Goal: Task Accomplishment & Management: Manage account settings

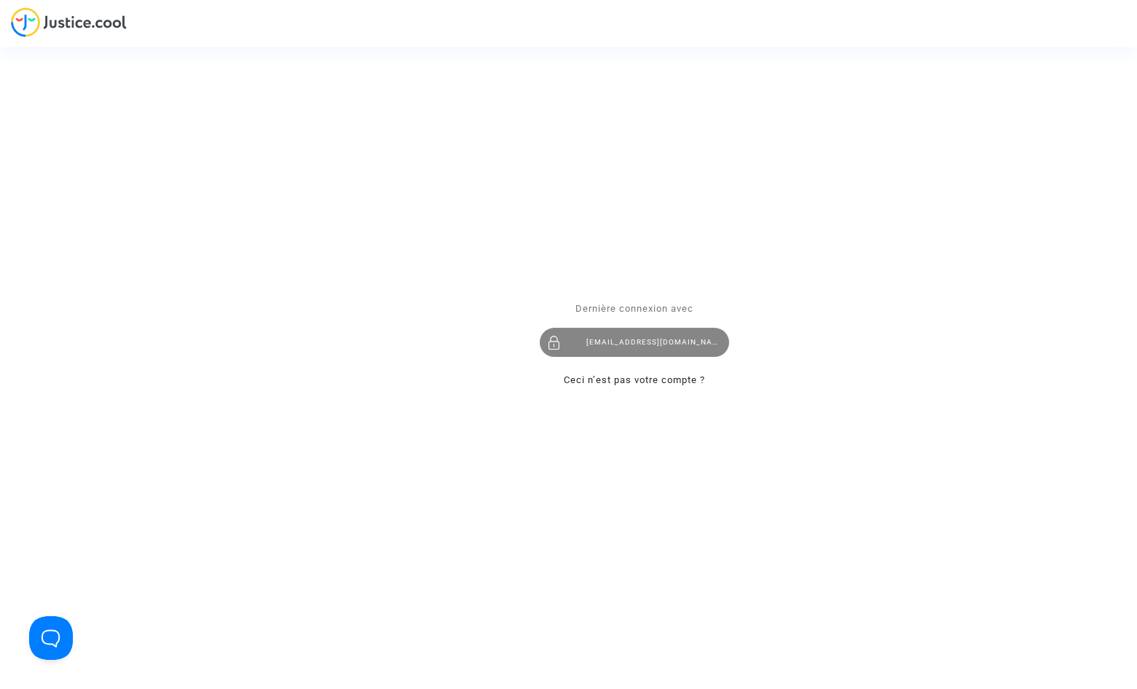
click at [583, 339] on div "[EMAIL_ADDRESS][DOMAIN_NAME]" at bounding box center [634, 342] width 189 height 29
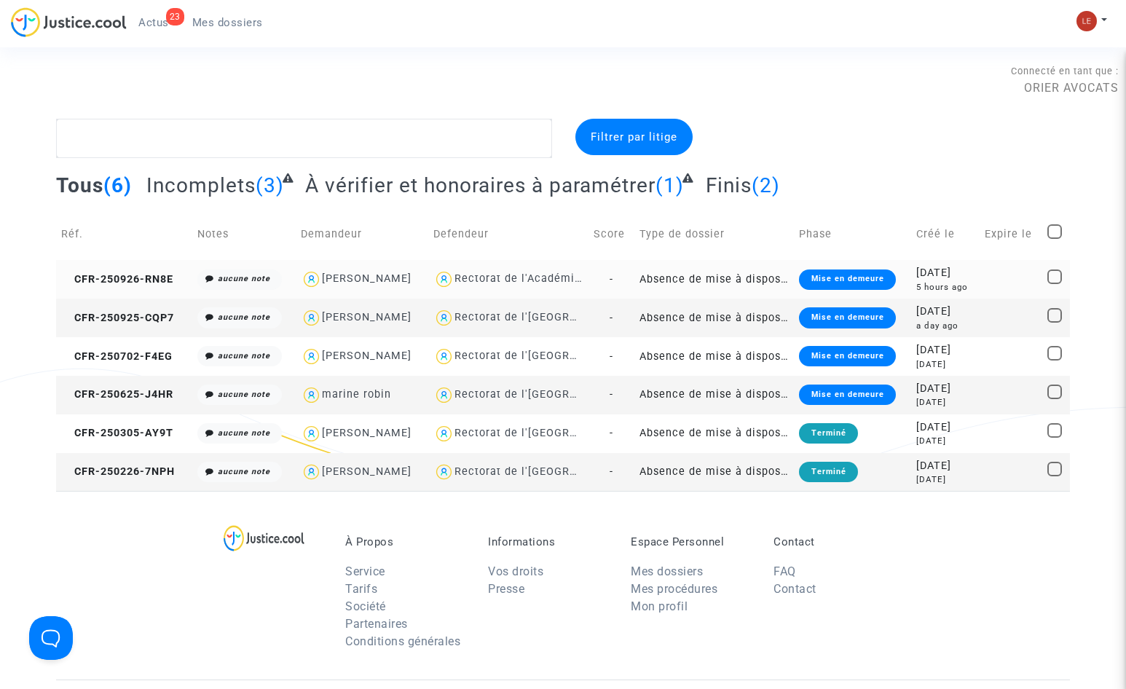
click at [530, 287] on div "Rectorat de l'Académie de Toulouse" at bounding box center [508, 279] width 150 height 21
type textarea "@"Rectorat de l'Académie de Toulouse""
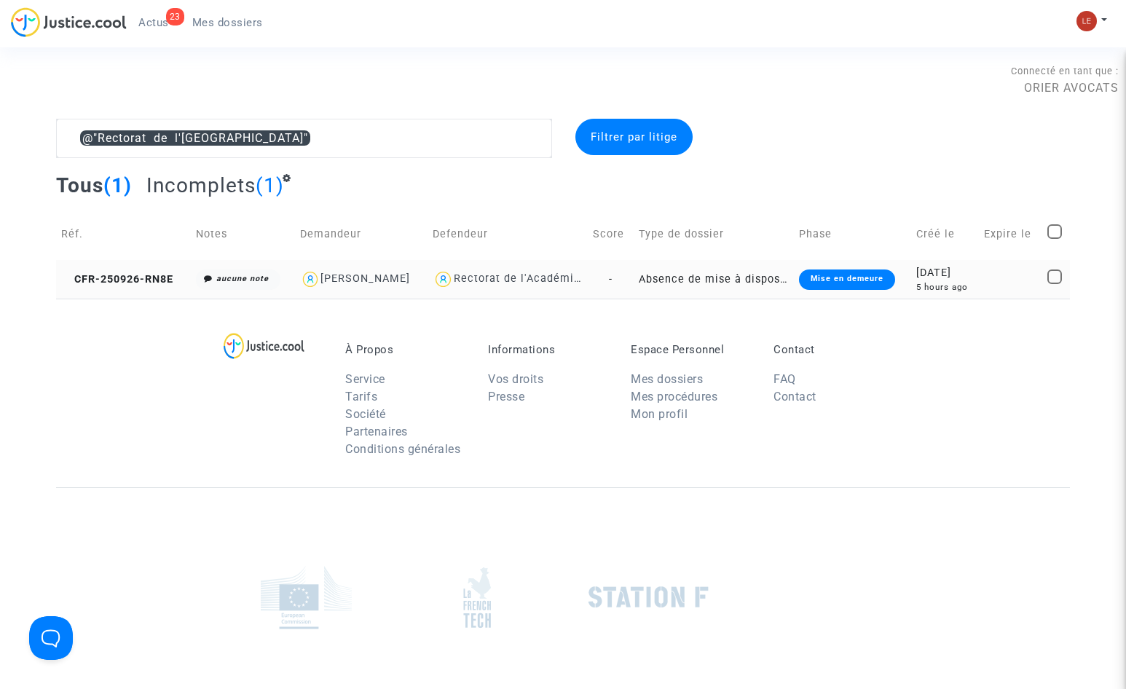
click at [561, 285] on div "Rectorat de l'Académie de Toulouse" at bounding box center [552, 278] width 196 height 12
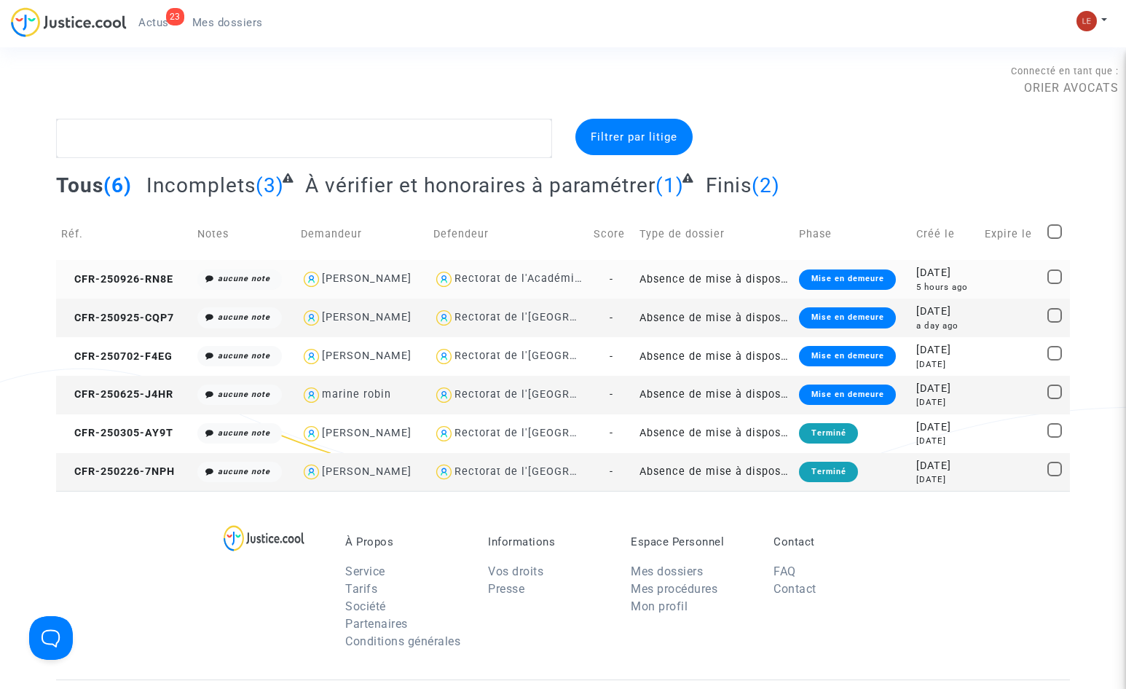
click at [569, 268] on td "Rectorat de l'Académie de Toulouse" at bounding box center [508, 279] width 160 height 39
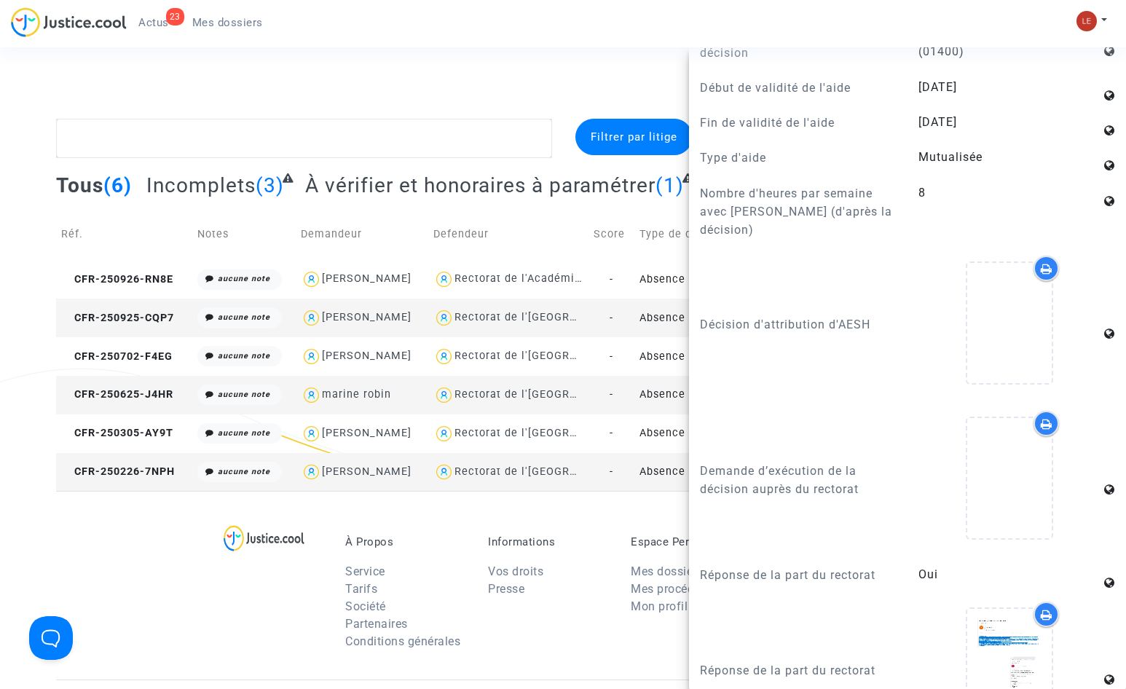
scroll to position [1675, 0]
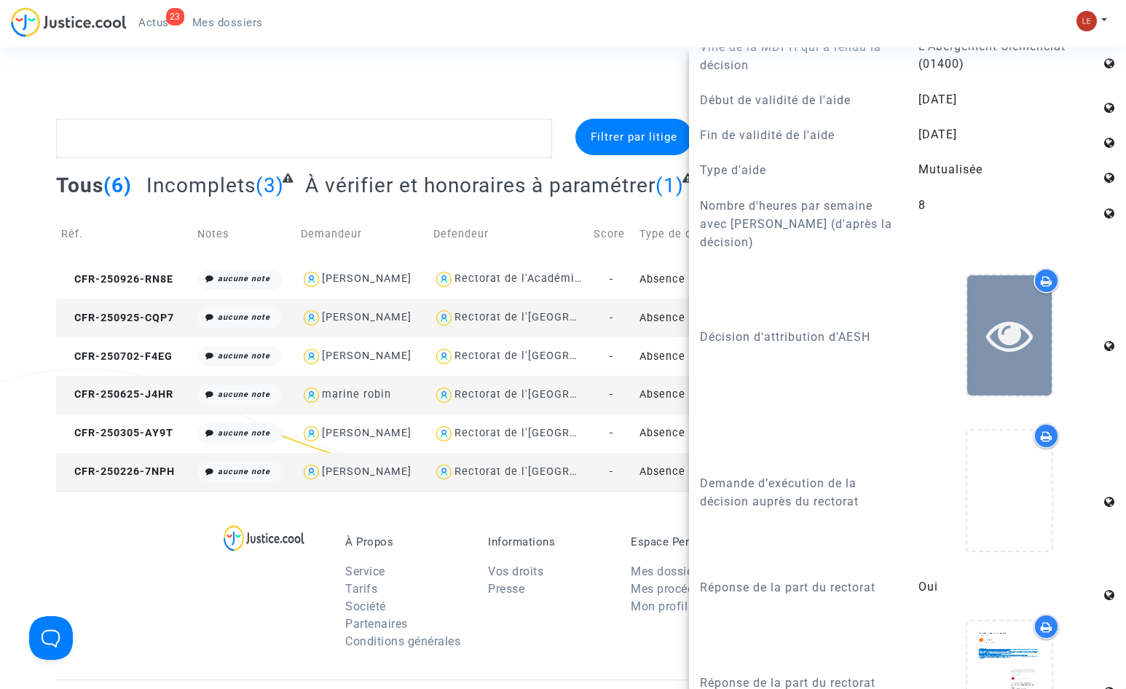
click at [976, 312] on div at bounding box center [1009, 335] width 84 height 47
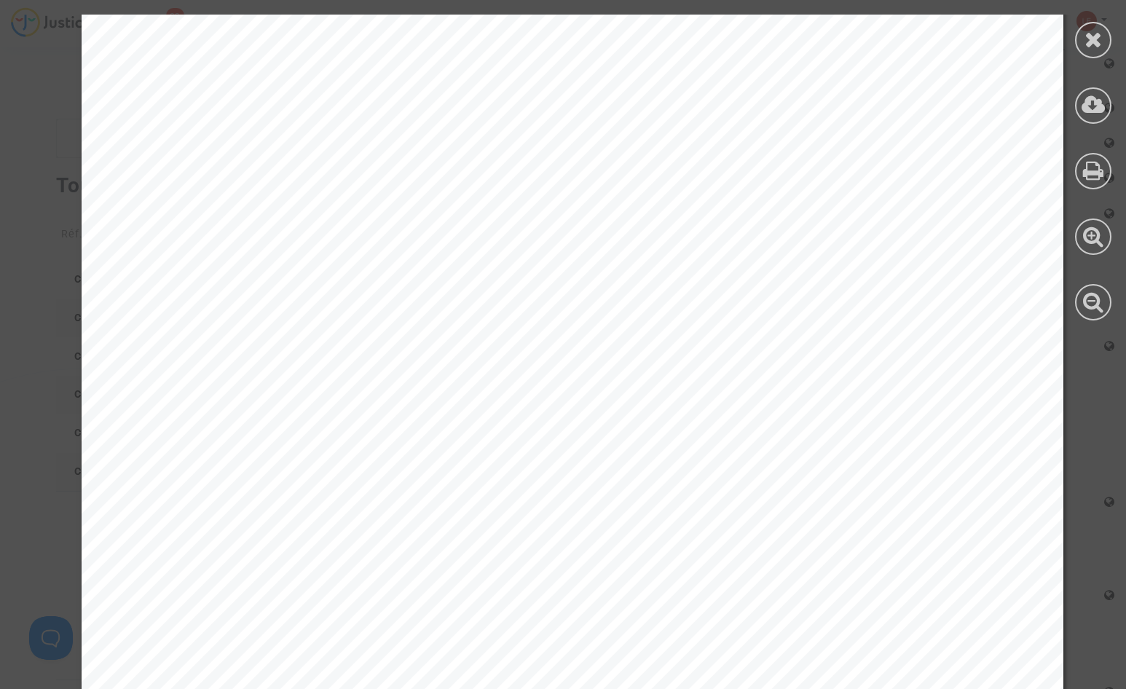
scroll to position [733, 0]
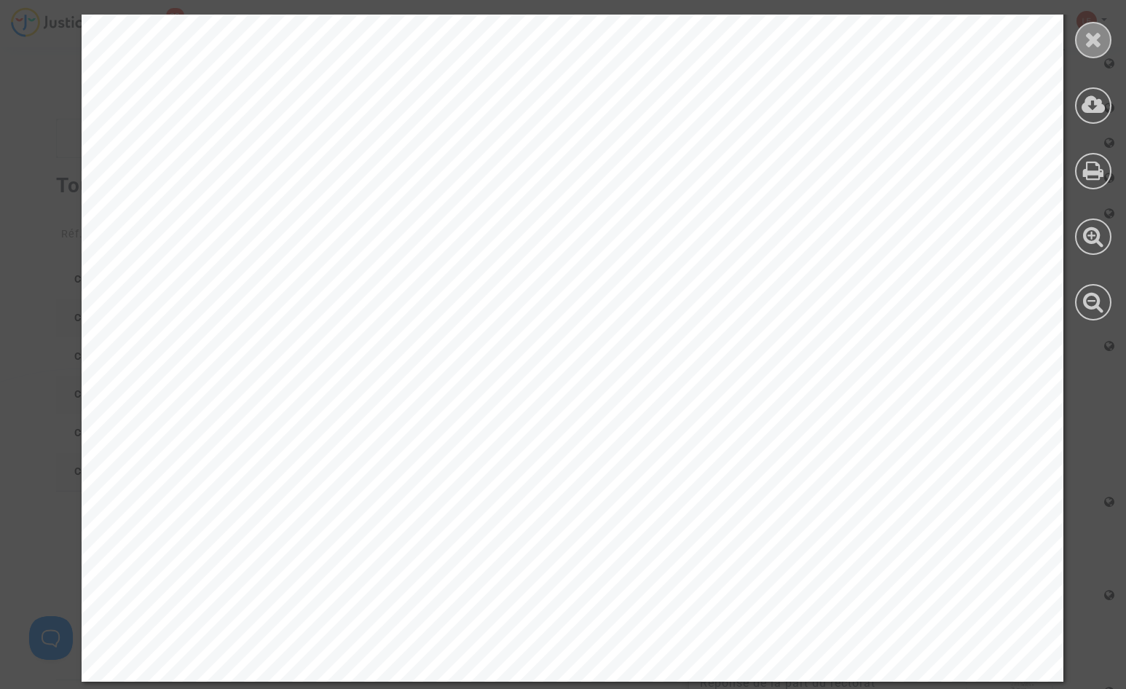
click at [1091, 36] on icon at bounding box center [1093, 39] width 18 height 22
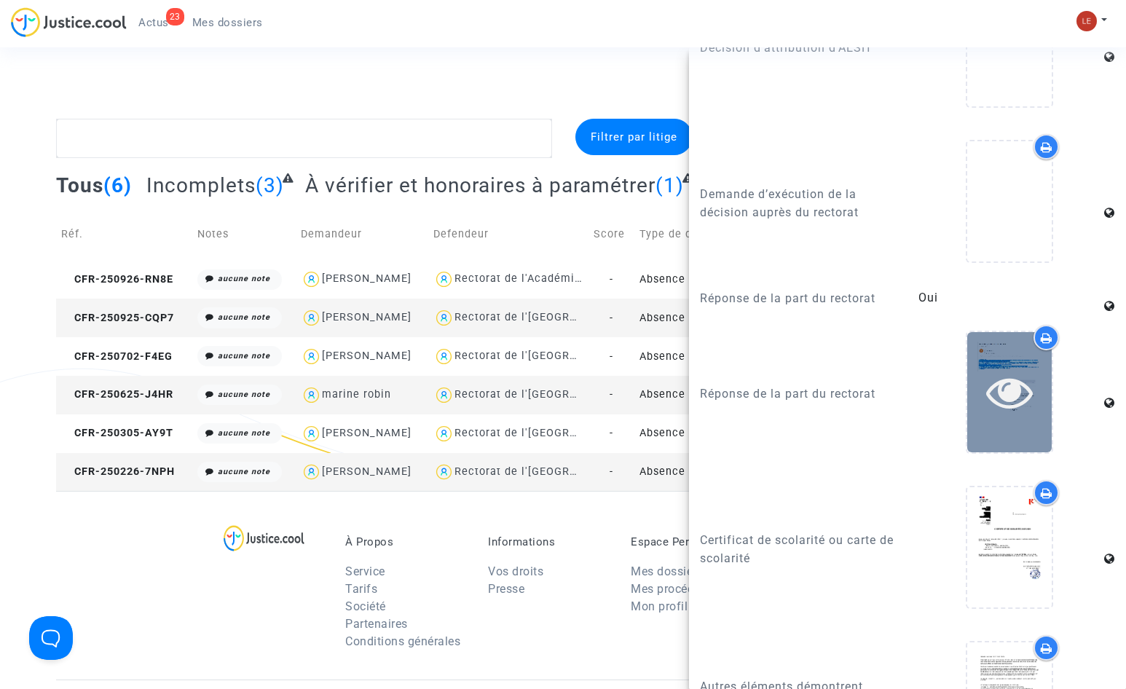
scroll to position [1966, 0]
click at [986, 366] on icon at bounding box center [1009, 389] width 47 height 47
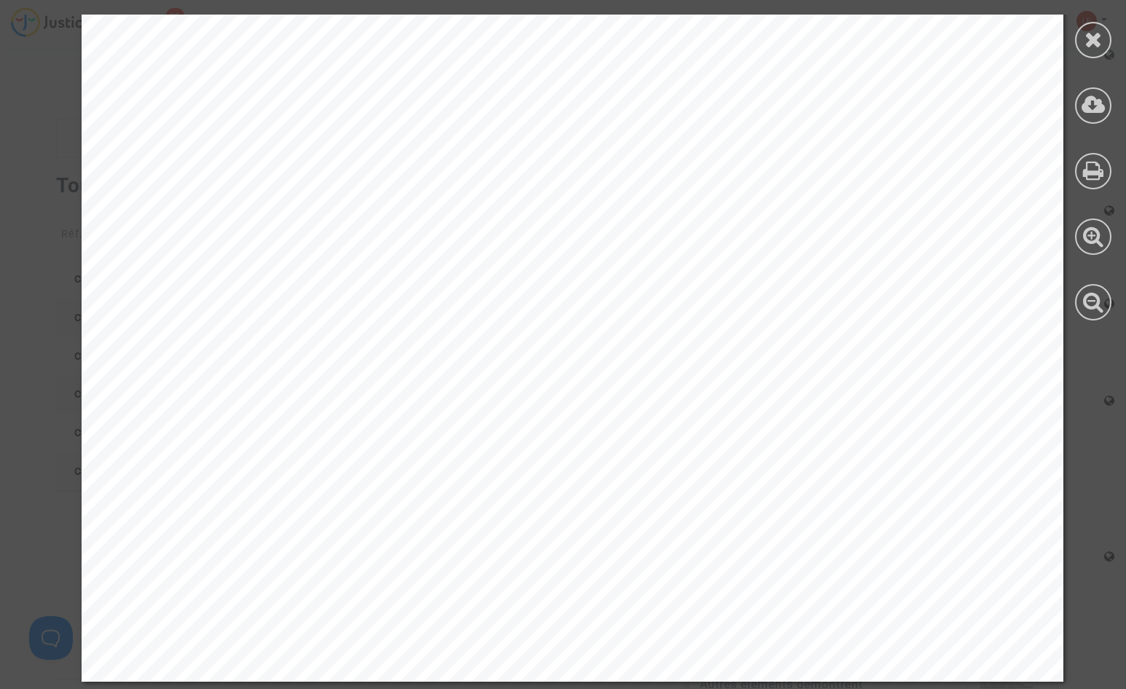
scroll to position [733, 0]
click at [1106, 32] on div at bounding box center [1093, 40] width 36 height 36
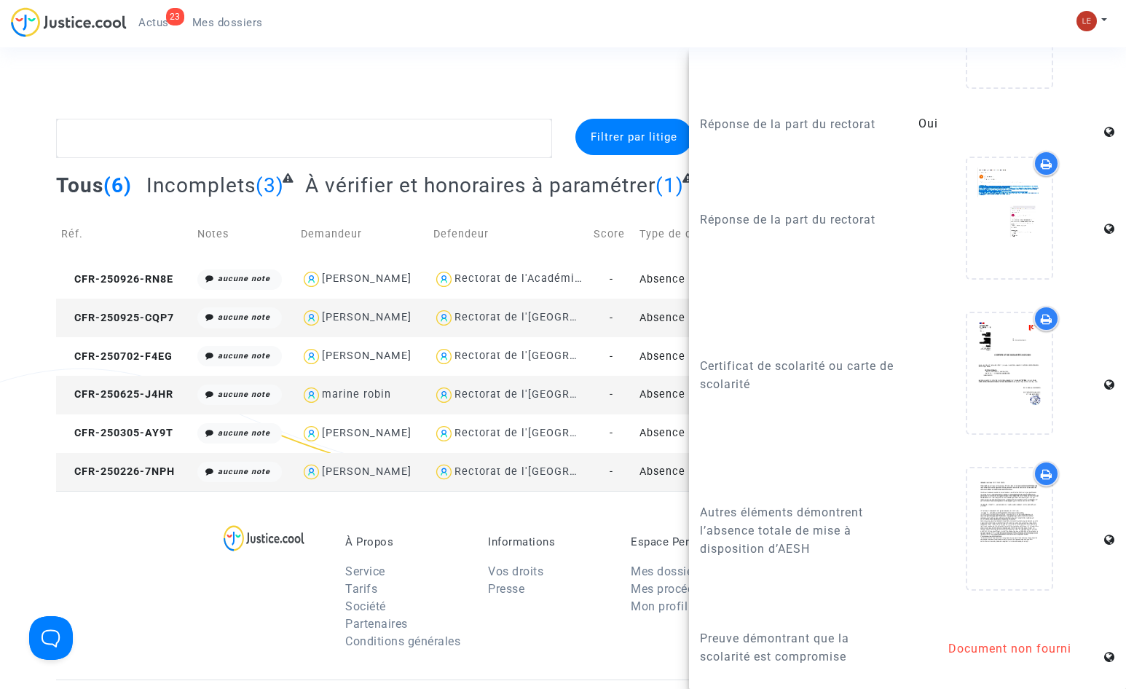
scroll to position [2184, 0]
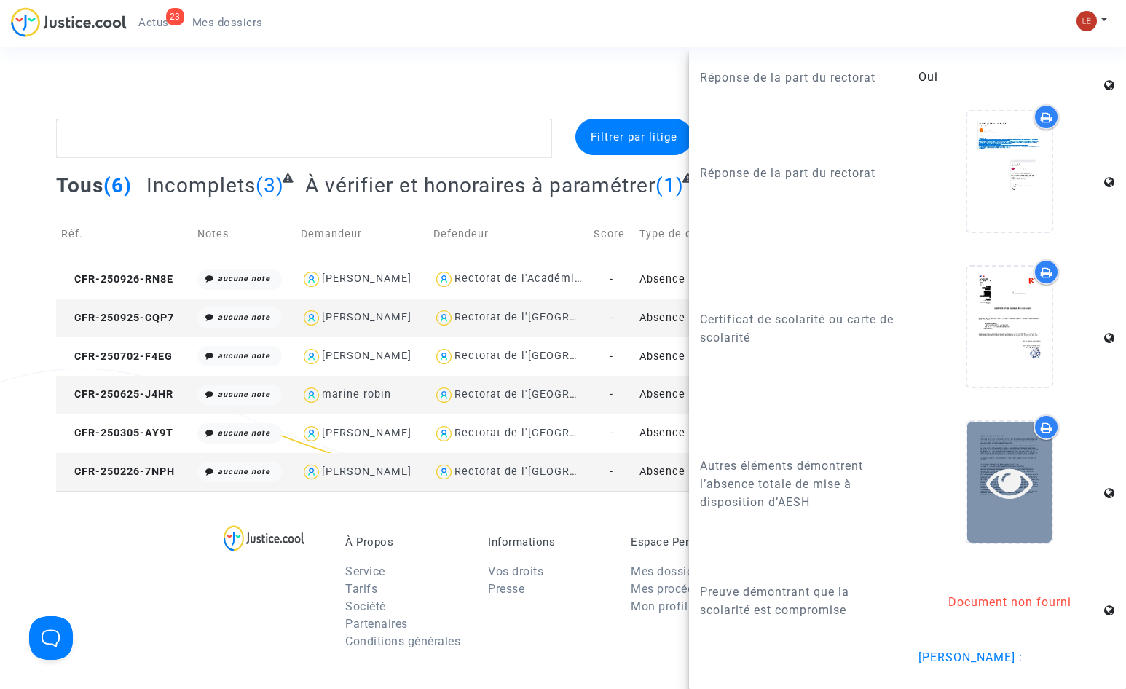
click at [971, 435] on div at bounding box center [1009, 482] width 84 height 120
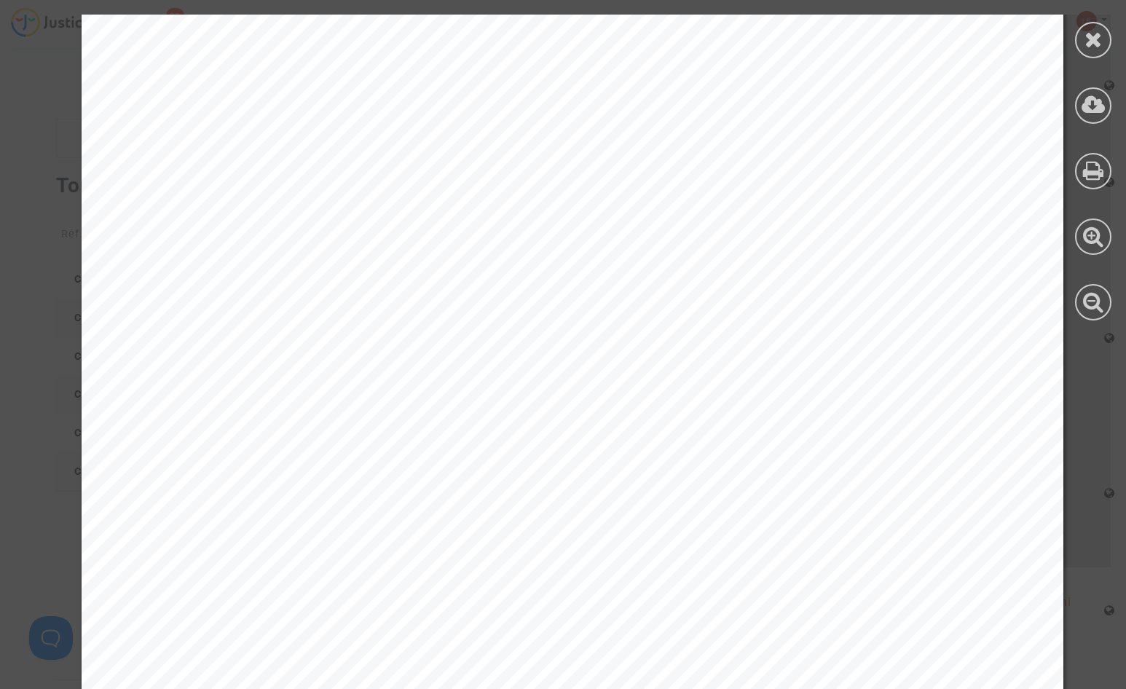
scroll to position [364, 0]
click at [1102, 42] on div at bounding box center [1093, 40] width 36 height 36
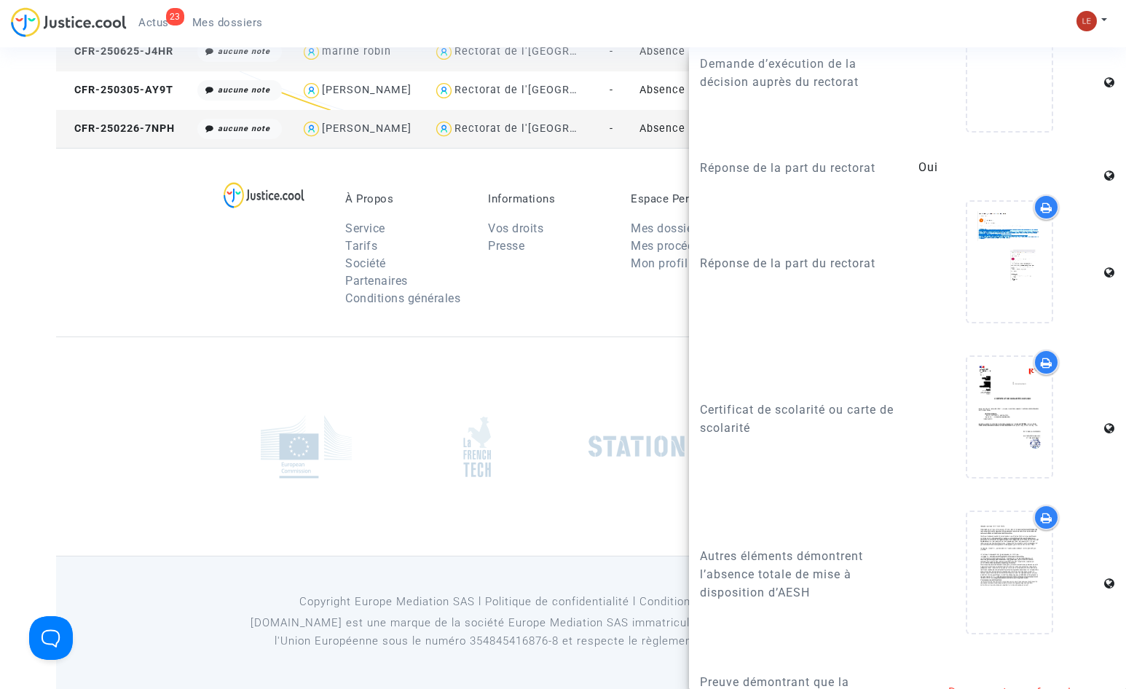
scroll to position [2072, 0]
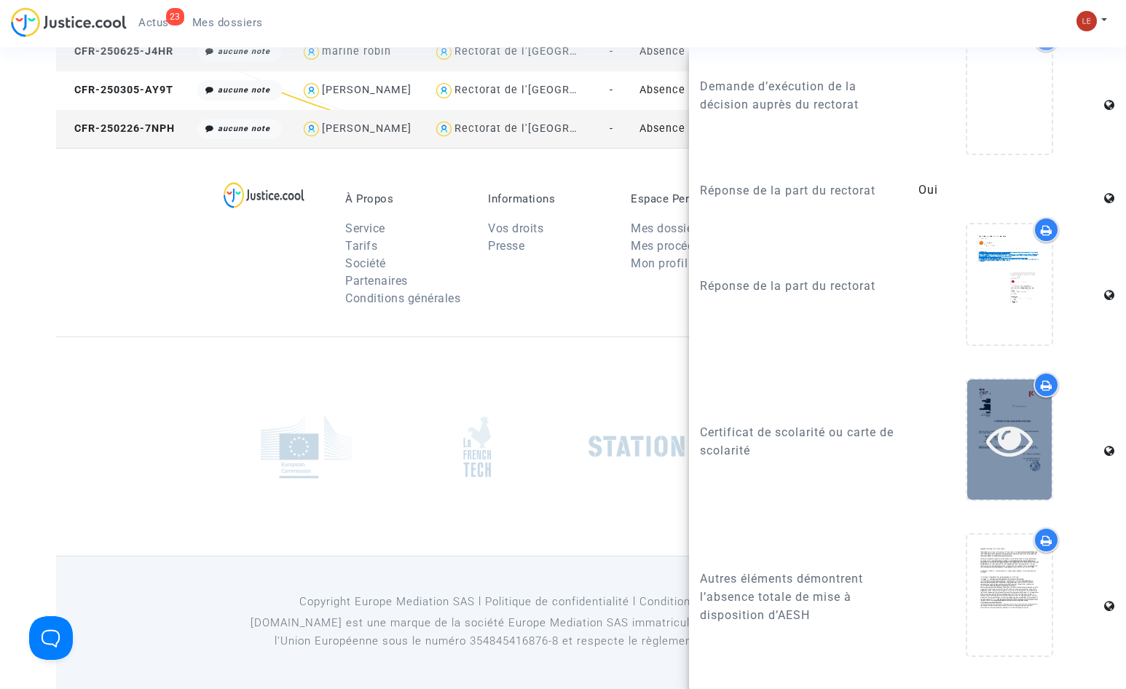
click at [1009, 424] on icon at bounding box center [1009, 440] width 47 height 47
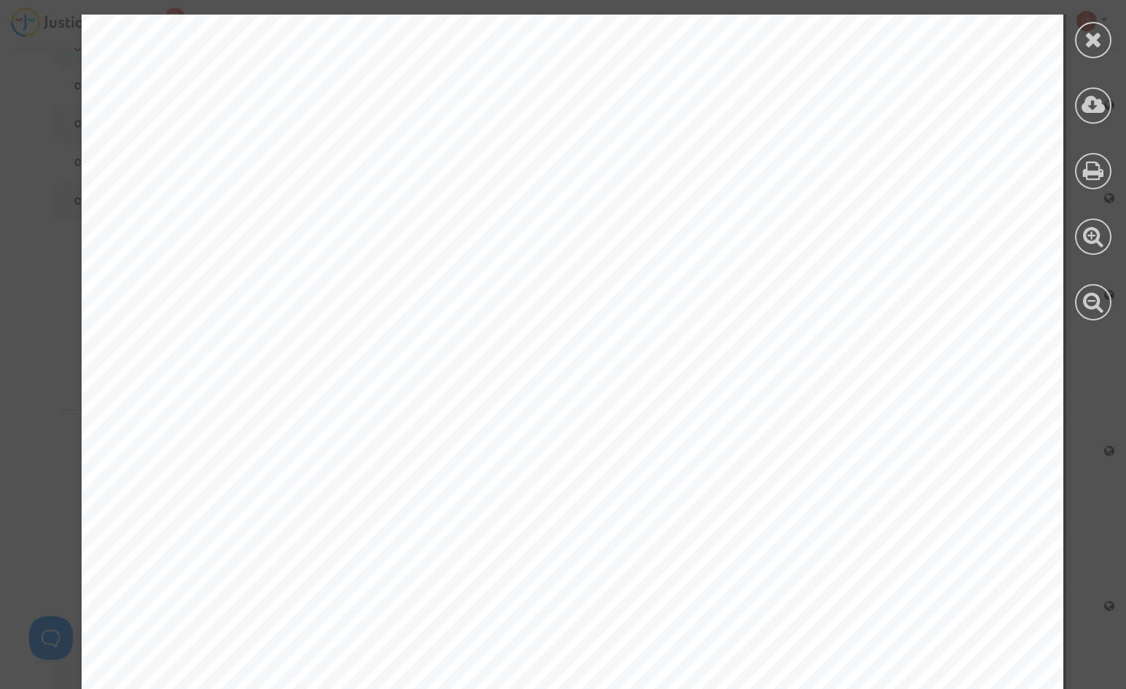
scroll to position [0, 0]
click at [1086, 44] on icon at bounding box center [1093, 39] width 18 height 22
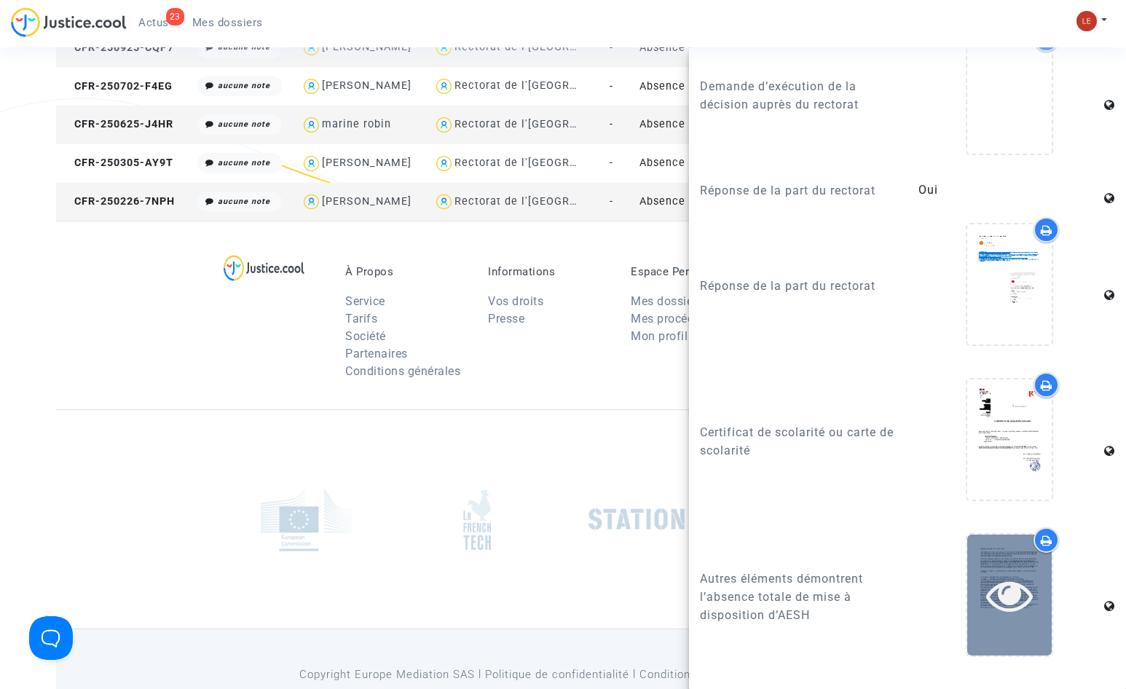
click at [1008, 548] on div at bounding box center [1009, 594] width 84 height 120
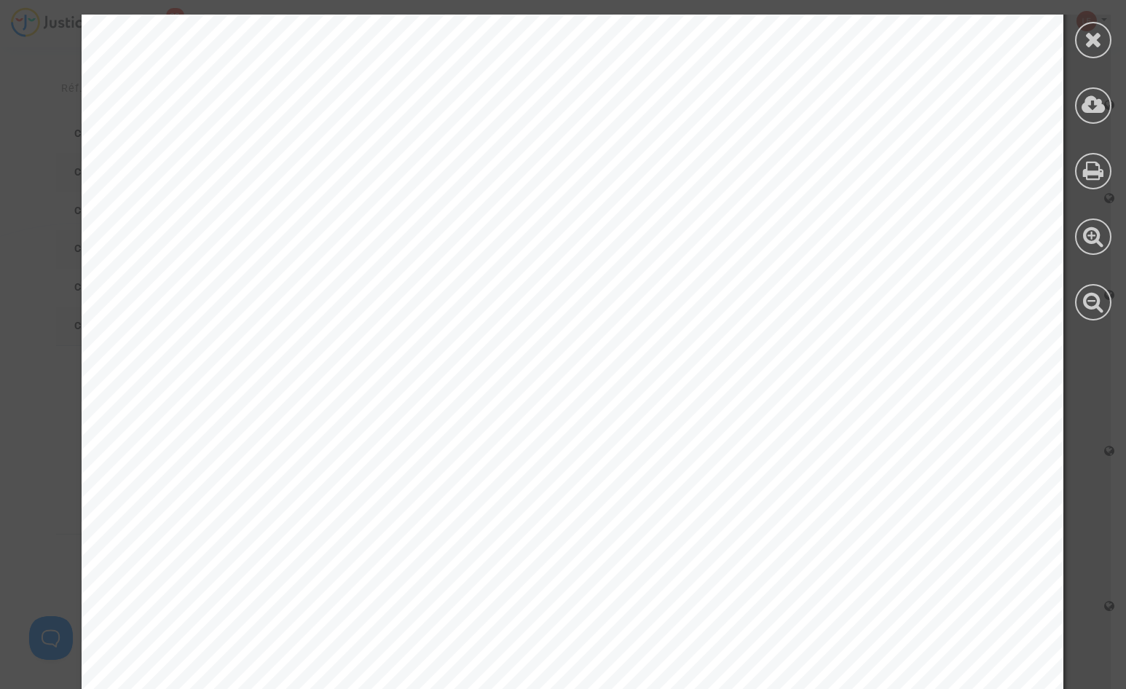
scroll to position [218, 0]
click at [1087, 36] on icon at bounding box center [1093, 39] width 18 height 22
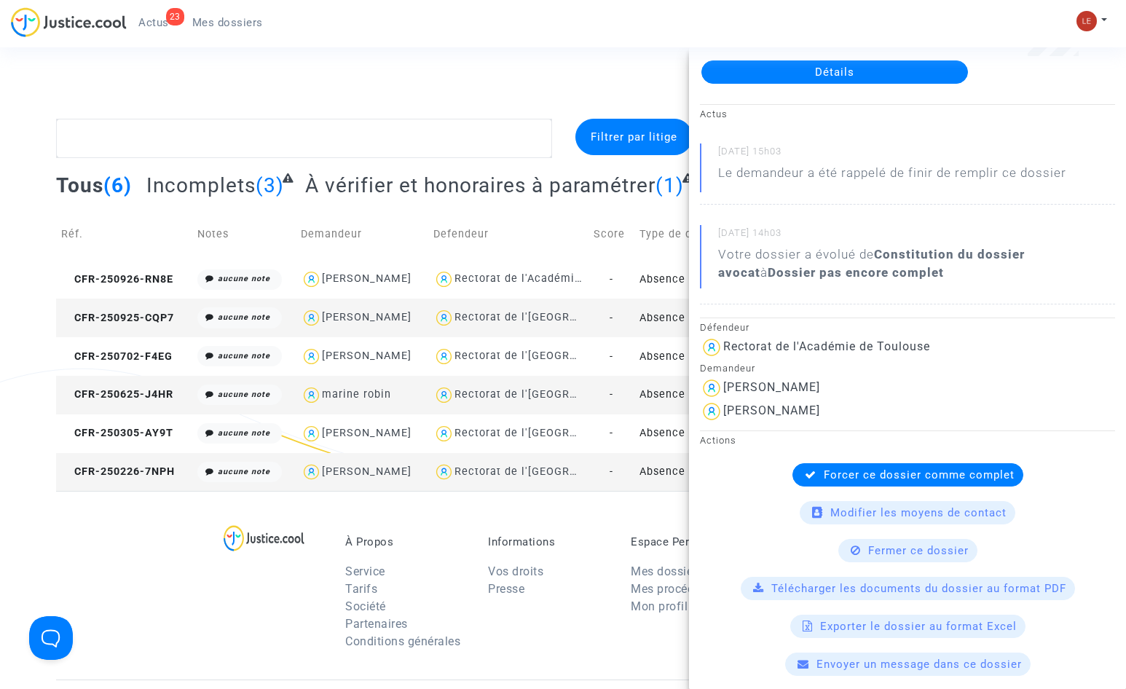
scroll to position [0, 0]
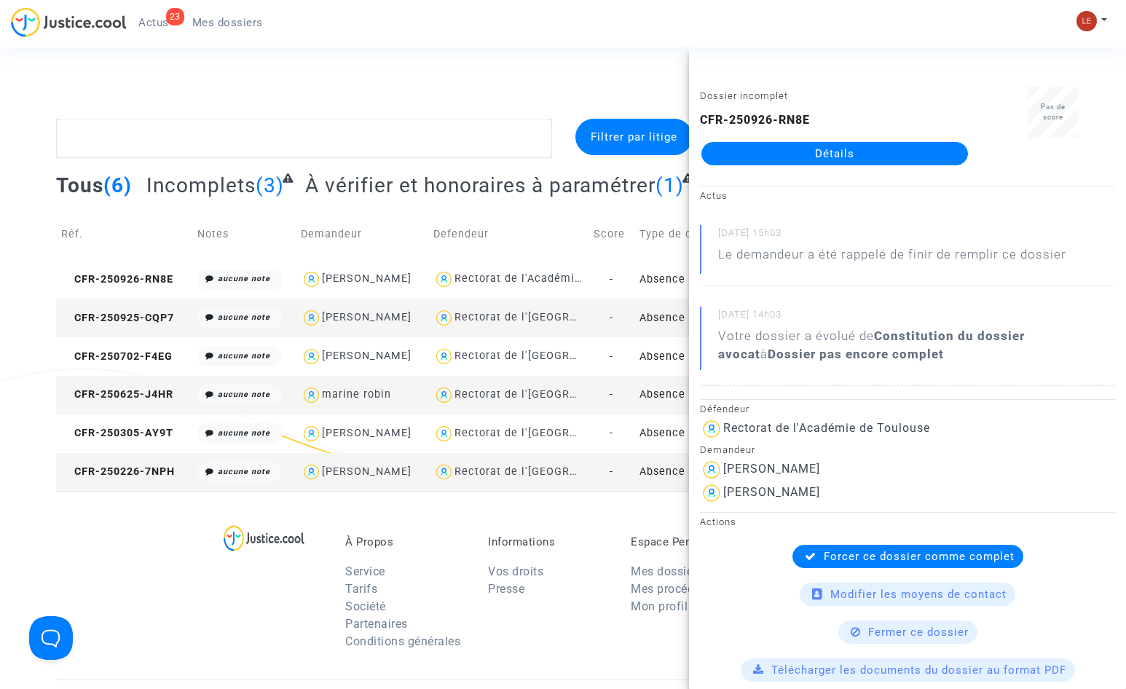
click at [655, 98] on div "Connecté en tant que : ORIER AVOCATS" at bounding box center [559, 101] width 1118 height 35
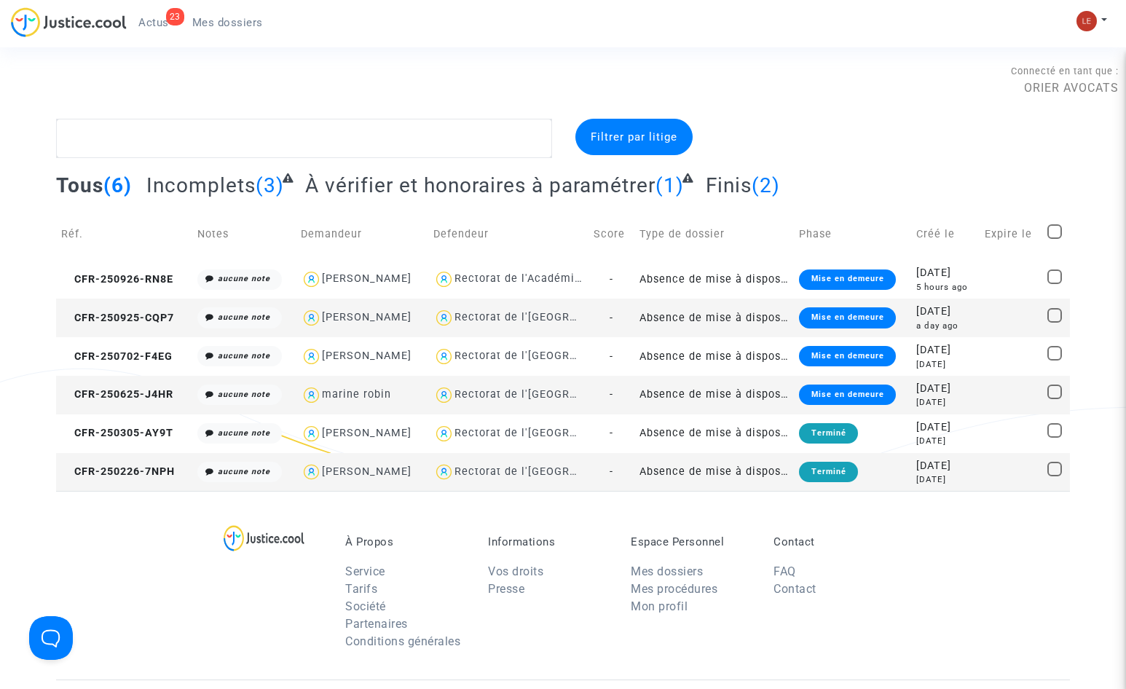
click at [404, 312] on div "Isabel Silva Rodriguez" at bounding box center [367, 317] width 90 height 12
type textarea "@"Isabel Silva Rodriguez" @"ORIER AVOCATS ""
click at [754, 317] on td "Absence de mise à disposition d'AESH" at bounding box center [714, 318] width 160 height 39
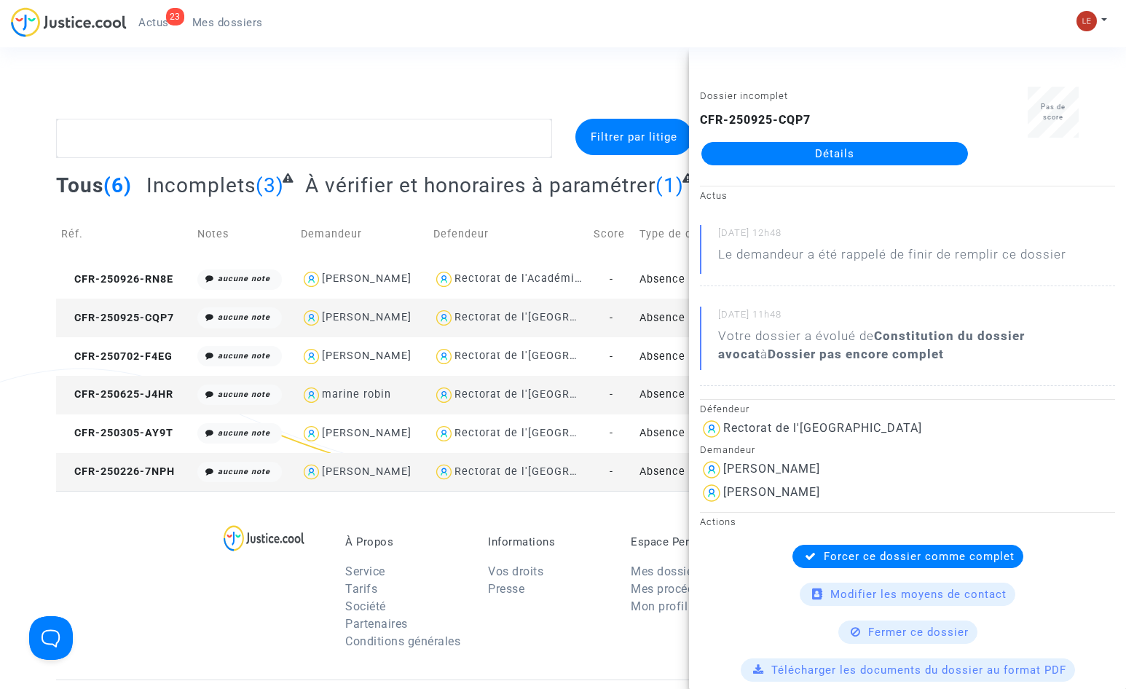
click at [805, 149] on link "Détails" at bounding box center [834, 153] width 267 height 23
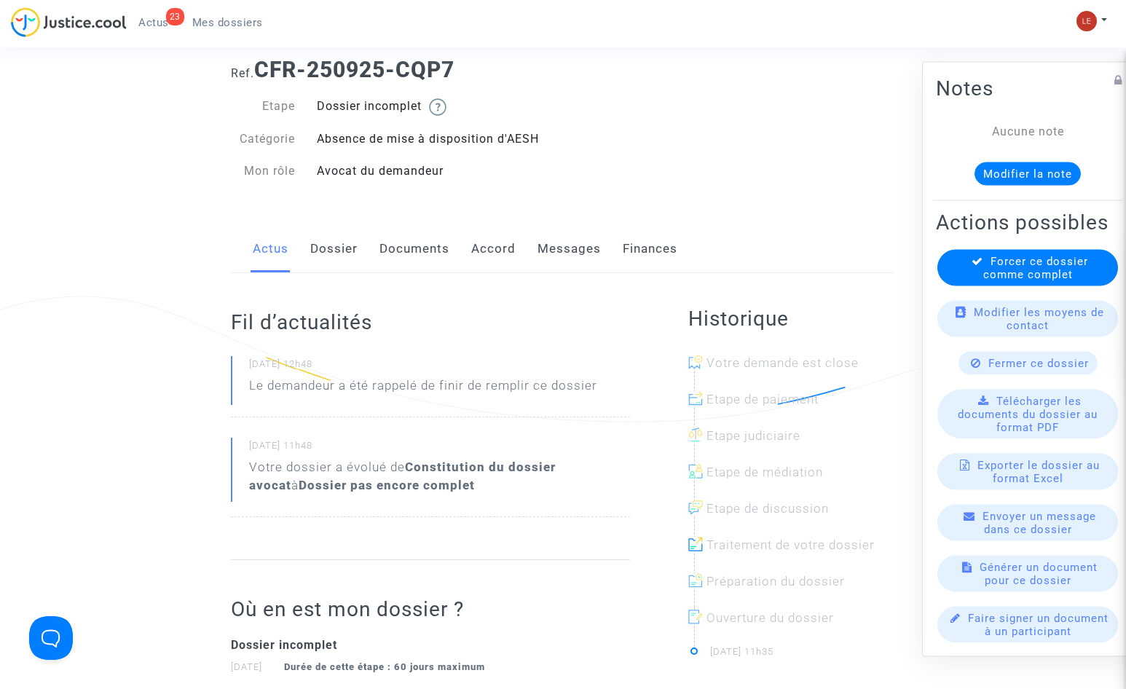
click at [411, 241] on link "Documents" at bounding box center [414, 249] width 70 height 48
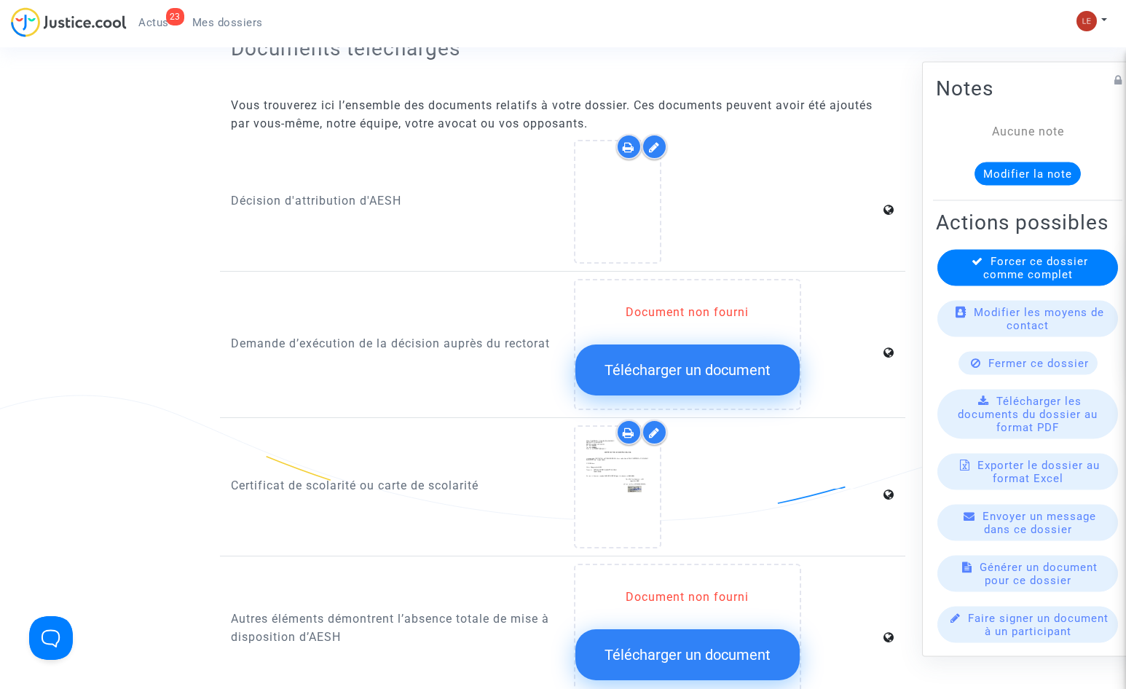
scroll to position [728, 0]
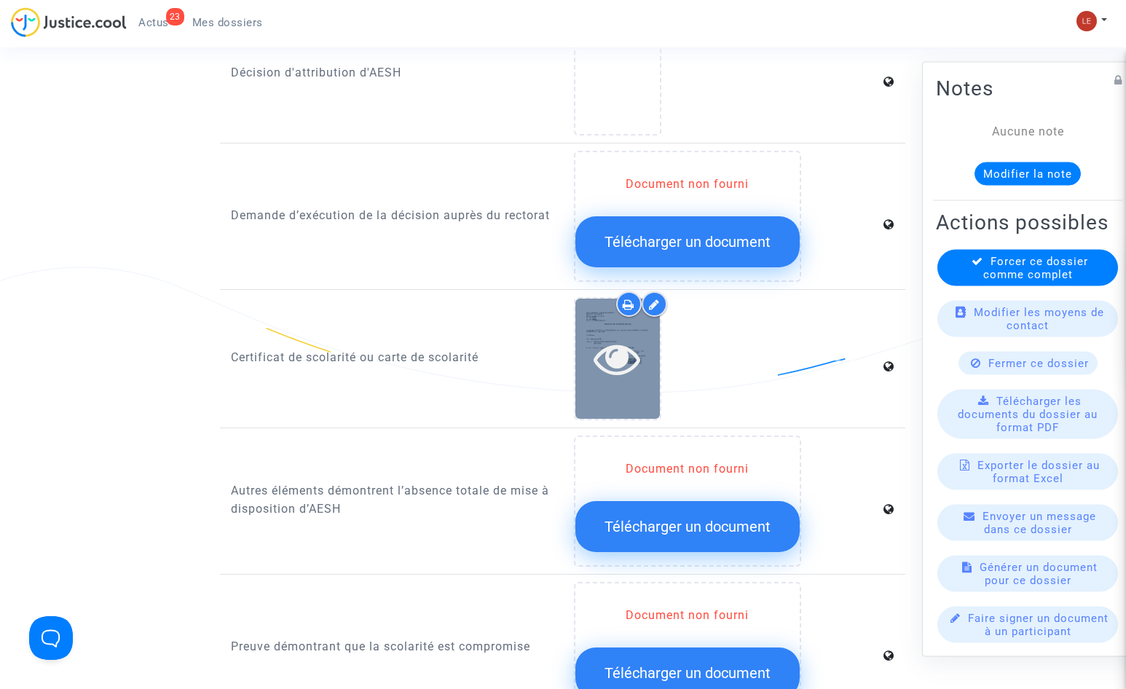
click at [617, 352] on icon at bounding box center [616, 358] width 47 height 47
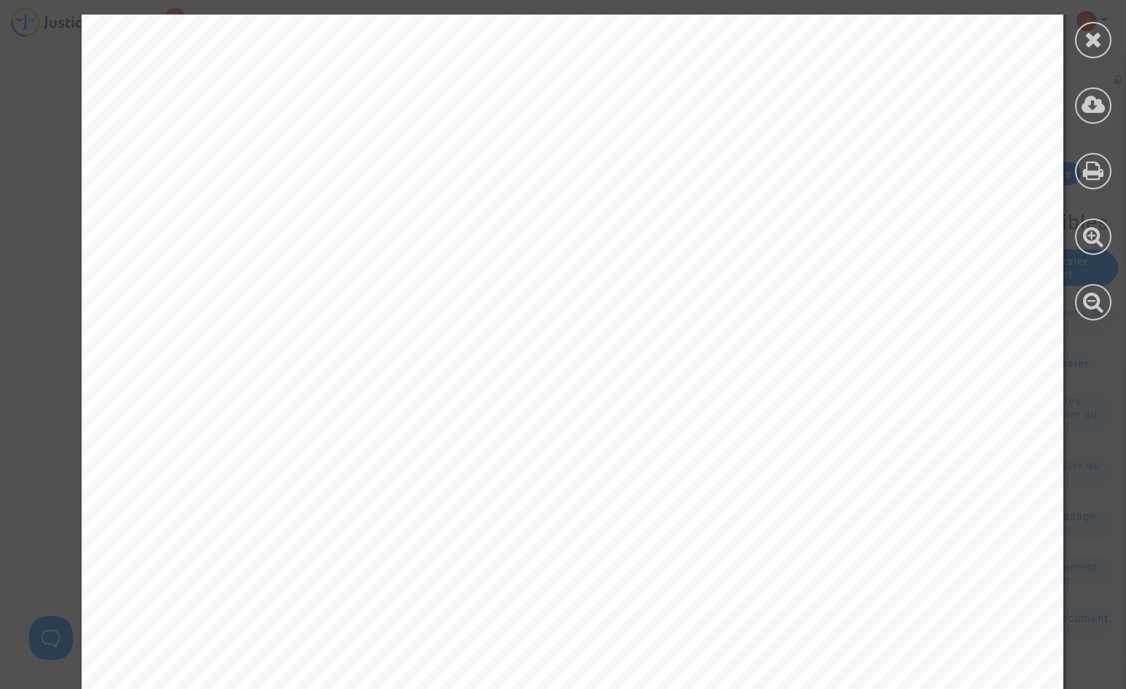
scroll to position [655, 0]
click at [1100, 50] on div at bounding box center [1093, 40] width 36 height 36
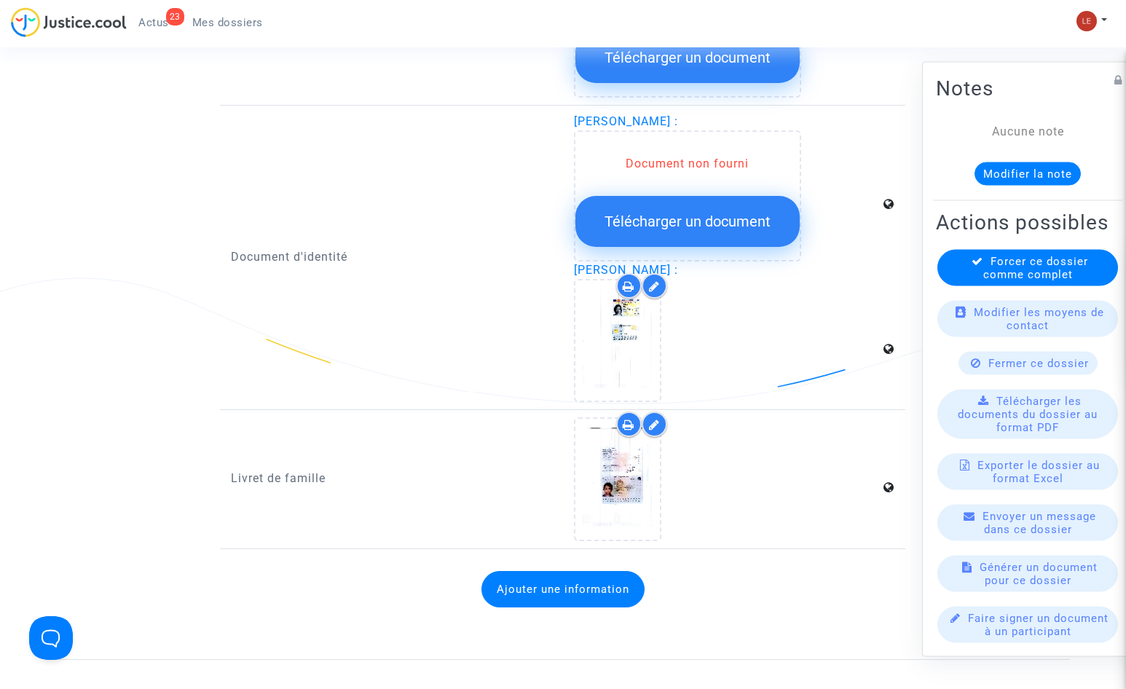
scroll to position [1529, 0]
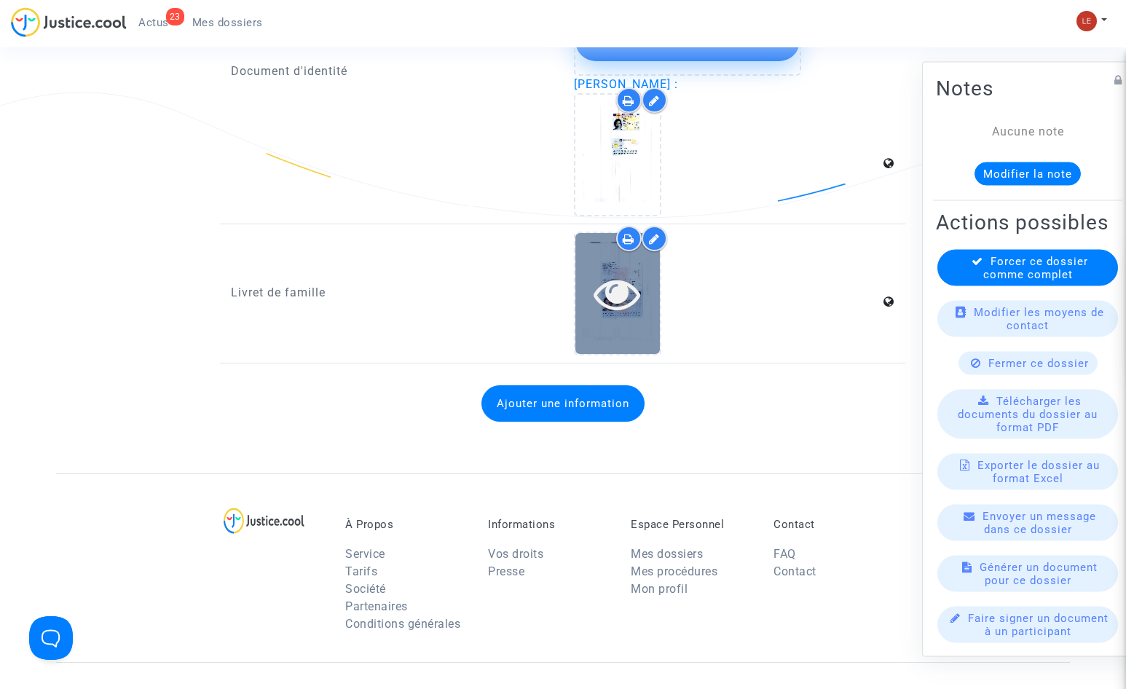
click at [633, 315] on icon at bounding box center [616, 293] width 47 height 47
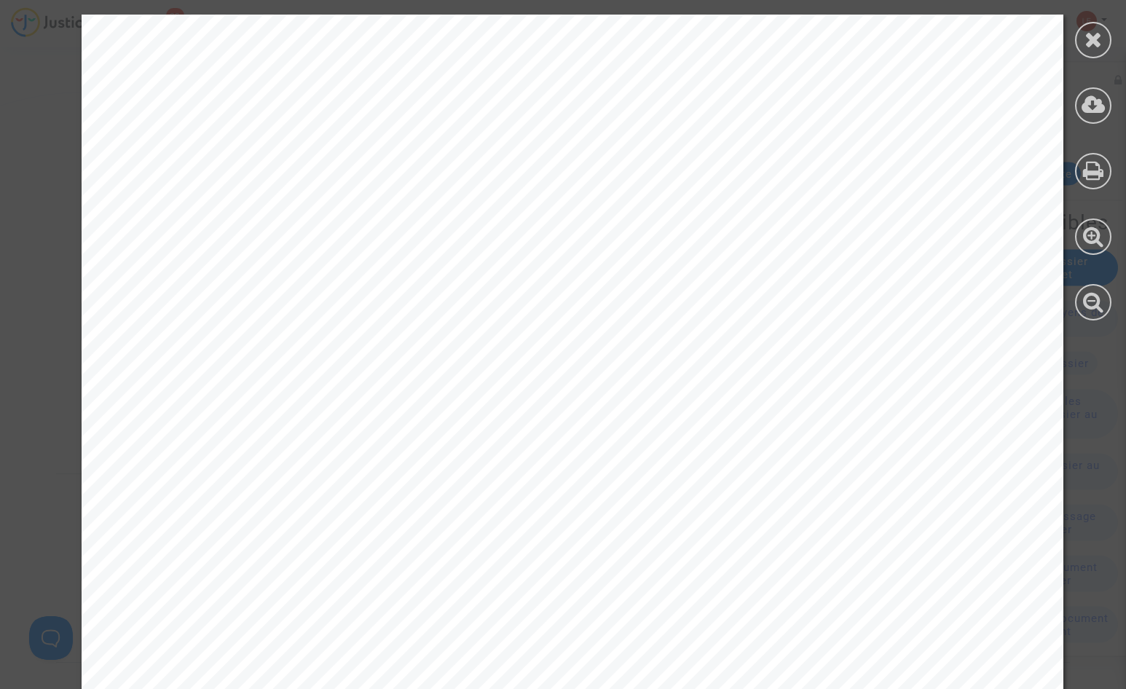
scroll to position [437, 0]
click at [1094, 40] on icon at bounding box center [1093, 39] width 18 height 22
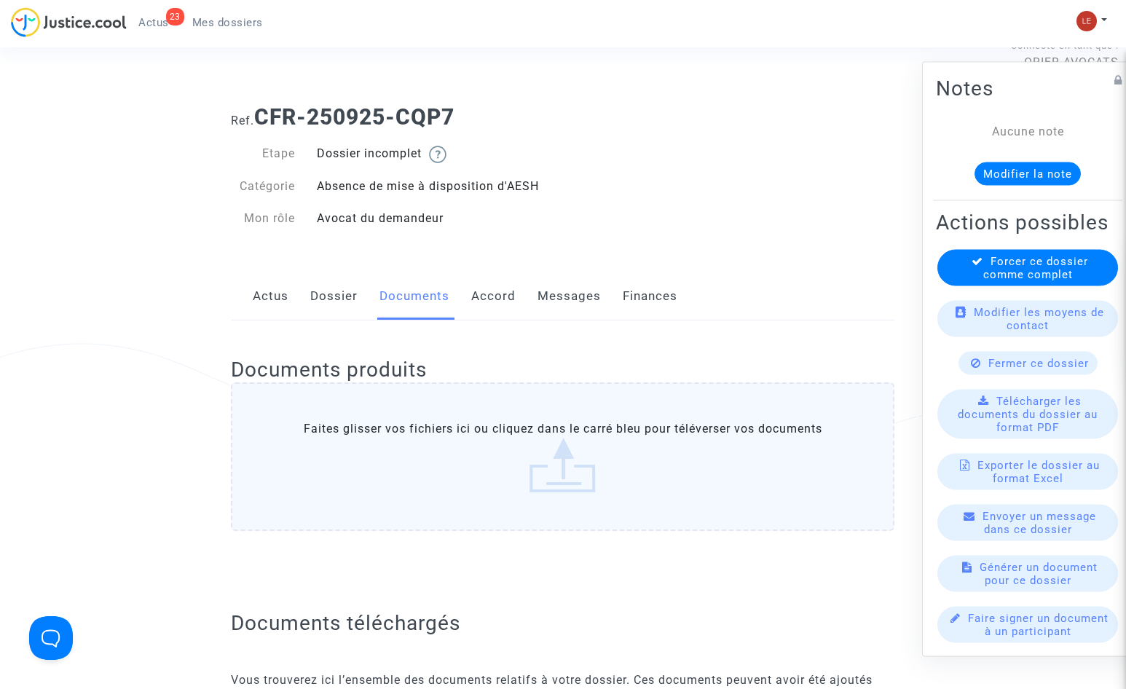
scroll to position [0, 0]
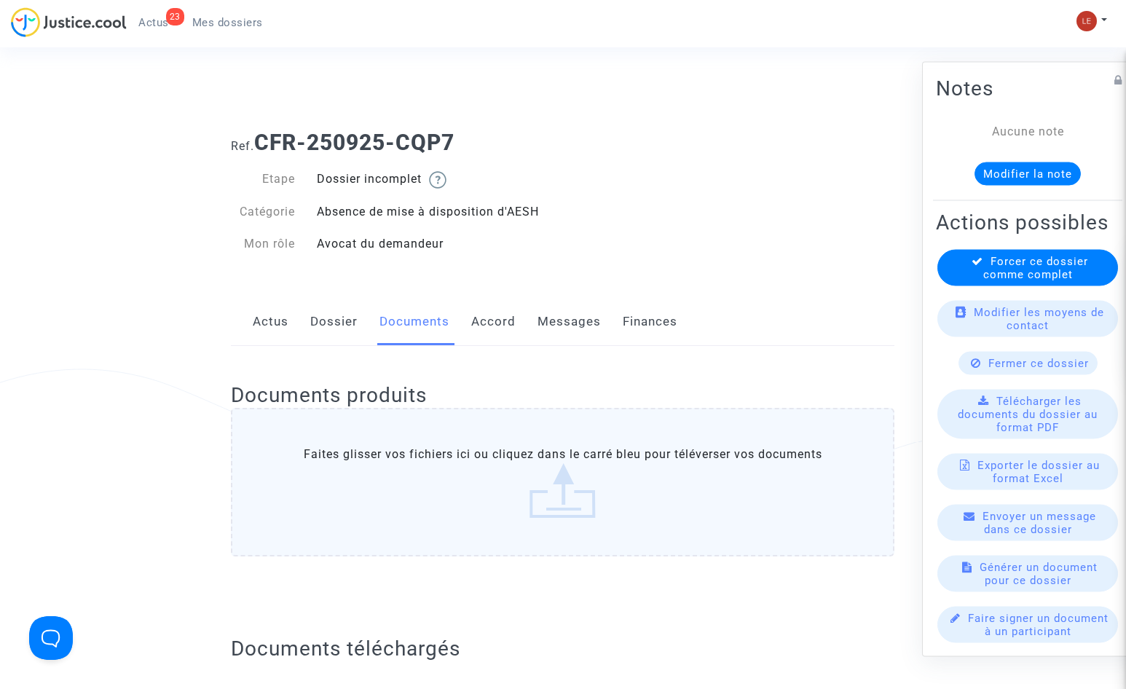
click at [552, 324] on link "Messages" at bounding box center [568, 322] width 63 height 48
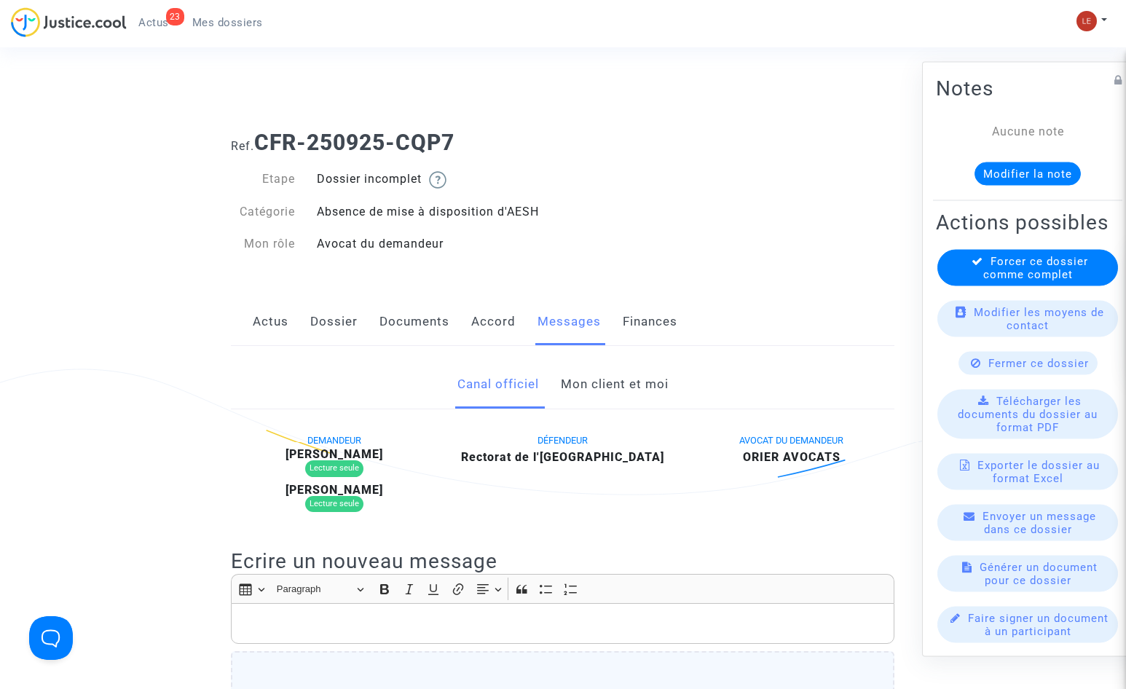
click at [352, 326] on link "Dossier" at bounding box center [333, 322] width 47 height 48
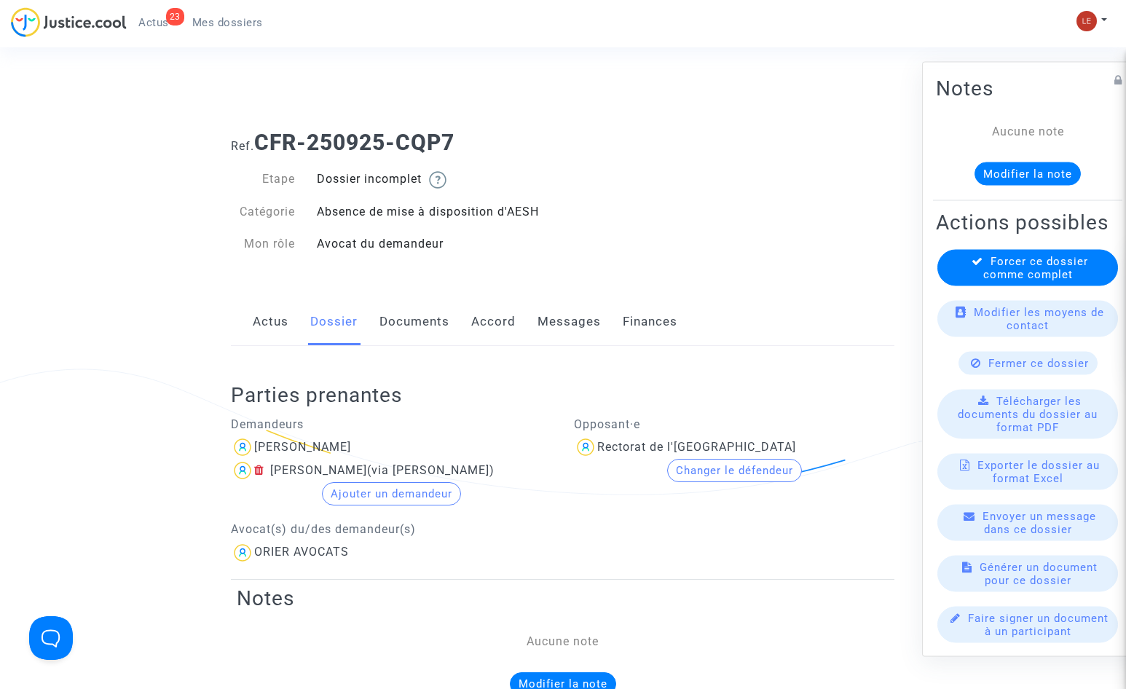
click at [419, 324] on link "Documents" at bounding box center [414, 322] width 70 height 48
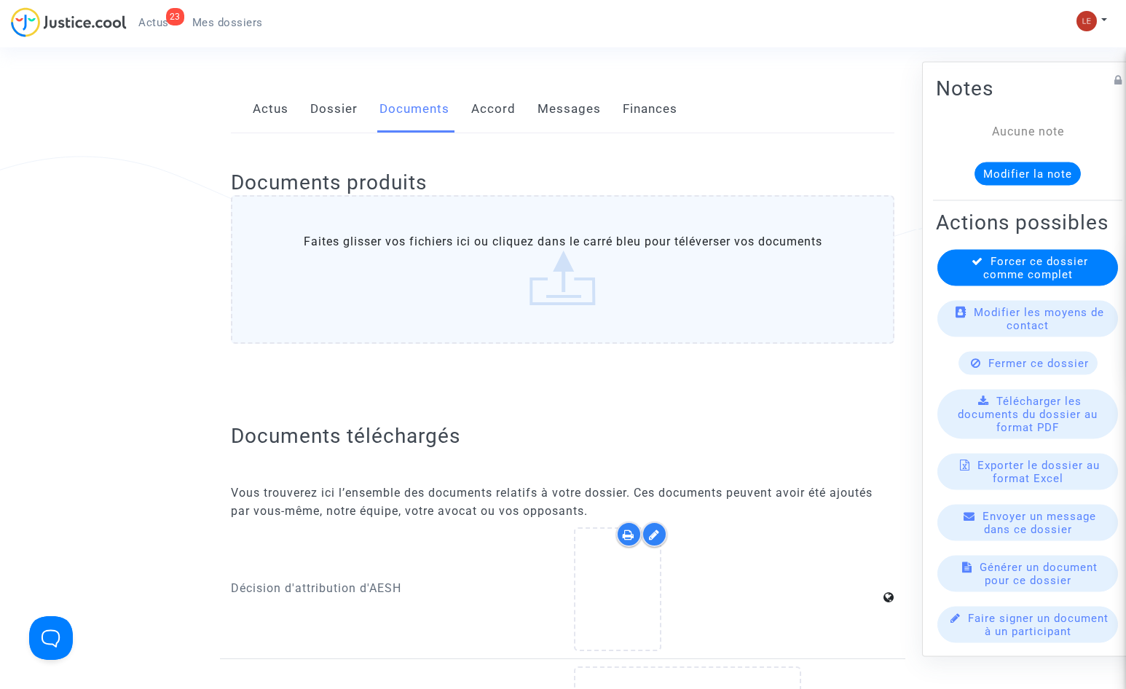
scroll to position [218, 0]
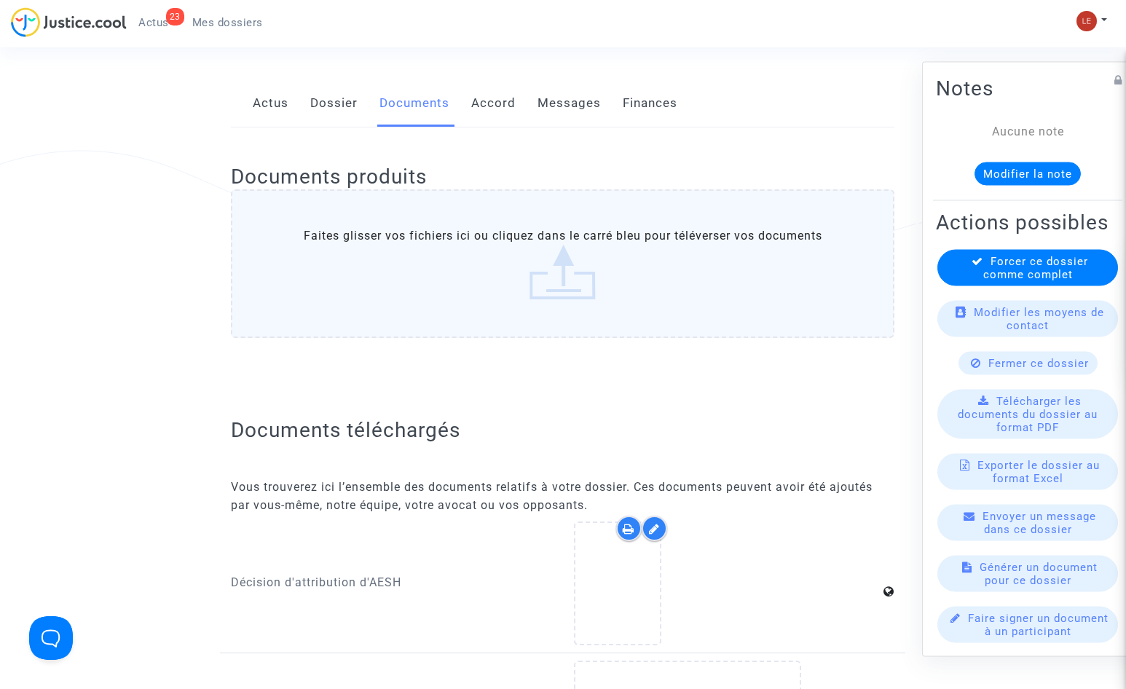
click at [509, 100] on link "Accord" at bounding box center [493, 103] width 44 height 48
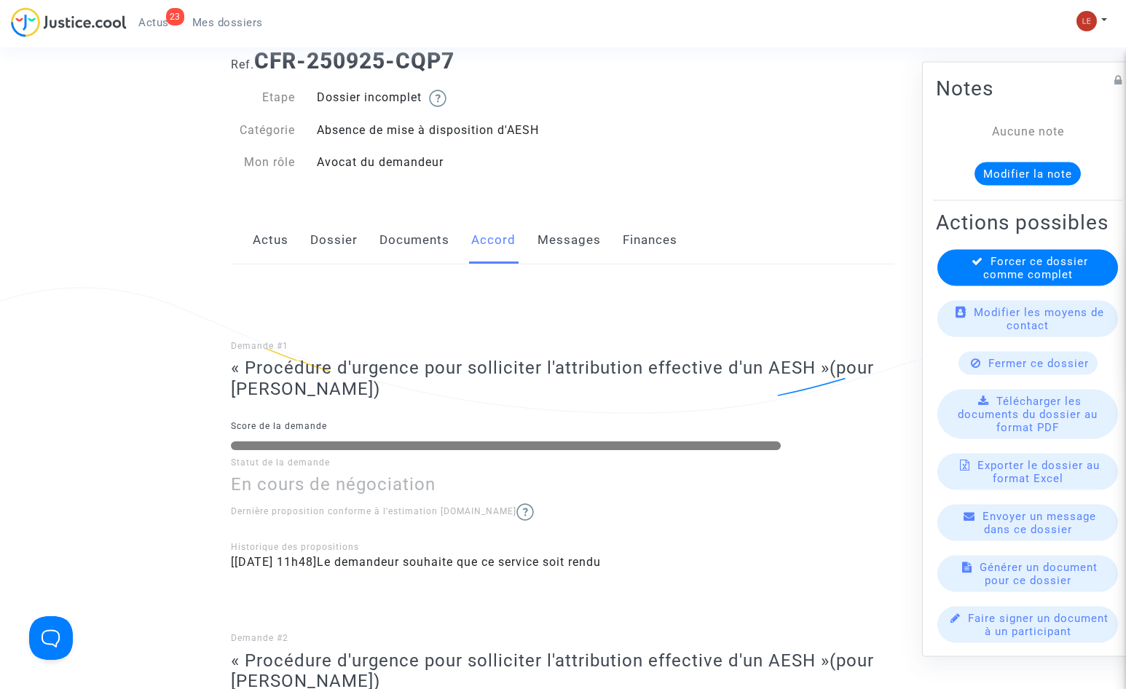
scroll to position [73, 0]
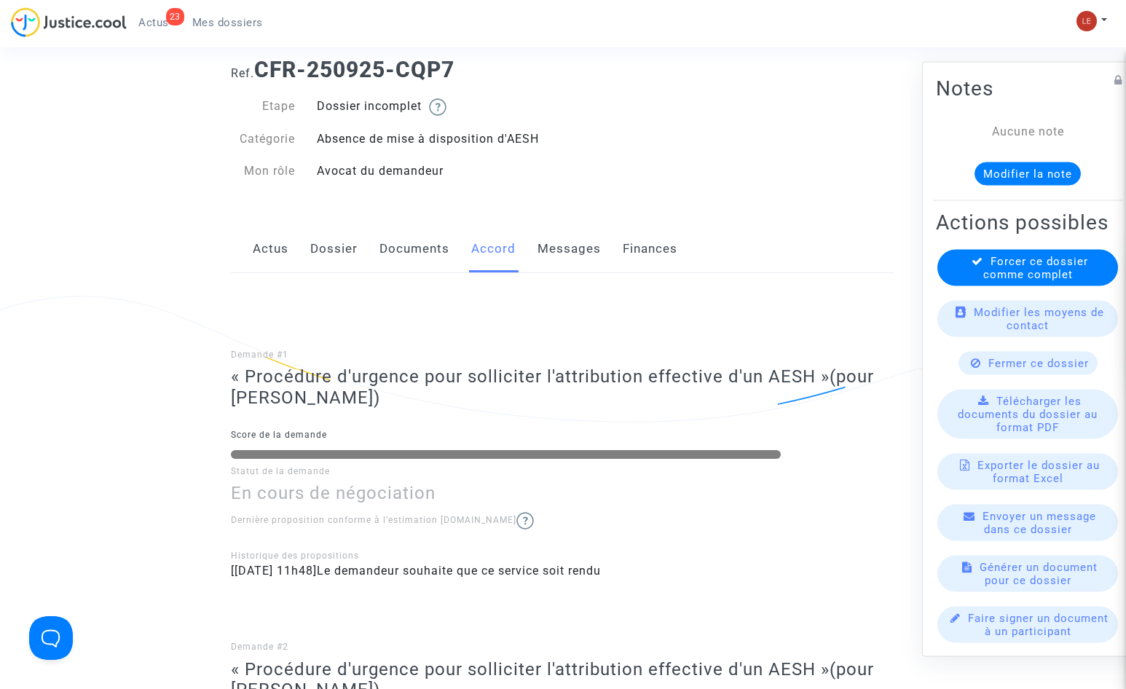
click at [588, 238] on link "Messages" at bounding box center [568, 249] width 63 height 48
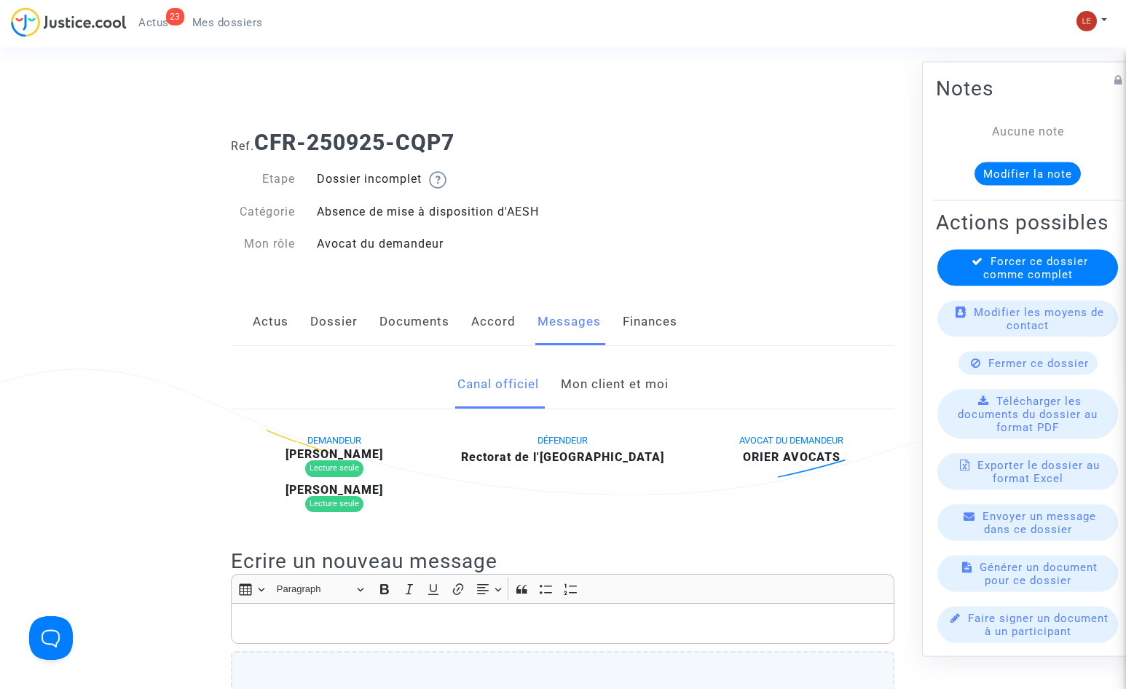
click at [262, 320] on link "Actus" at bounding box center [271, 322] width 36 height 48
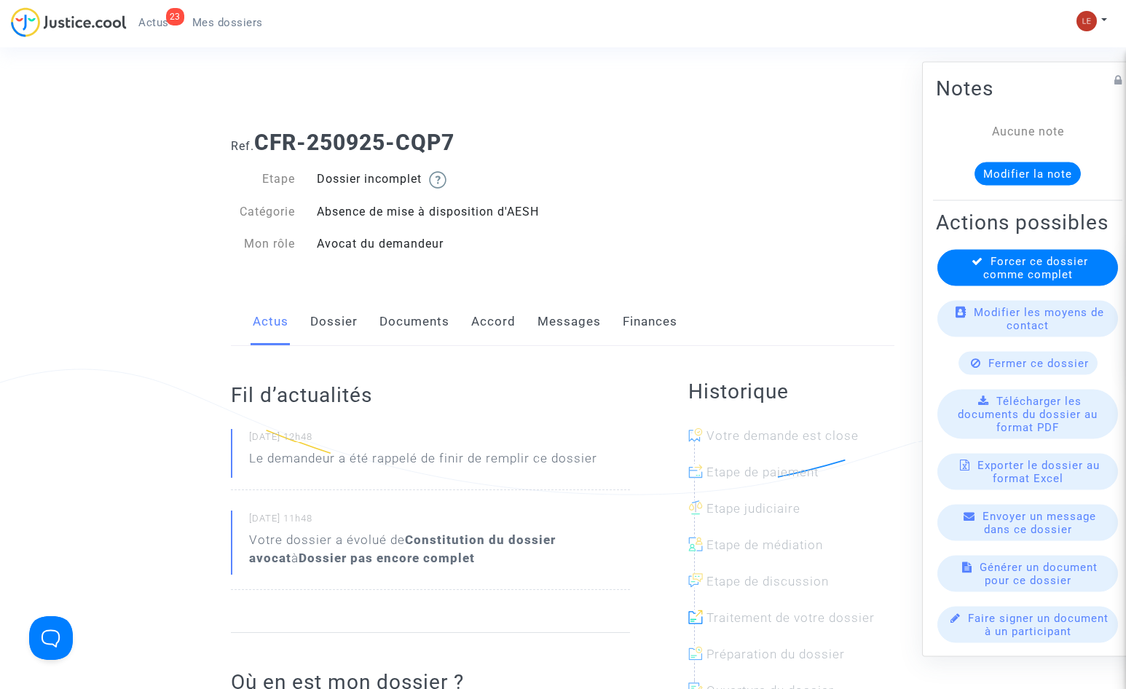
click at [328, 322] on link "Dossier" at bounding box center [333, 322] width 47 height 48
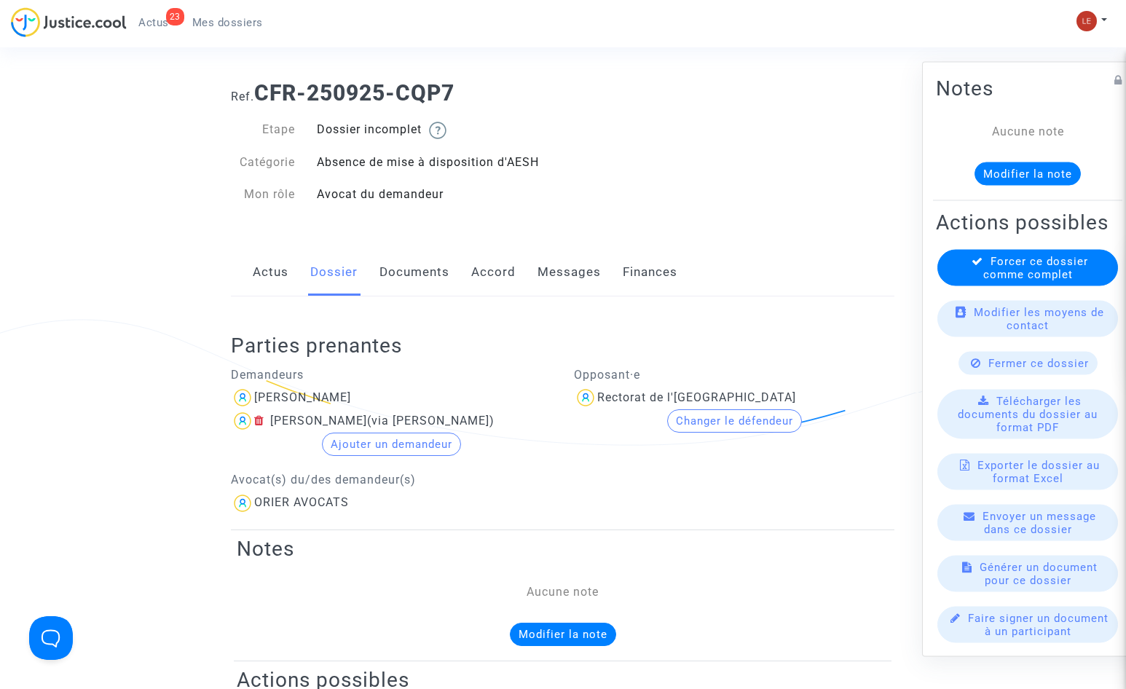
scroll to position [73, 0]
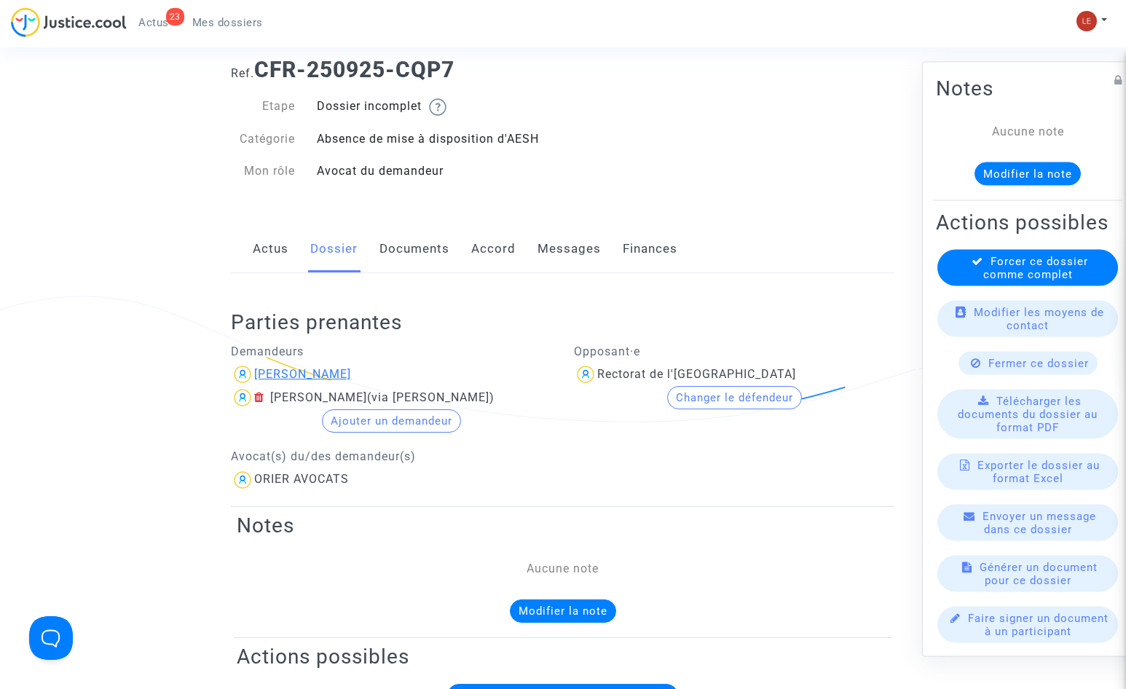
click at [288, 376] on div "Isabel Silva Rodriguez" at bounding box center [302, 374] width 97 height 14
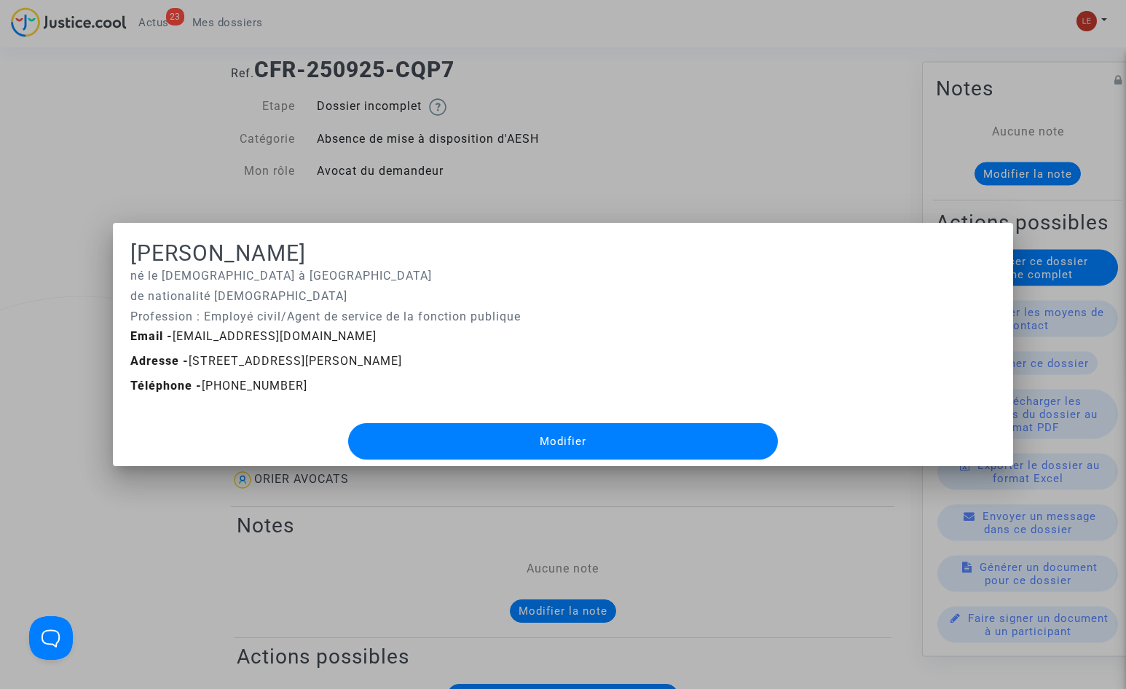
click at [577, 201] on div at bounding box center [563, 344] width 1126 height 689
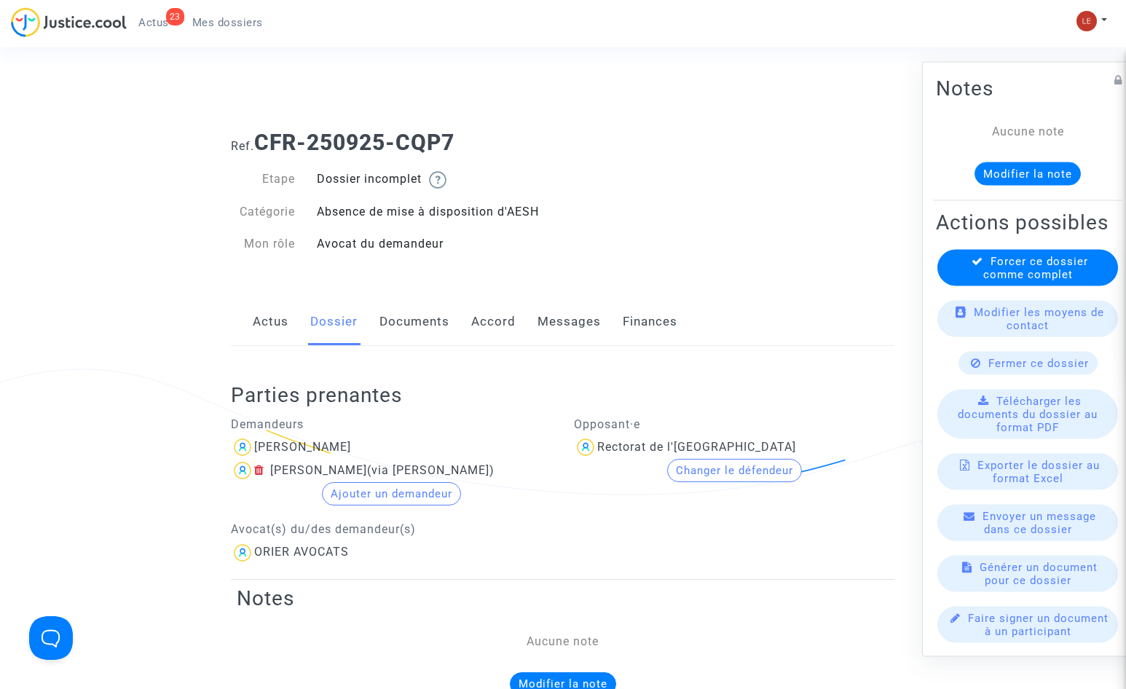
click at [754, 216] on div "Ref. CFR-250925-CQP7 Etape Dossier incomplet Catégorie Absence de mise à dispos…" at bounding box center [562, 193] width 685 height 149
click at [722, 229] on div "Ref. CFR-250925-CQP7 Etape Dossier incomplet Catégorie Absence de mise à dispos…" at bounding box center [562, 193] width 685 height 149
click at [805, 208] on div "Ref. CFR-250925-CQP7 Etape Dossier incomplet Catégorie Absence de mise à dispos…" at bounding box center [562, 193] width 685 height 149
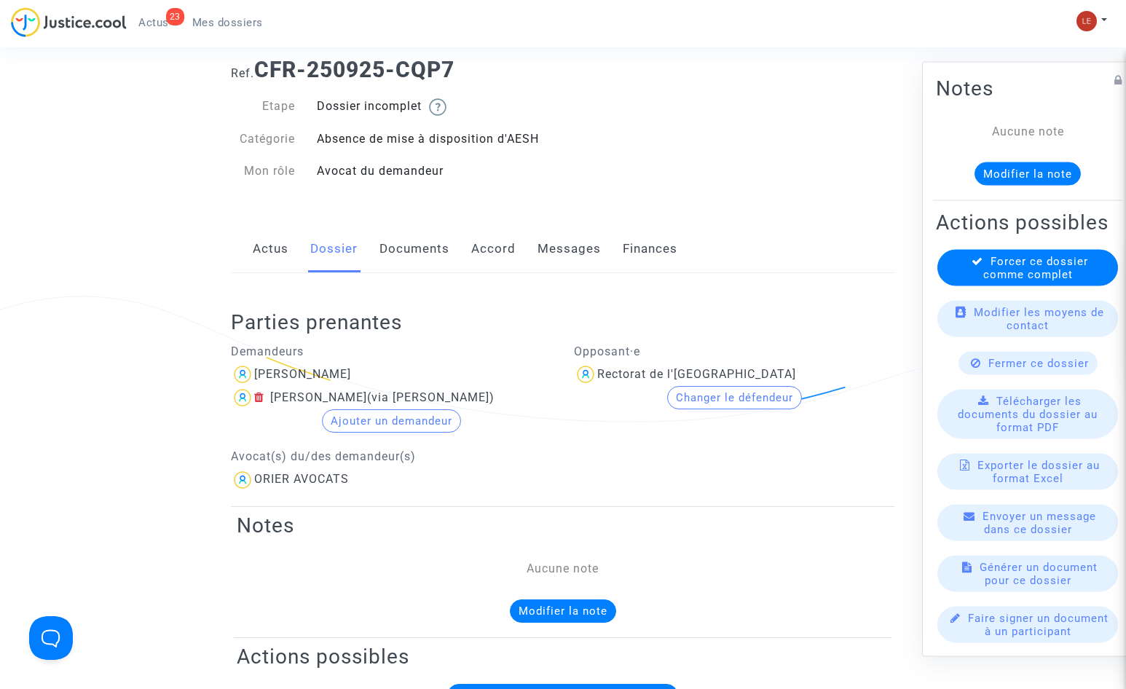
click at [430, 262] on link "Documents" at bounding box center [414, 249] width 70 height 48
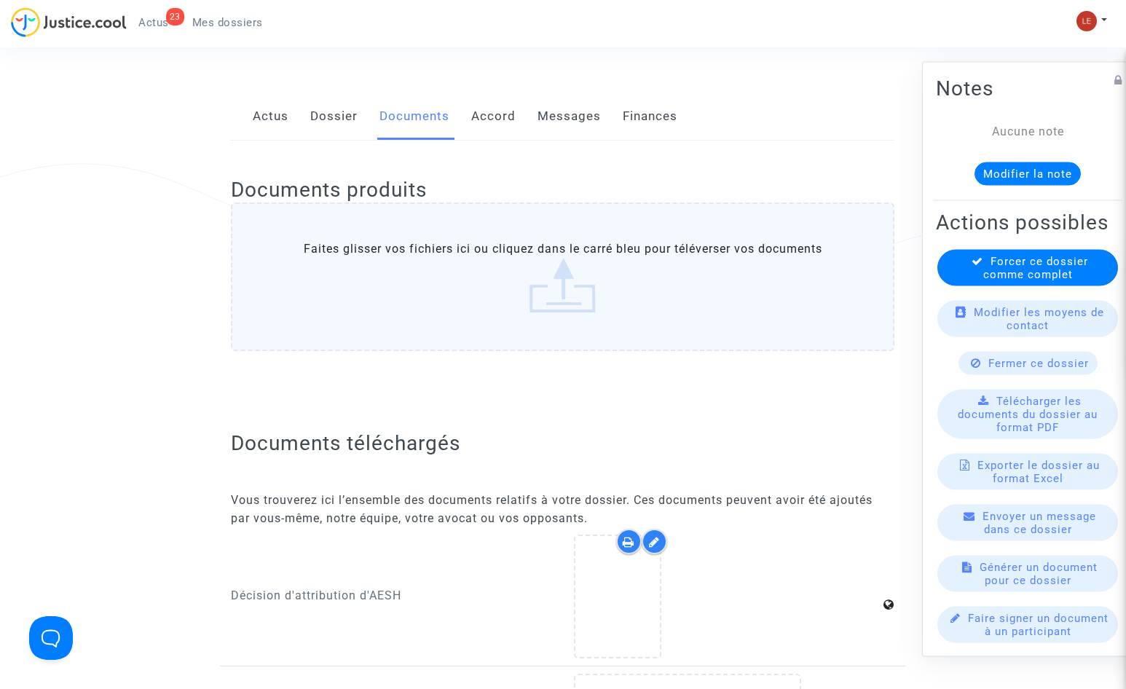
scroll to position [73, 0]
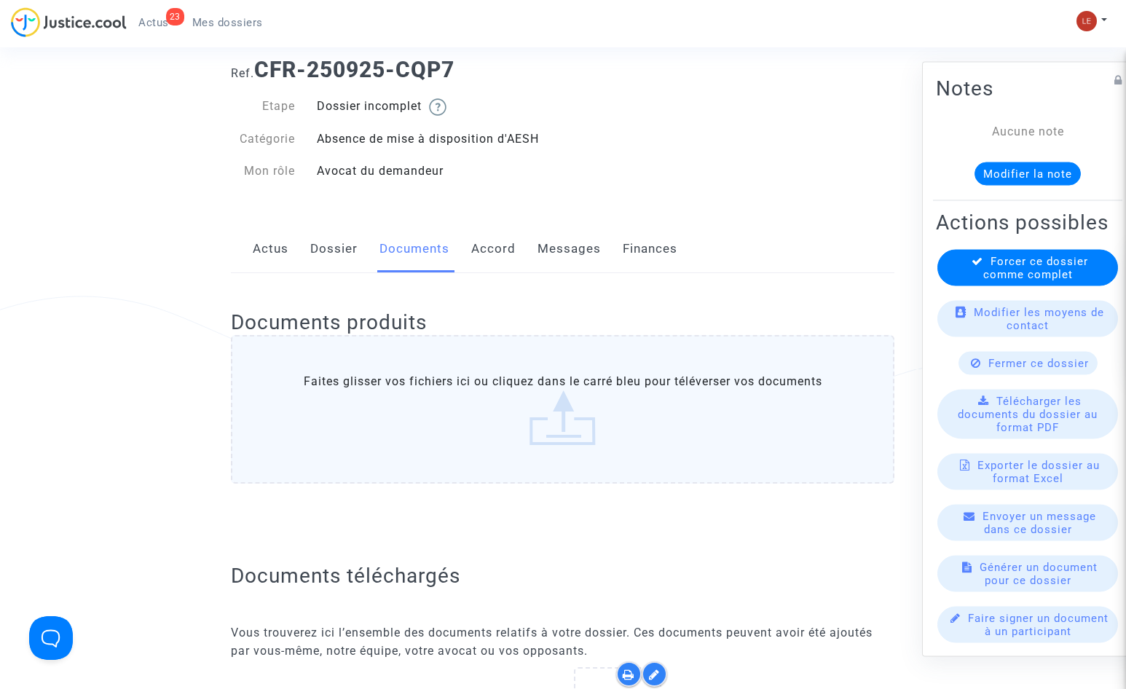
click at [636, 154] on div "Ref. CFR-250925-CQP7 Etape Dossier incomplet Catégorie Absence de mise à dispos…" at bounding box center [562, 120] width 685 height 149
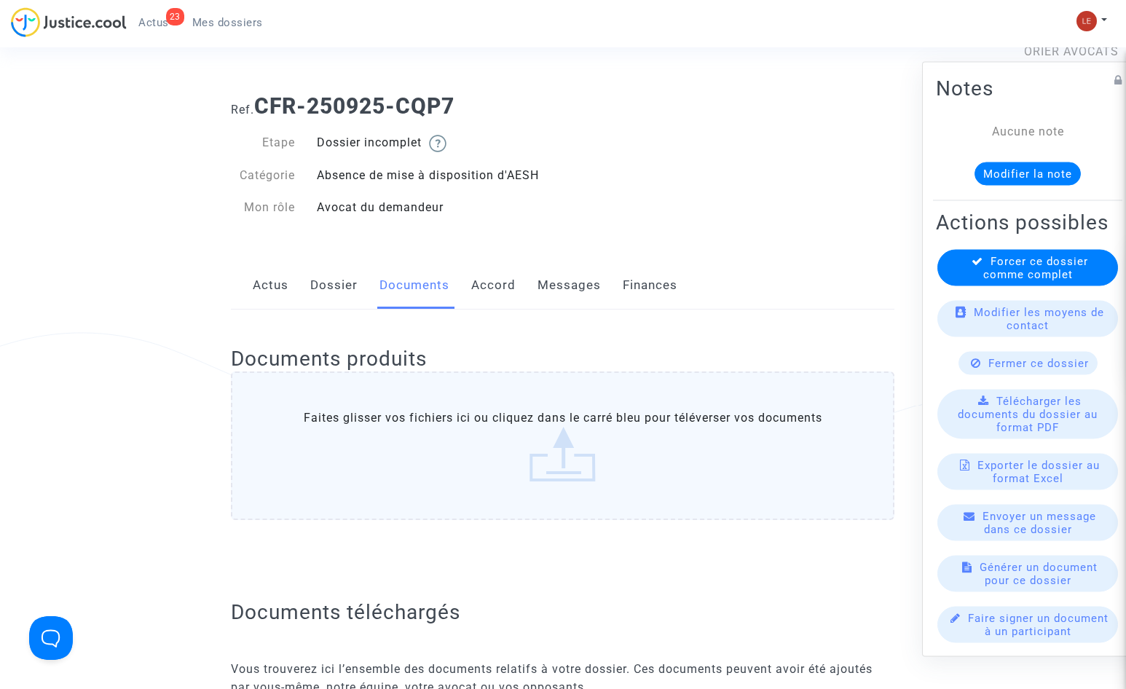
scroll to position [0, 0]
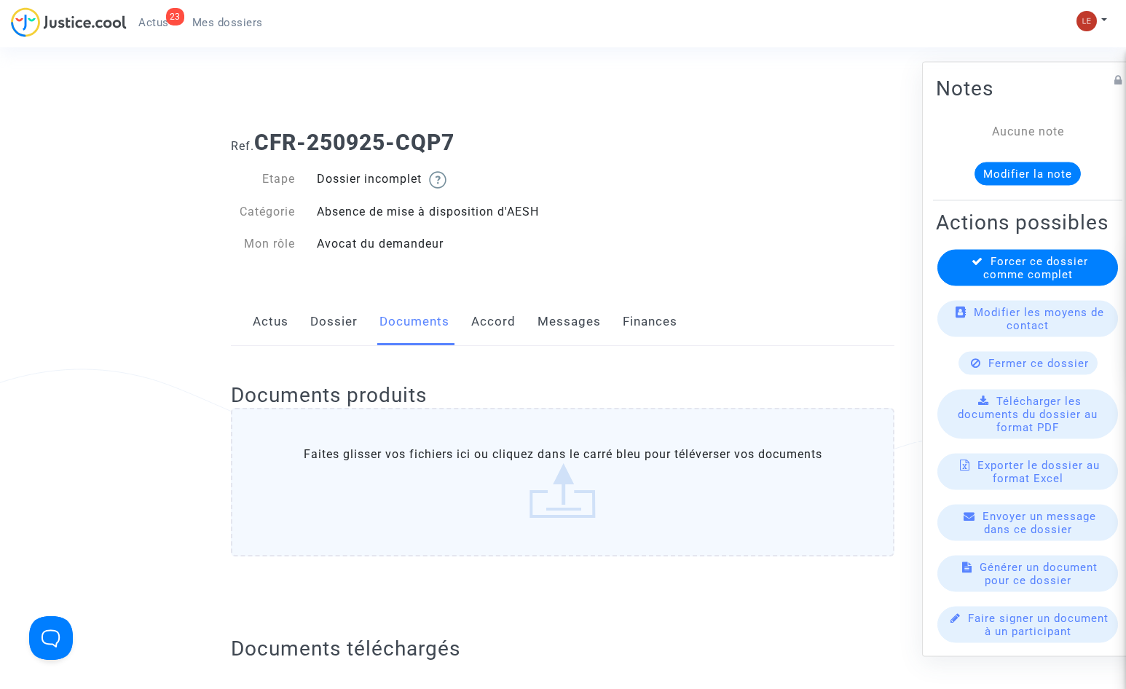
click at [665, 151] on h1 "Ref. CFR-250925-CQP7" at bounding box center [562, 143] width 663 height 26
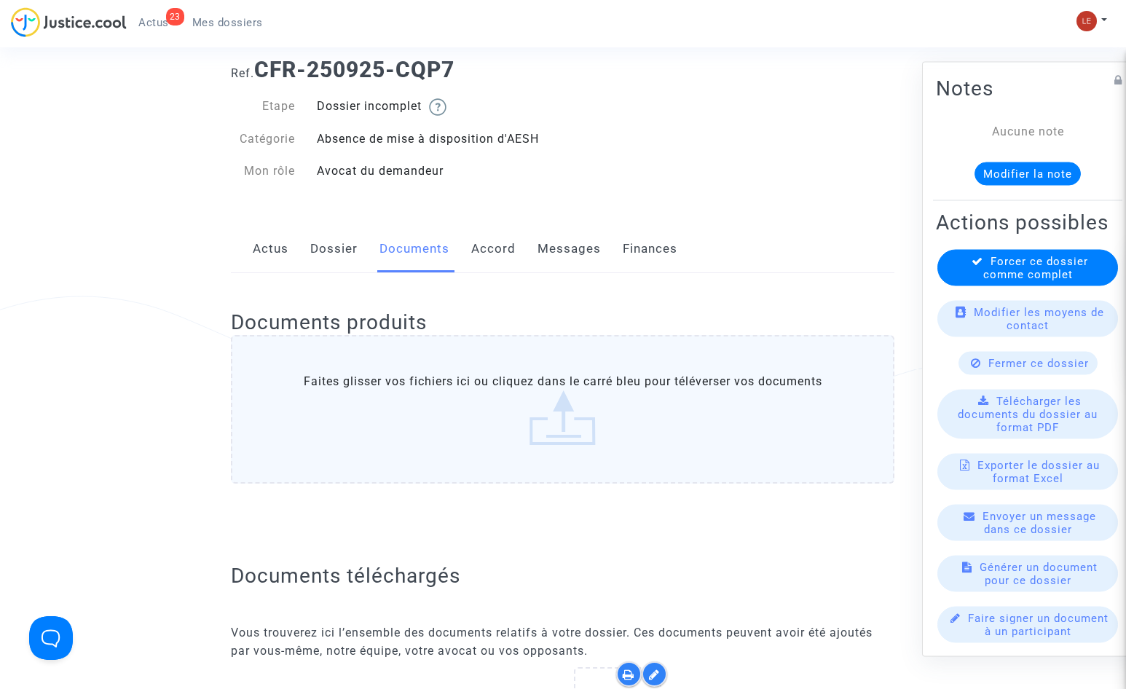
click at [574, 248] on link "Messages" at bounding box center [568, 249] width 63 height 48
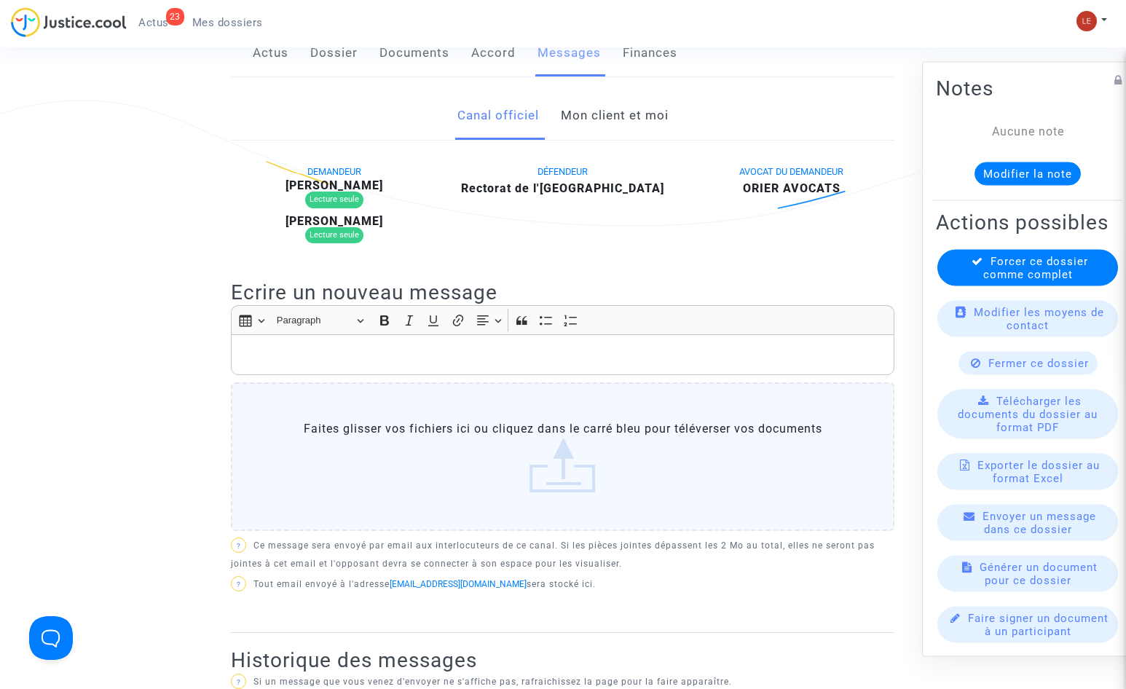
scroll to position [291, 0]
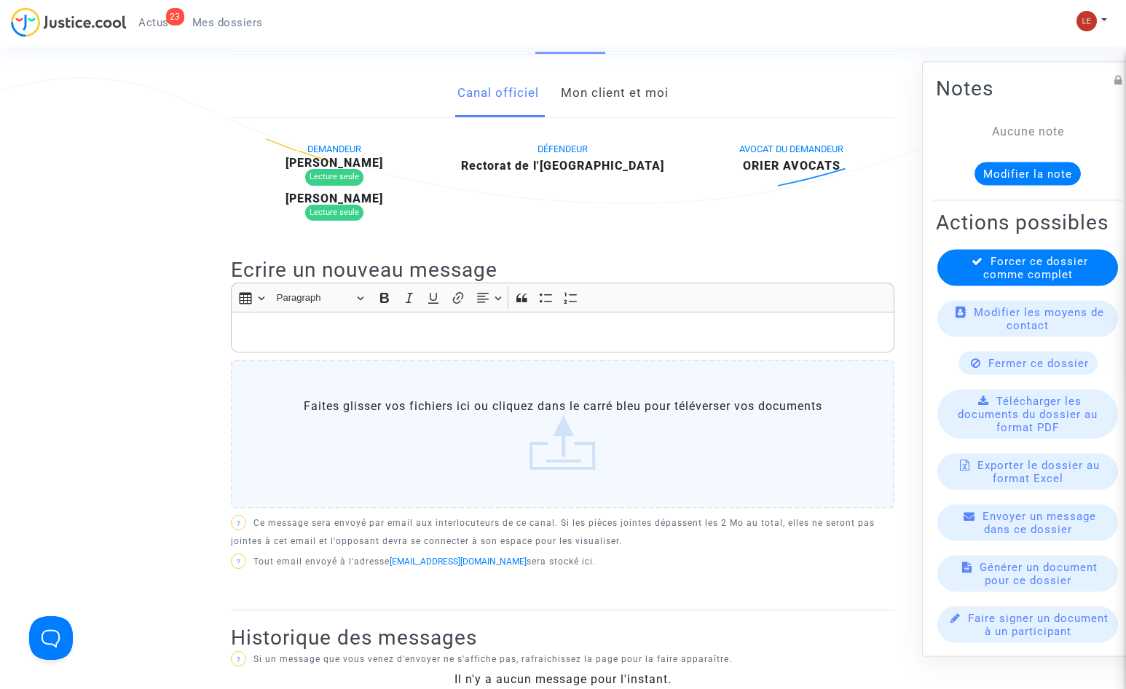
click at [283, 344] on div "Rich Text Editor, main" at bounding box center [562, 332] width 663 height 41
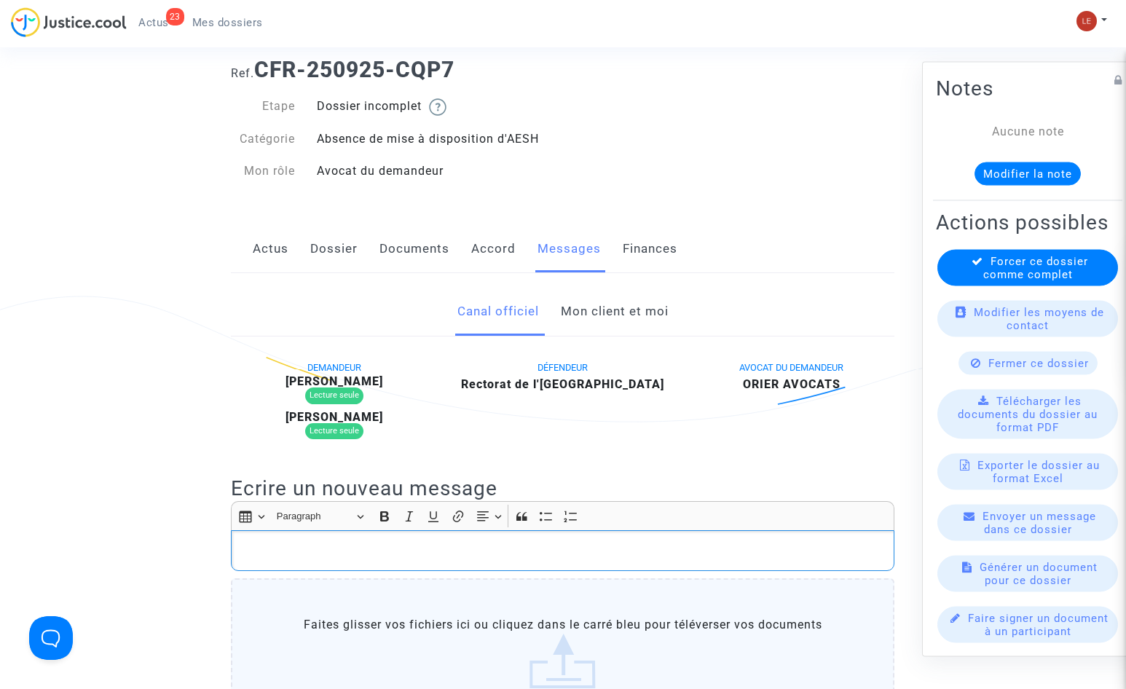
scroll to position [0, 0]
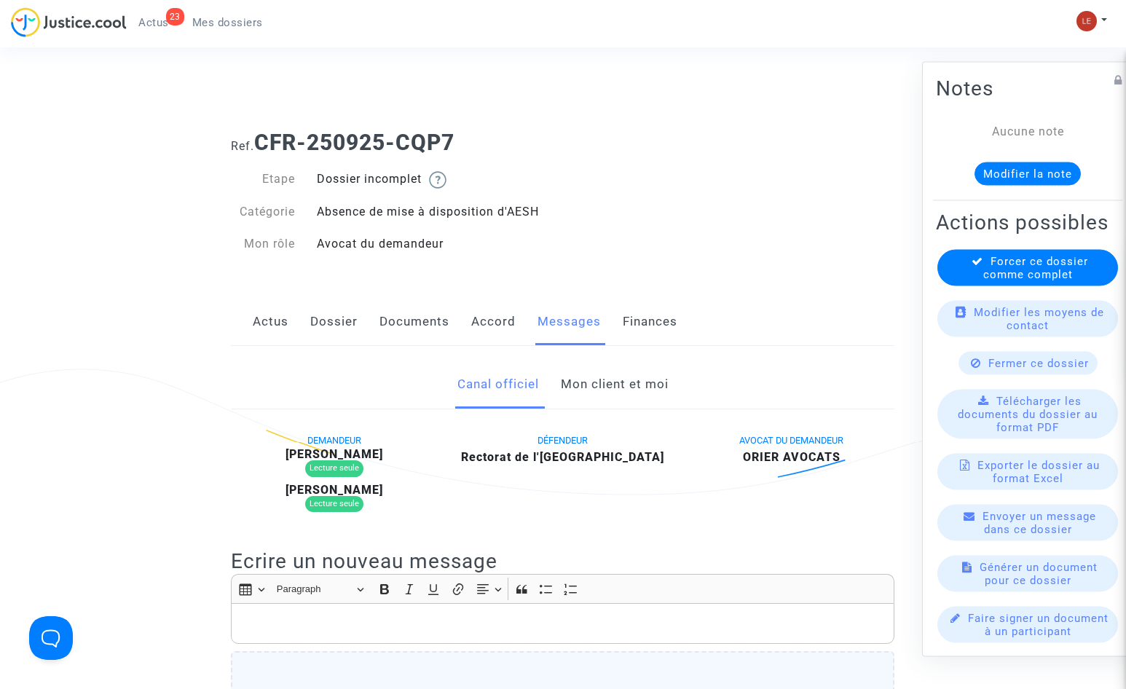
click at [219, 21] on span "Mes dossiers" at bounding box center [227, 22] width 71 height 13
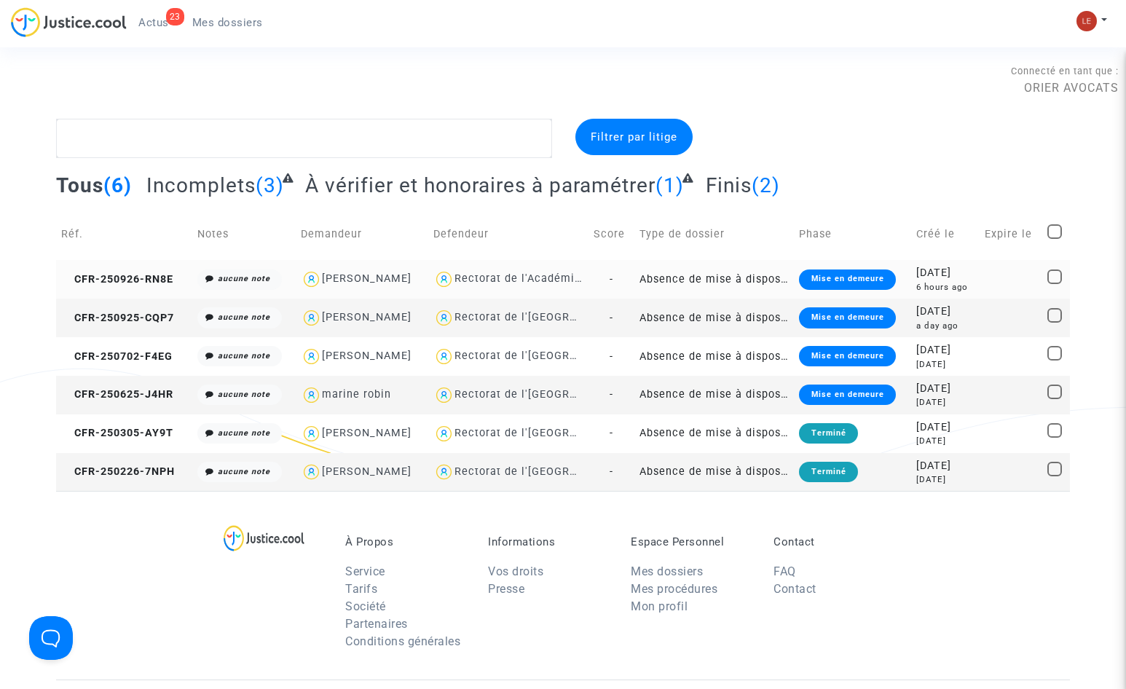
click at [398, 279] on div "Anne REYNAUD" at bounding box center [367, 278] width 90 height 12
type textarea "@"Anne REYNAUD" @"ORIER AVOCATS ""
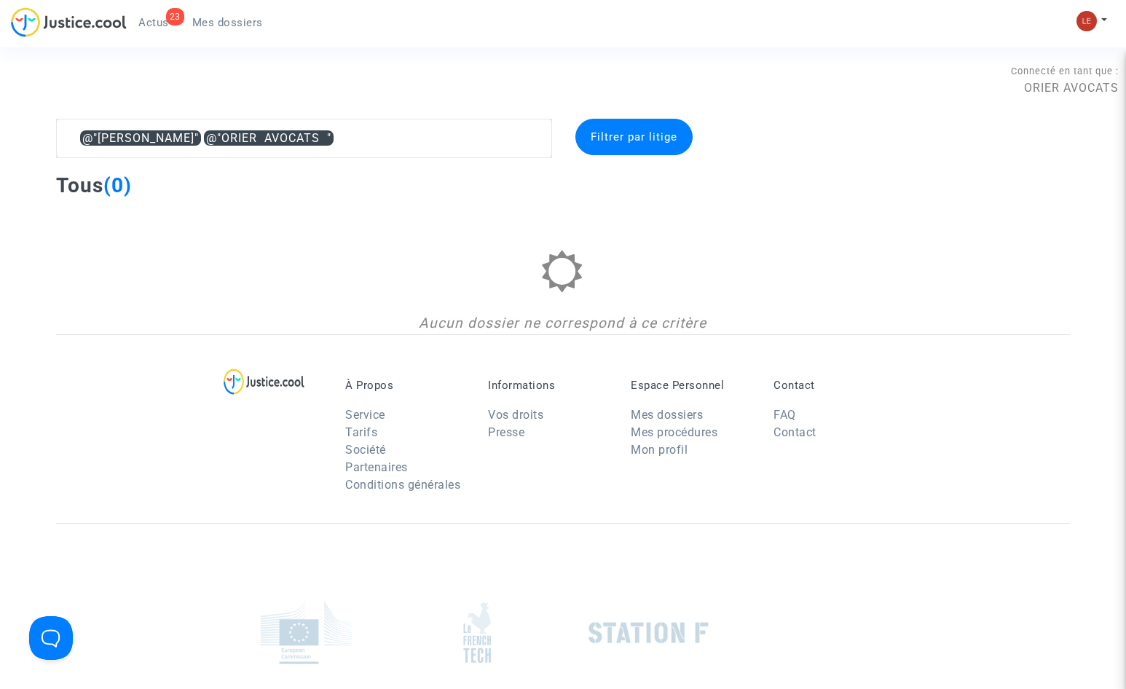
click at [82, 23] on img at bounding box center [69, 22] width 116 height 30
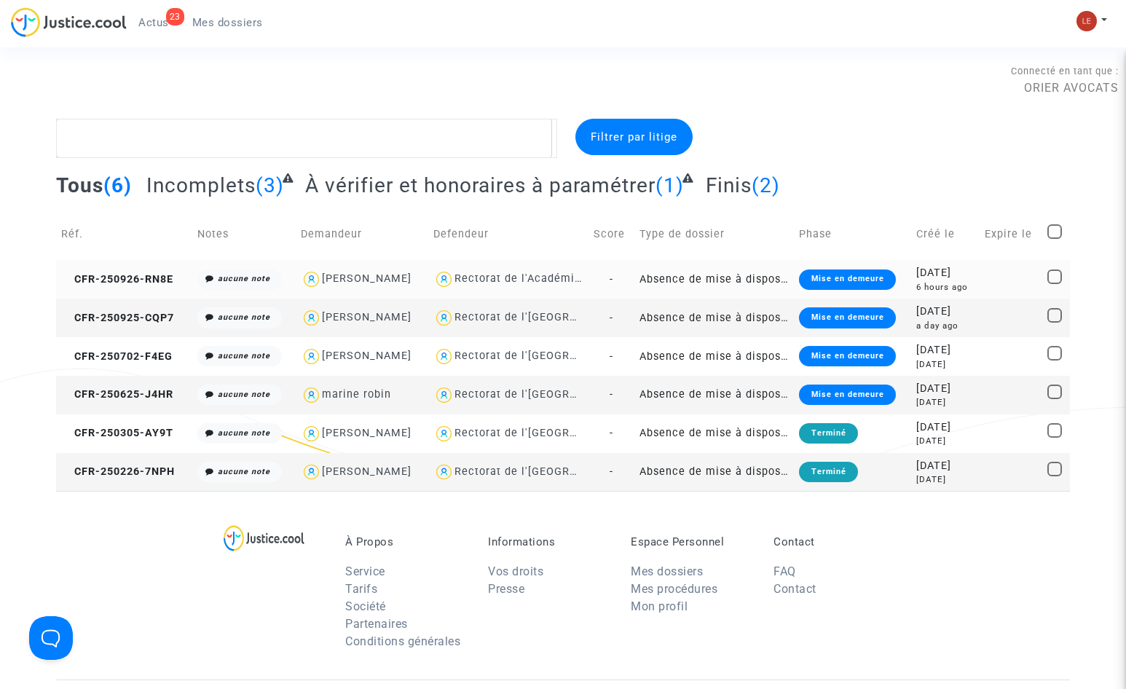
click at [554, 284] on div "Rectorat de l'Académie de Toulouse" at bounding box center [552, 278] width 196 height 12
type textarea "@"Rectorat de l'Académie de Toulouse""
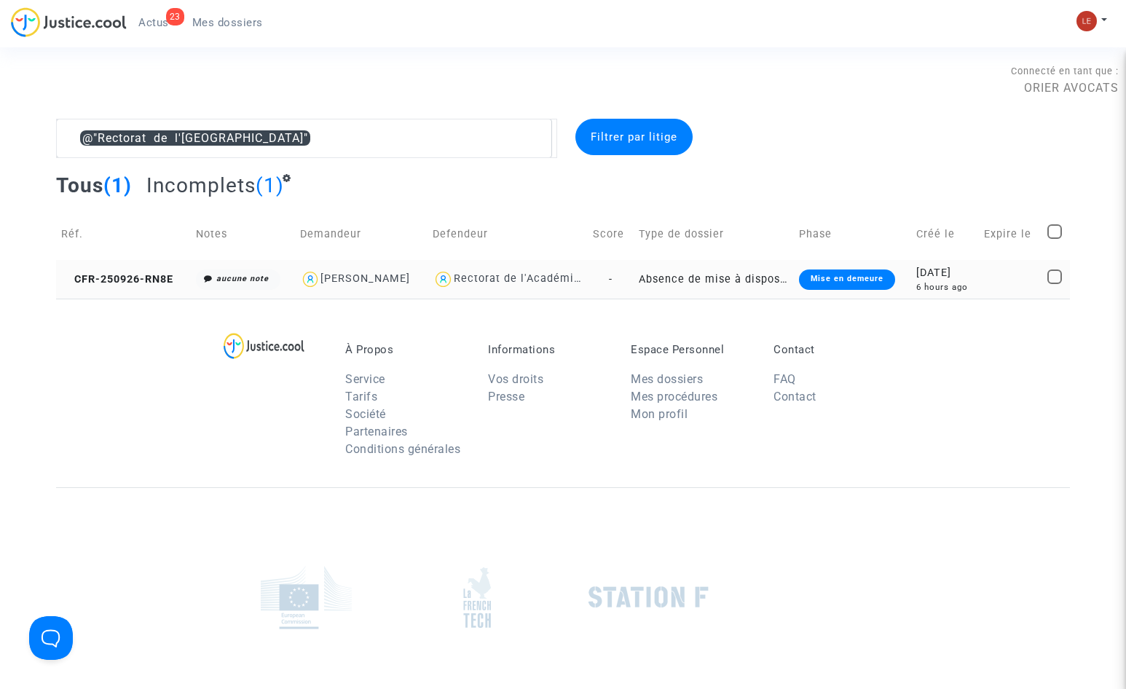
click at [567, 283] on div "Rectorat de l'Académie de Toulouse" at bounding box center [552, 278] width 196 height 12
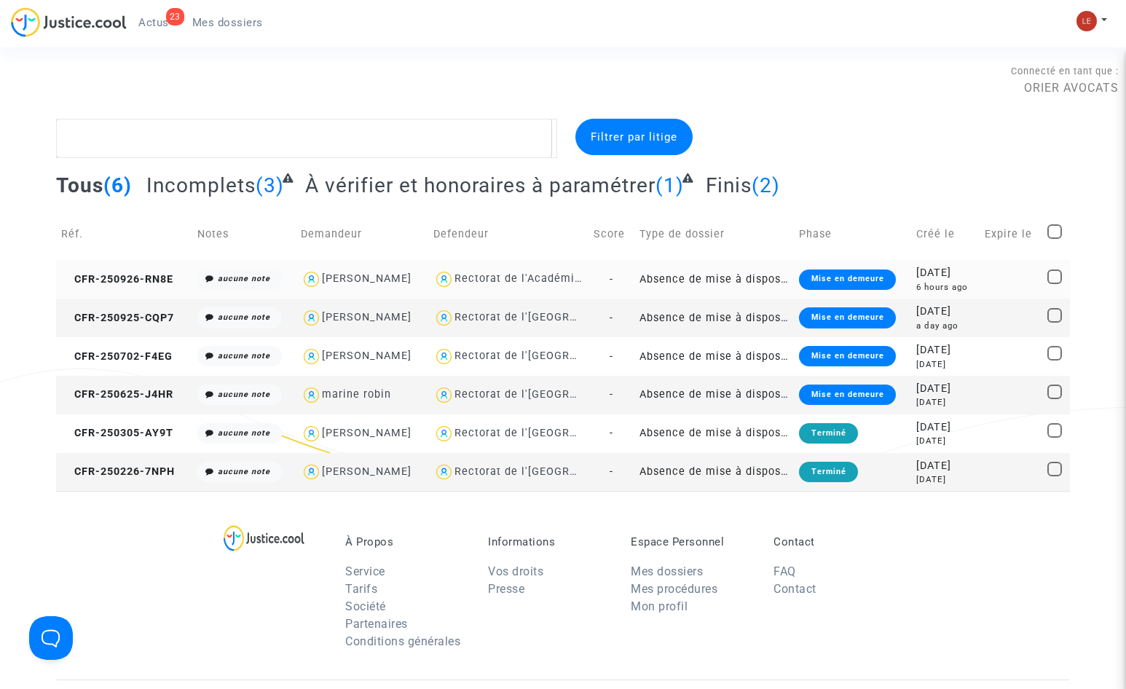
click at [573, 285] on div "Rectorat de l'Académie de Toulouse" at bounding box center [552, 278] width 196 height 12
type textarea "@"Rectorat de l'Académie de Toulouse""
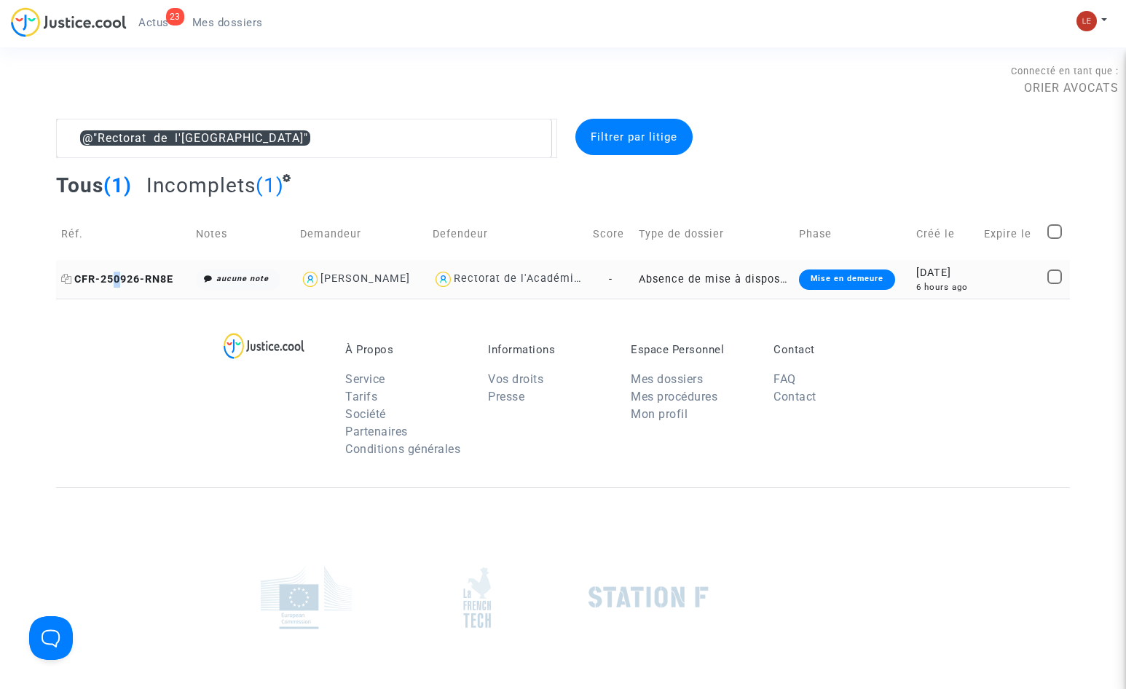
click at [119, 274] on span "CFR-250926-RN8E" at bounding box center [117, 279] width 112 height 12
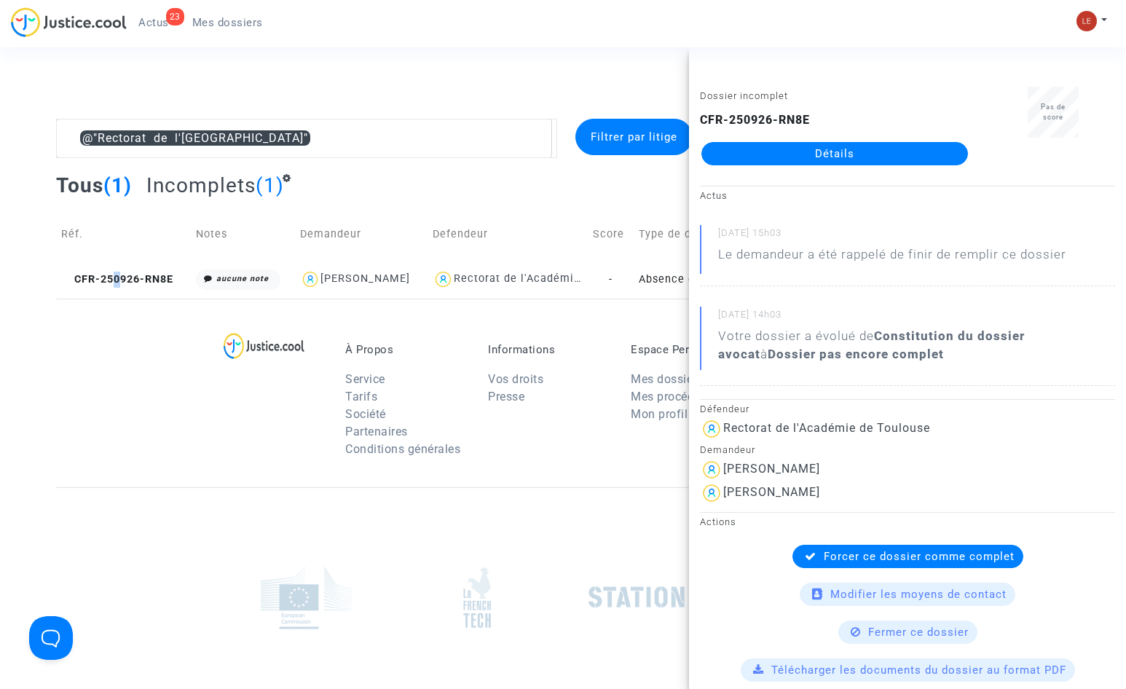
click at [820, 159] on link "Détails" at bounding box center [834, 153] width 267 height 23
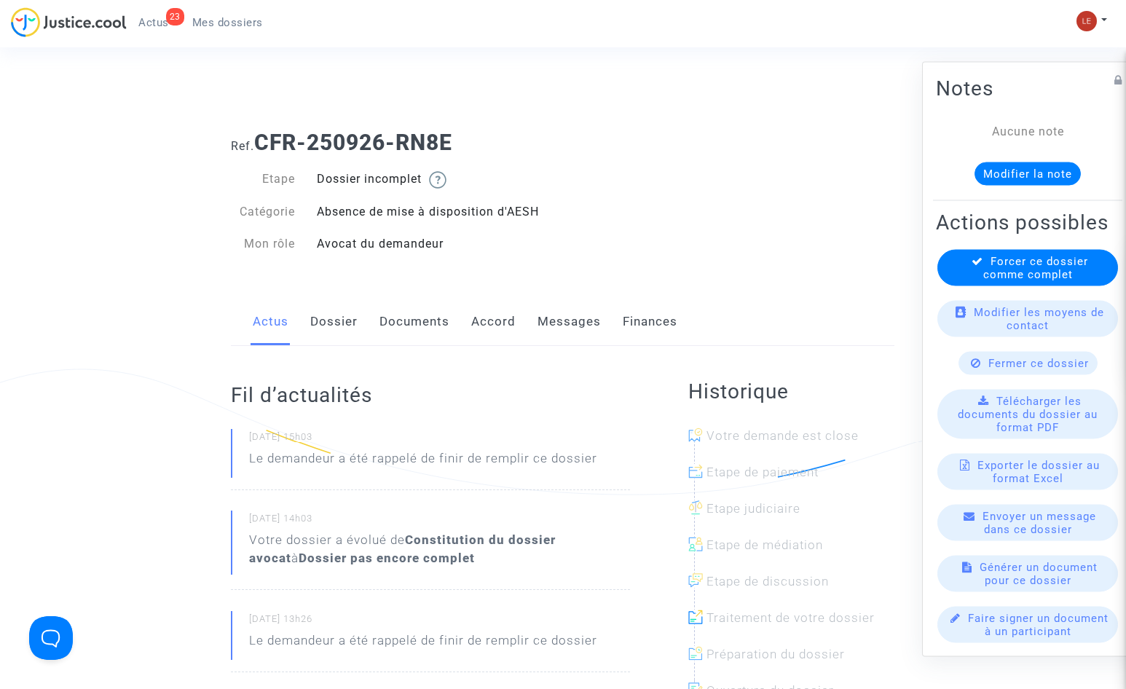
click at [336, 316] on link "Dossier" at bounding box center [333, 322] width 47 height 48
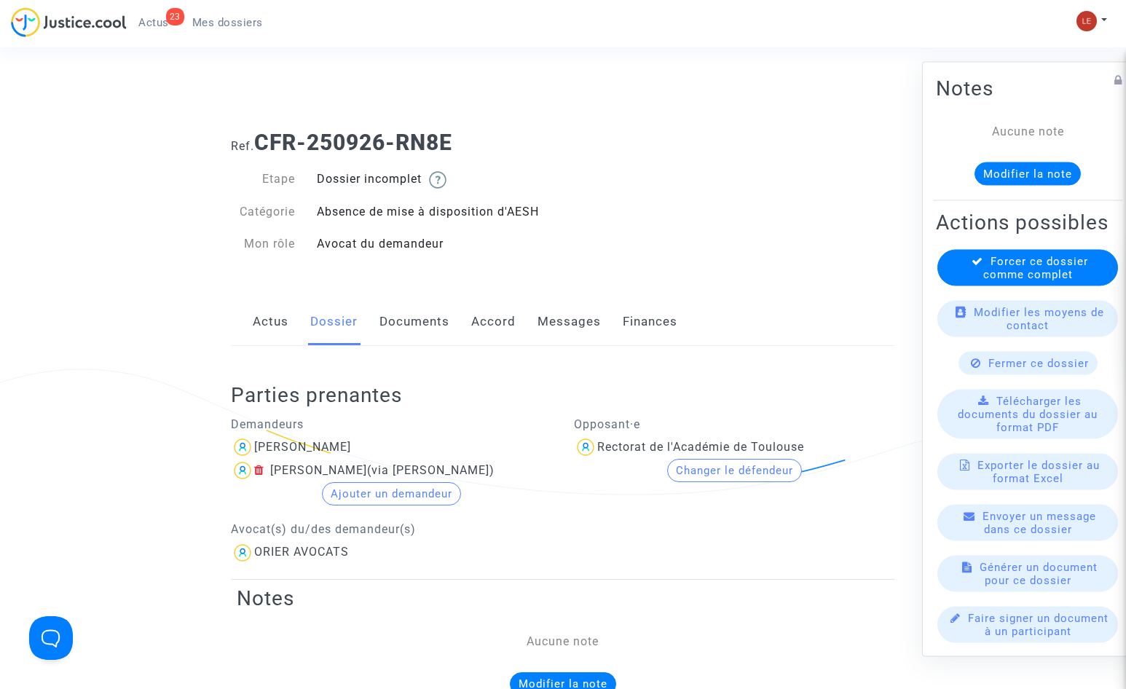
click at [440, 325] on link "Documents" at bounding box center [414, 322] width 70 height 48
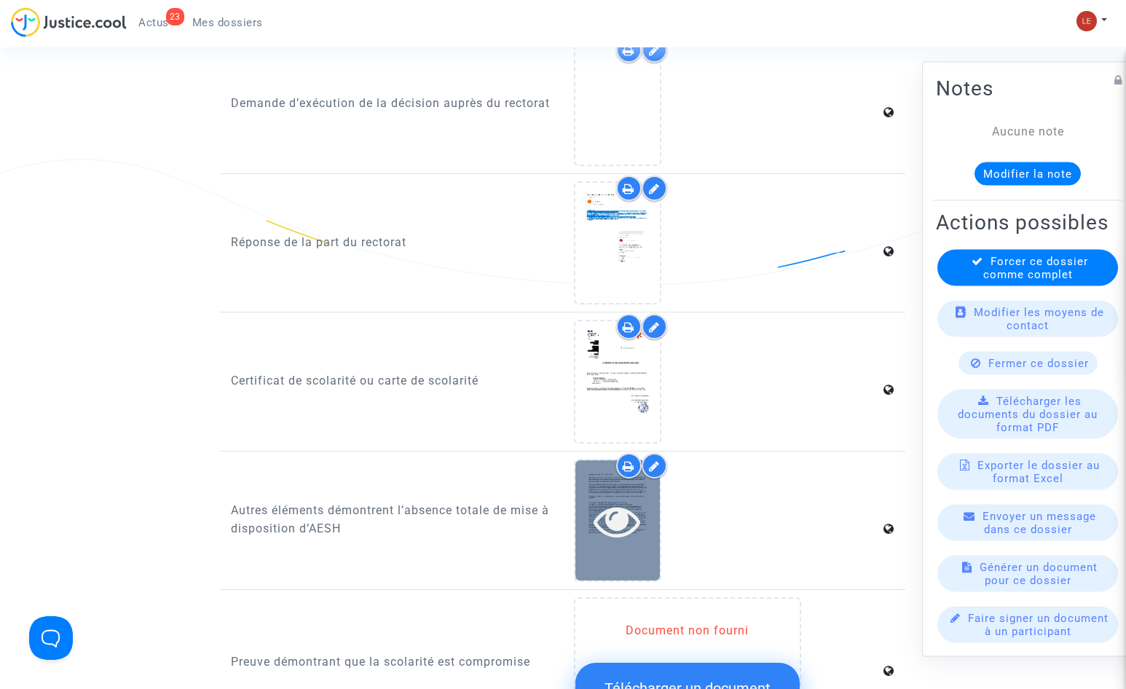
scroll to position [947, 0]
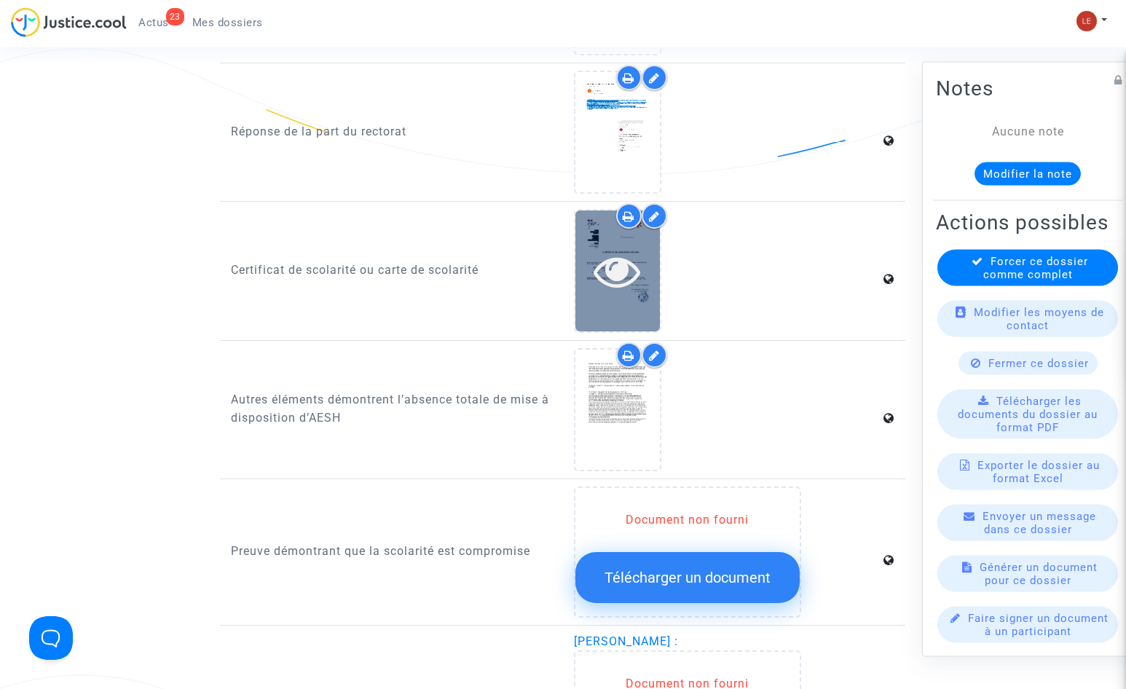
click at [620, 285] on icon at bounding box center [616, 271] width 47 height 47
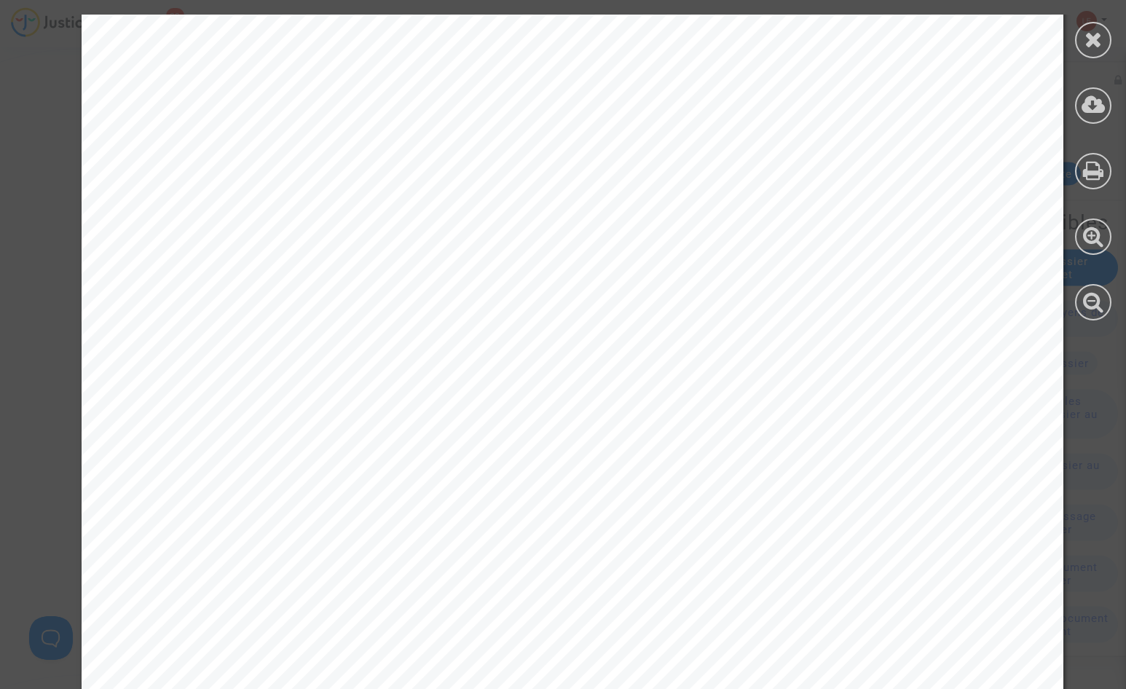
scroll to position [655, 0]
click at [1087, 48] on icon at bounding box center [1093, 39] width 18 height 22
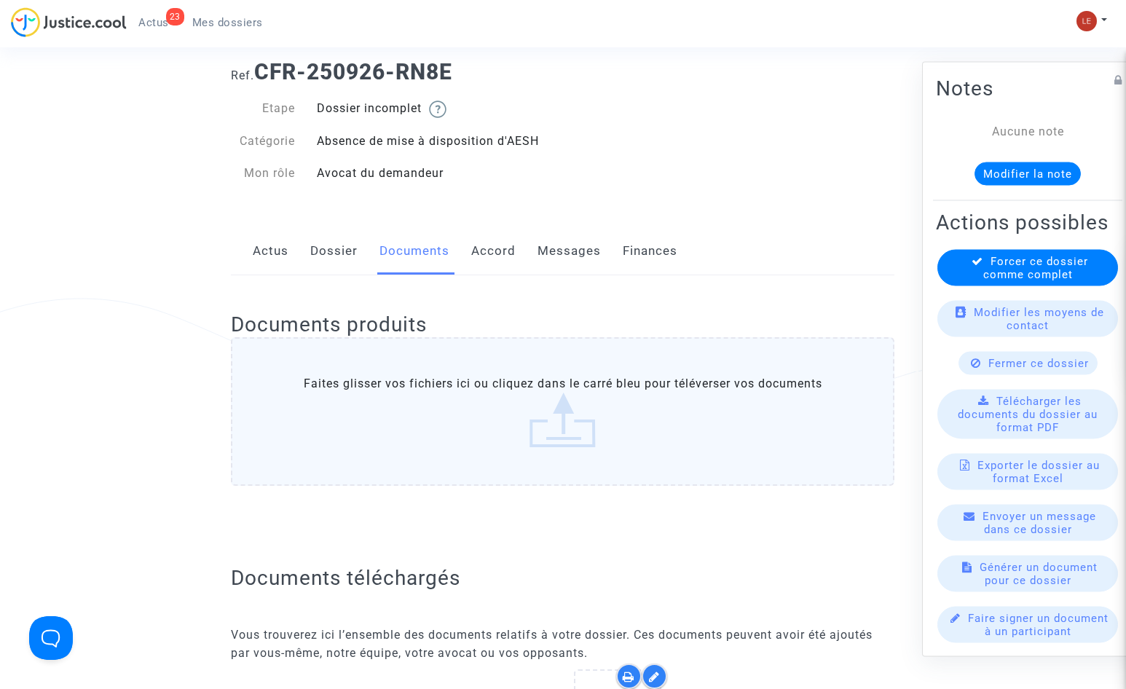
scroll to position [0, 0]
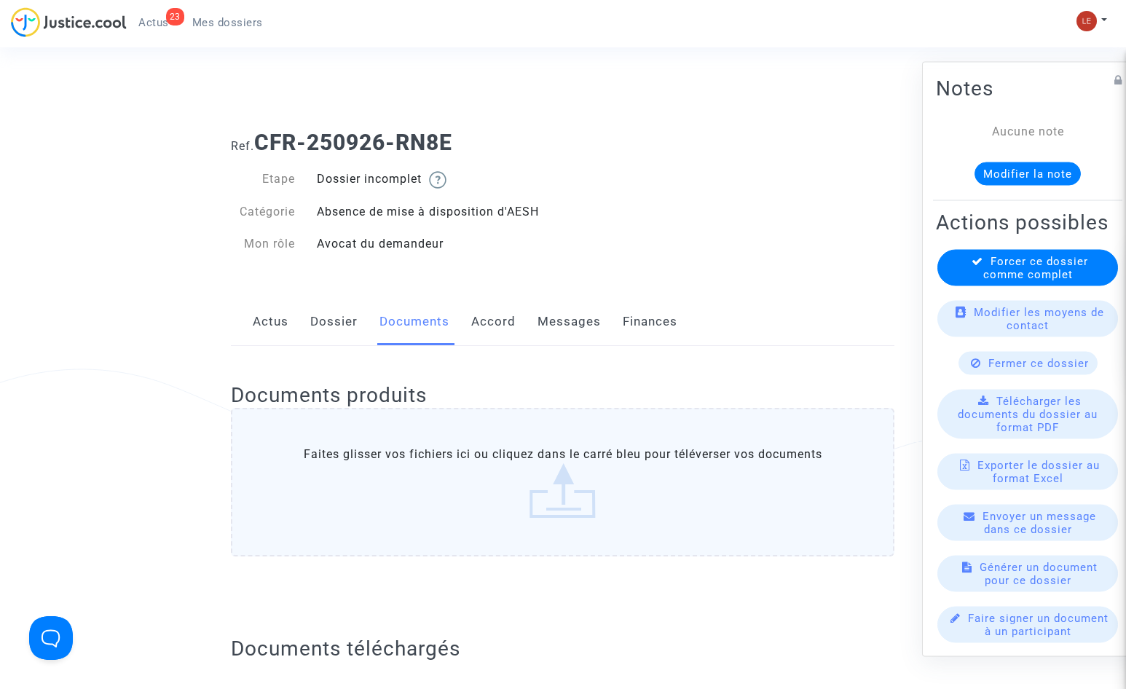
click at [513, 326] on link "Accord" at bounding box center [493, 322] width 44 height 48
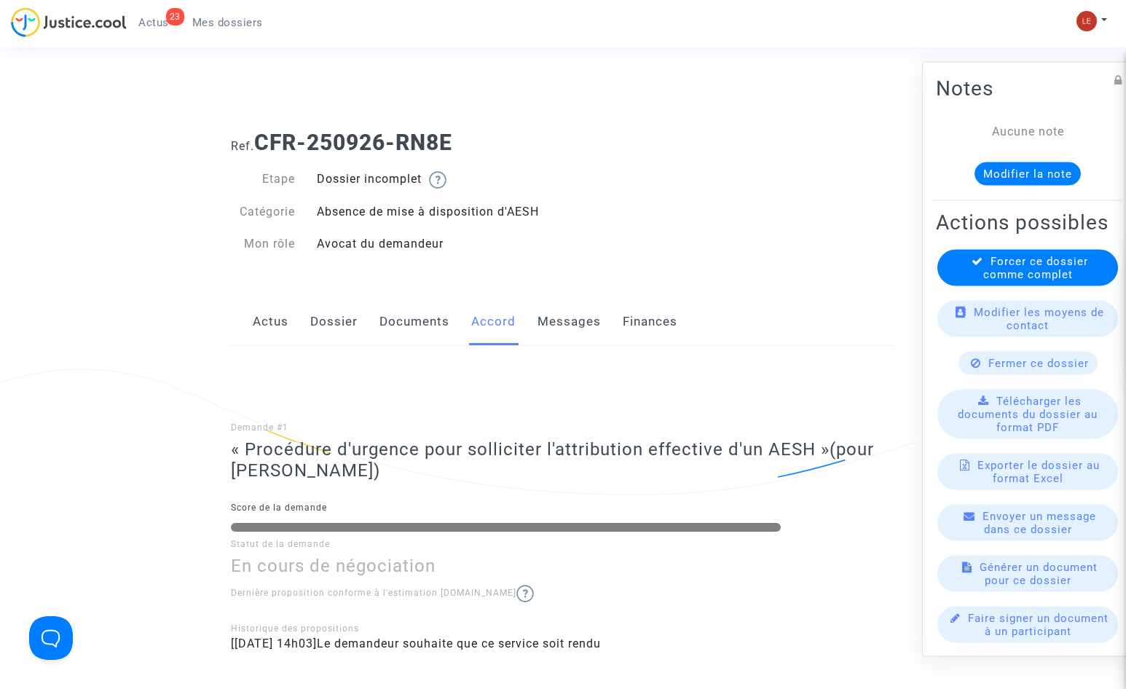
click at [537, 322] on link "Messages" at bounding box center [568, 322] width 63 height 48
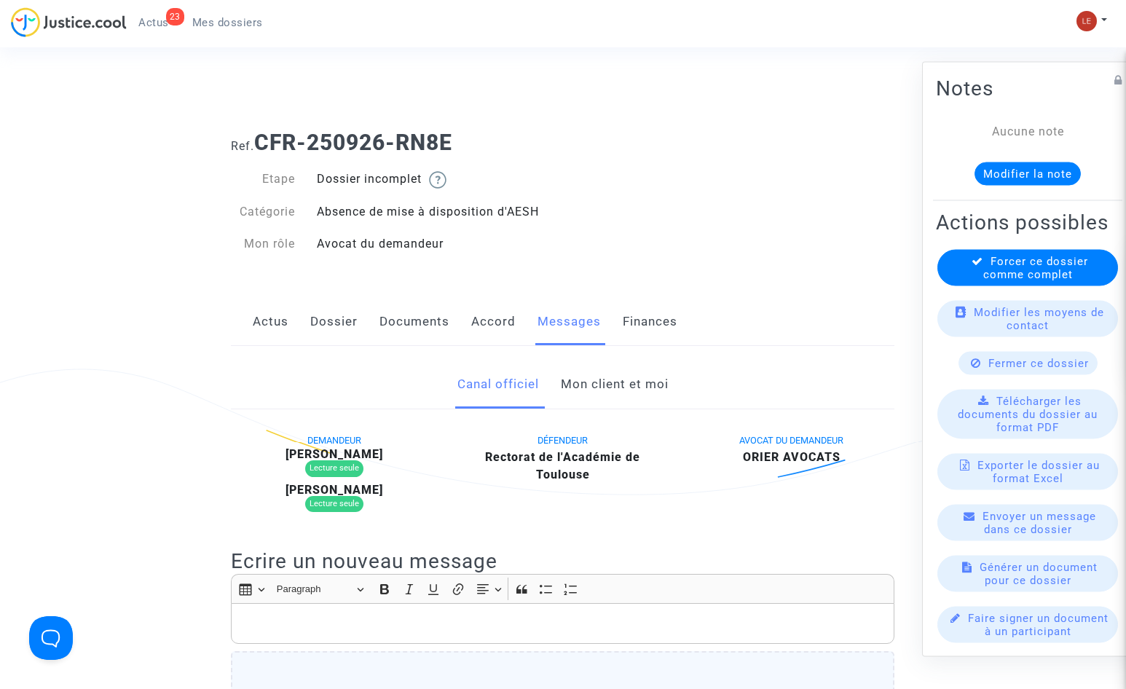
scroll to position [73, 0]
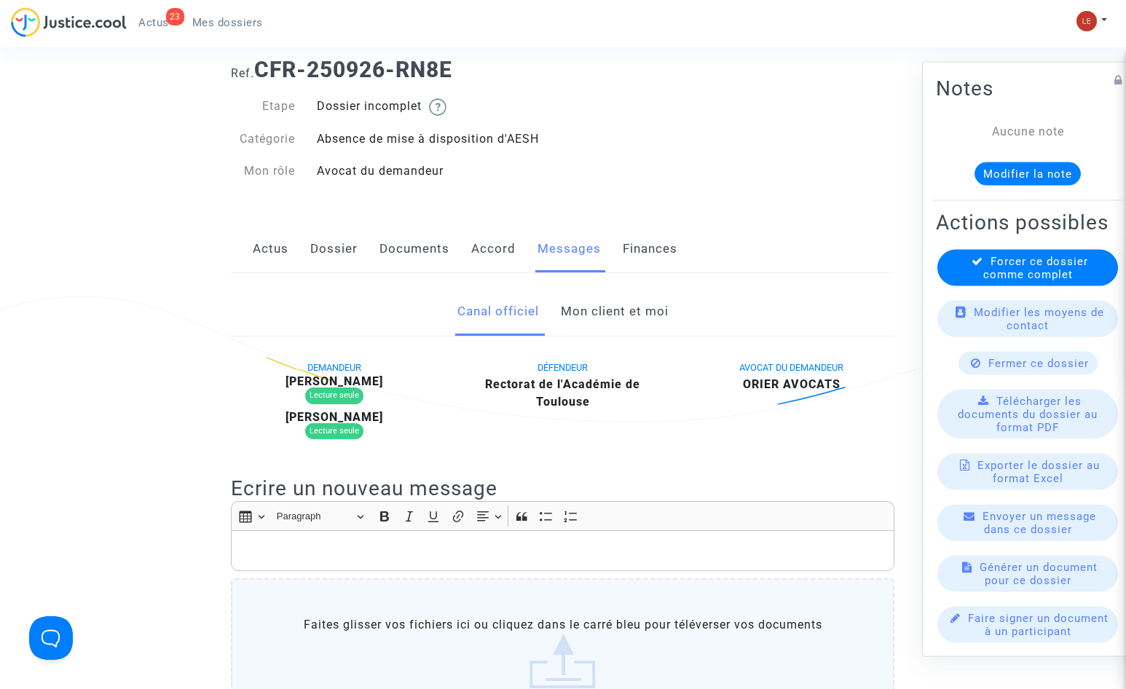
click at [631, 258] on link "Finances" at bounding box center [650, 249] width 55 height 48
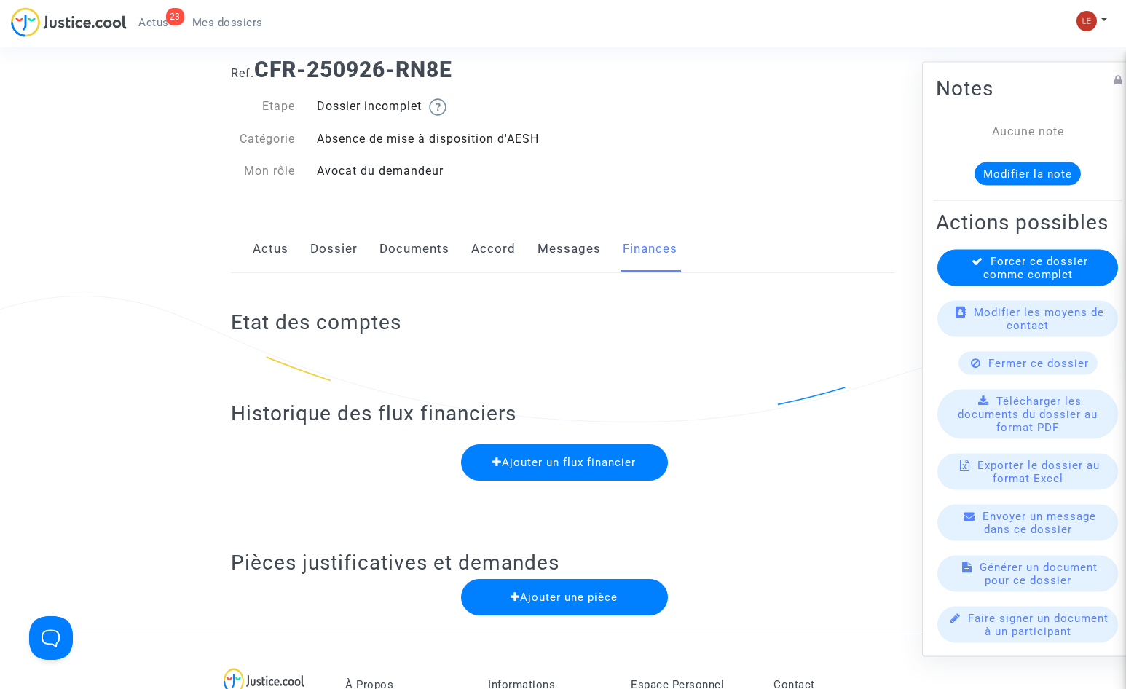
click at [299, 254] on div "Actus Dossier Documents Accord Messages Finances" at bounding box center [562, 249] width 663 height 49
click at [325, 248] on link "Dossier" at bounding box center [333, 249] width 47 height 48
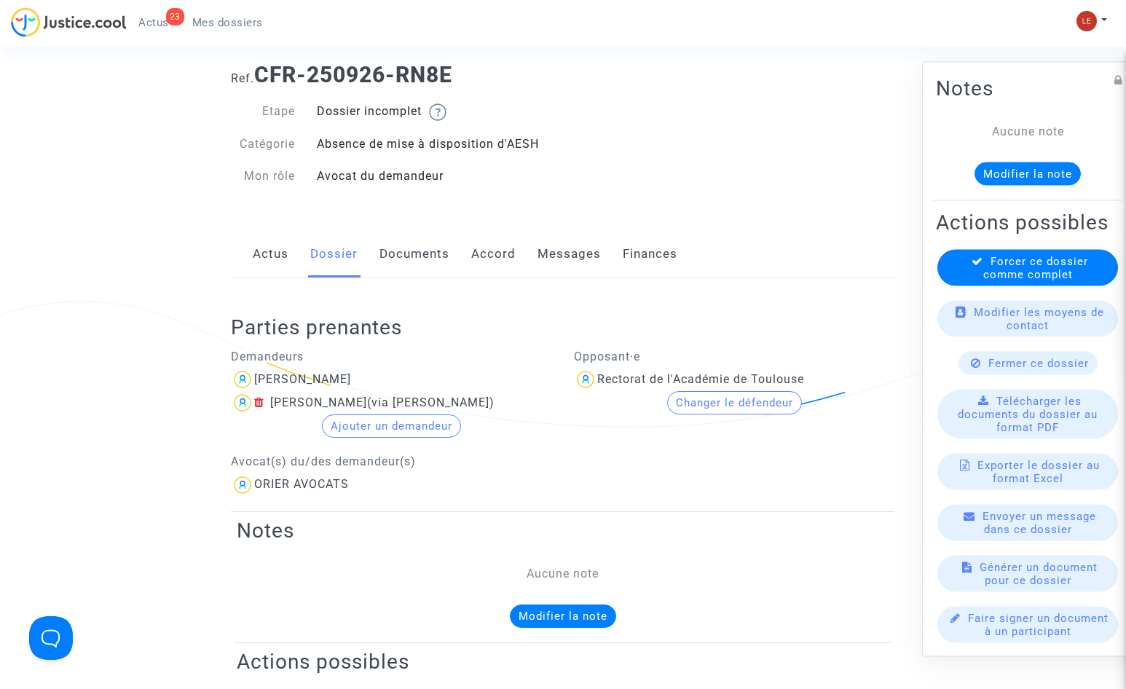
scroll to position [146, 0]
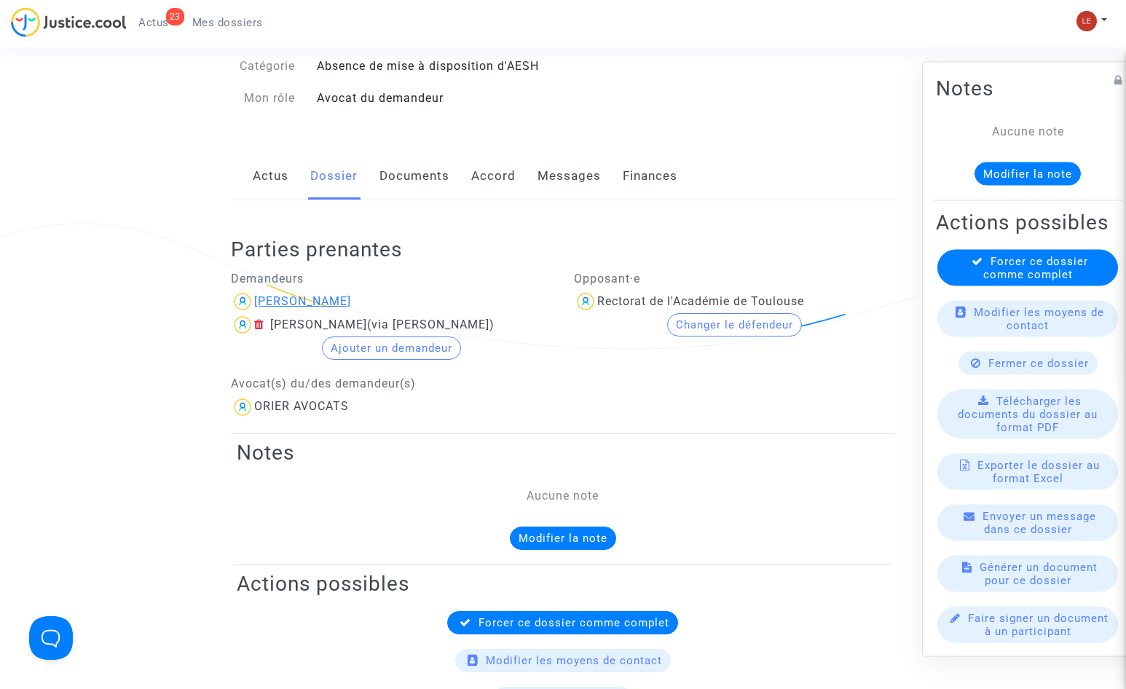
click at [312, 296] on div "Anne REYNAUD" at bounding box center [302, 301] width 97 height 14
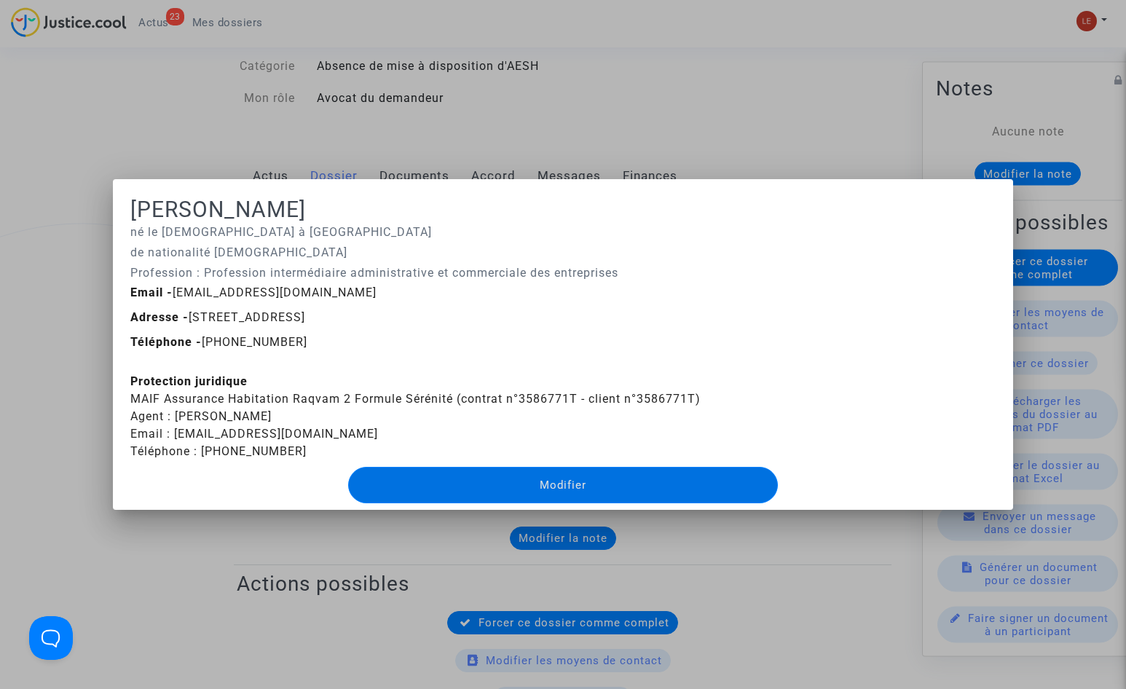
click at [226, 522] on div at bounding box center [563, 344] width 1126 height 689
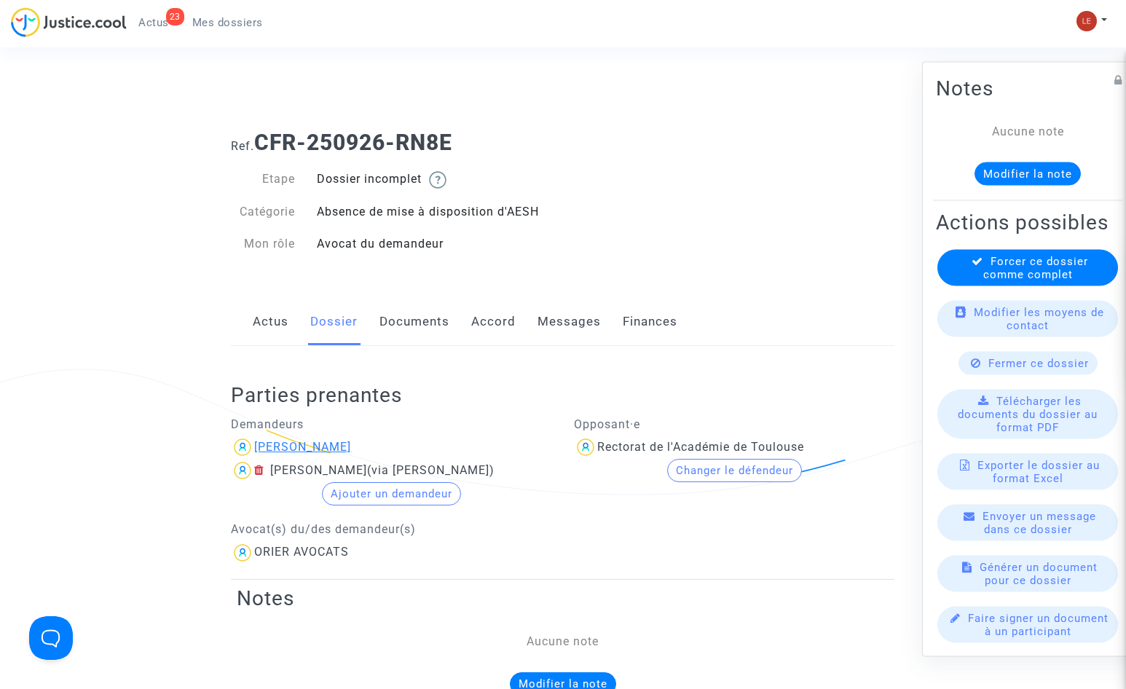
click at [272, 450] on div "Anne REYNAUD" at bounding box center [302, 447] width 97 height 14
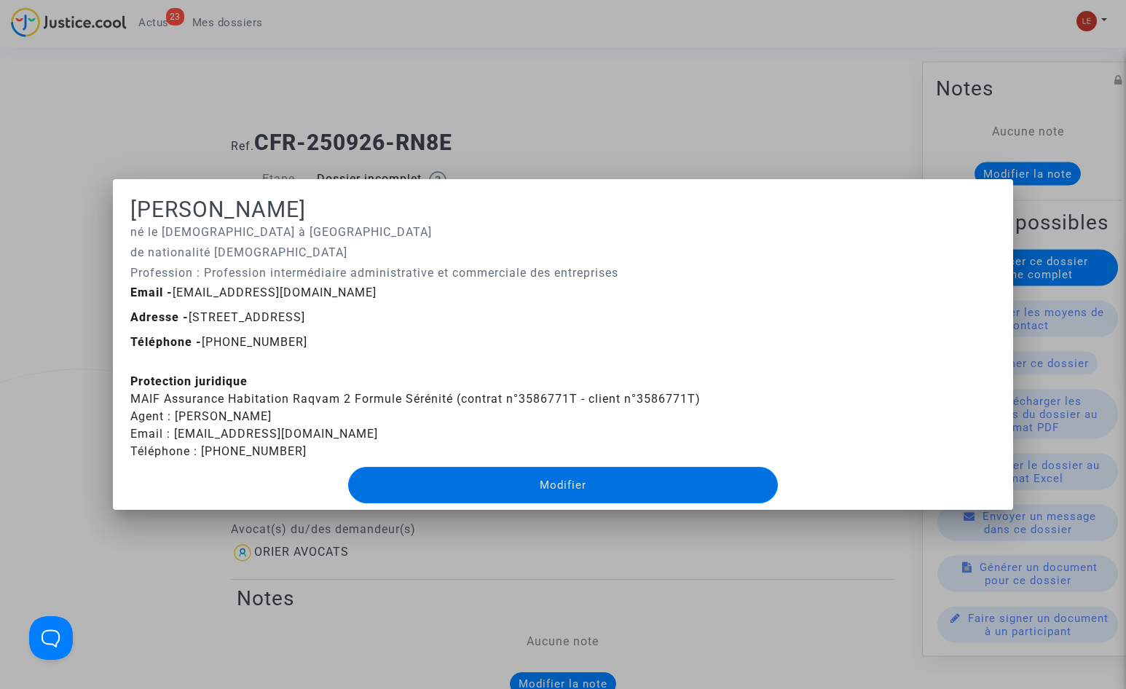
click at [616, 161] on div at bounding box center [563, 344] width 1126 height 689
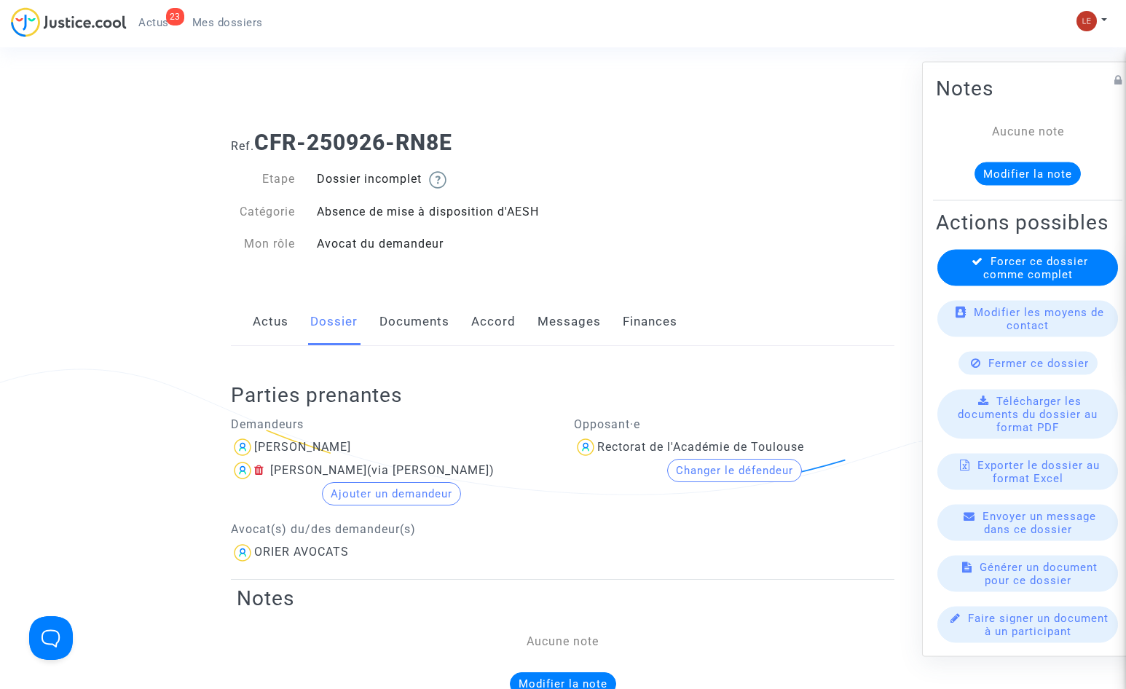
click at [404, 323] on link "Documents" at bounding box center [414, 322] width 70 height 48
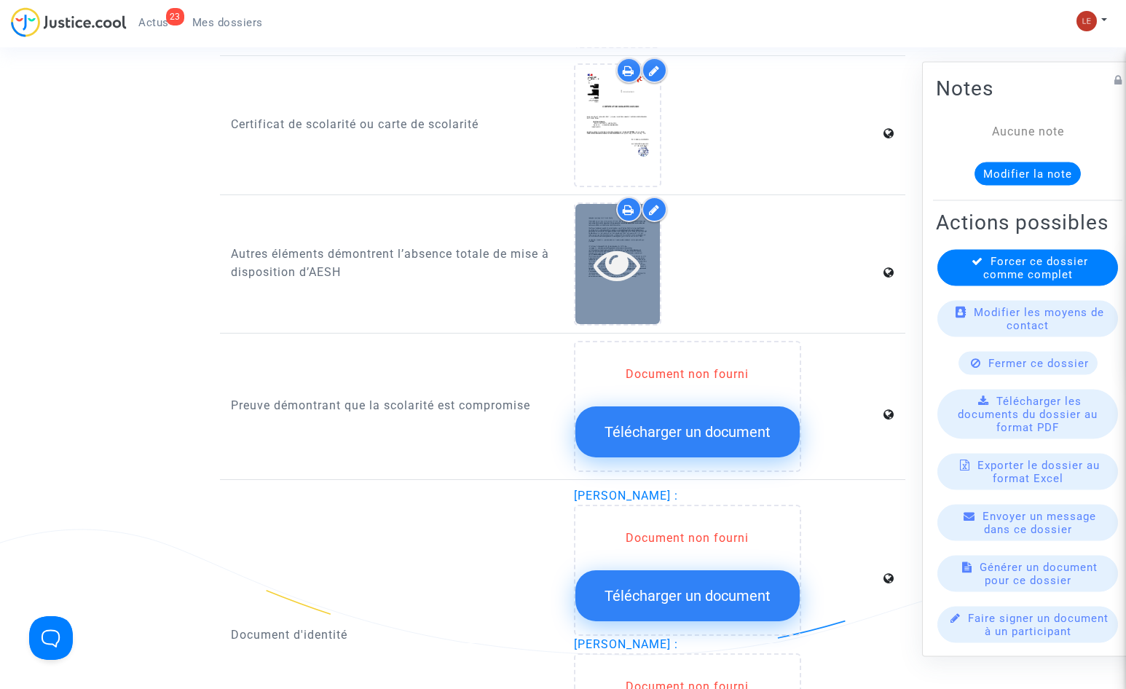
click at [620, 262] on icon at bounding box center [616, 264] width 47 height 47
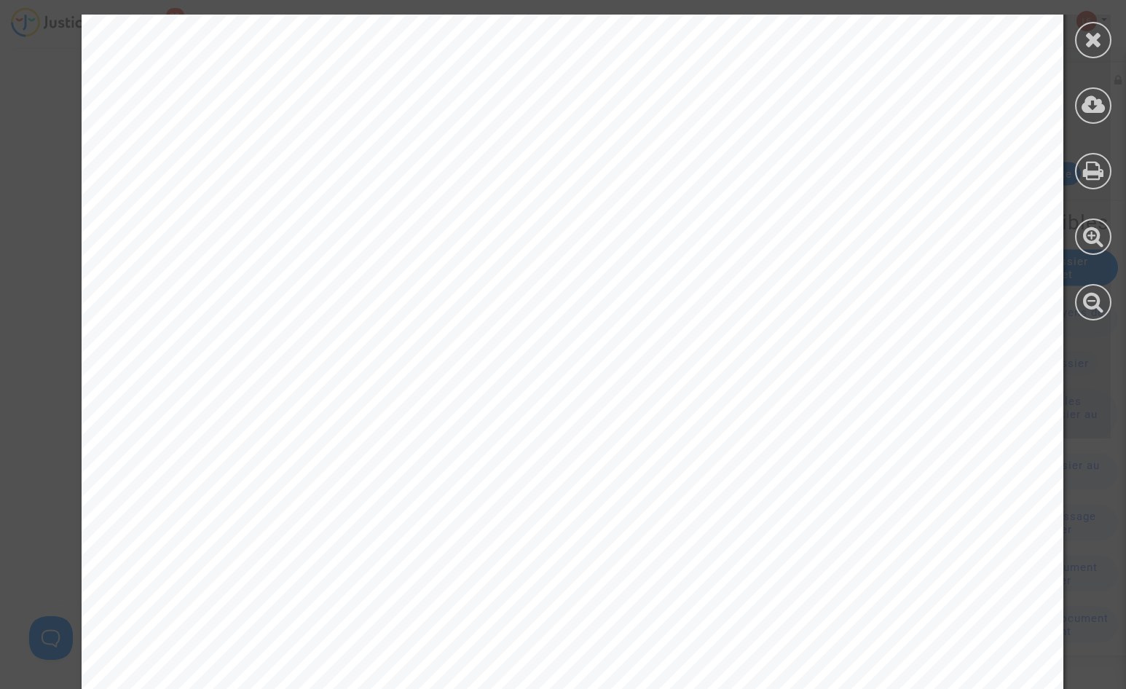
scroll to position [583, 0]
click at [1089, 45] on icon at bounding box center [1093, 39] width 18 height 22
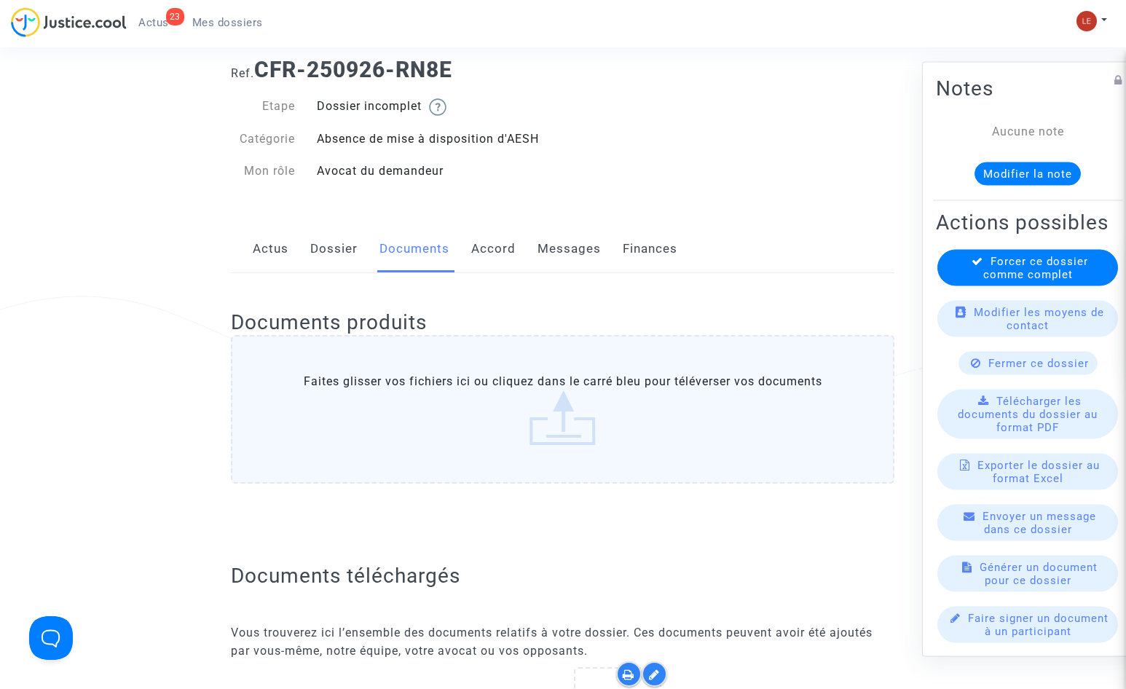
scroll to position [0, 0]
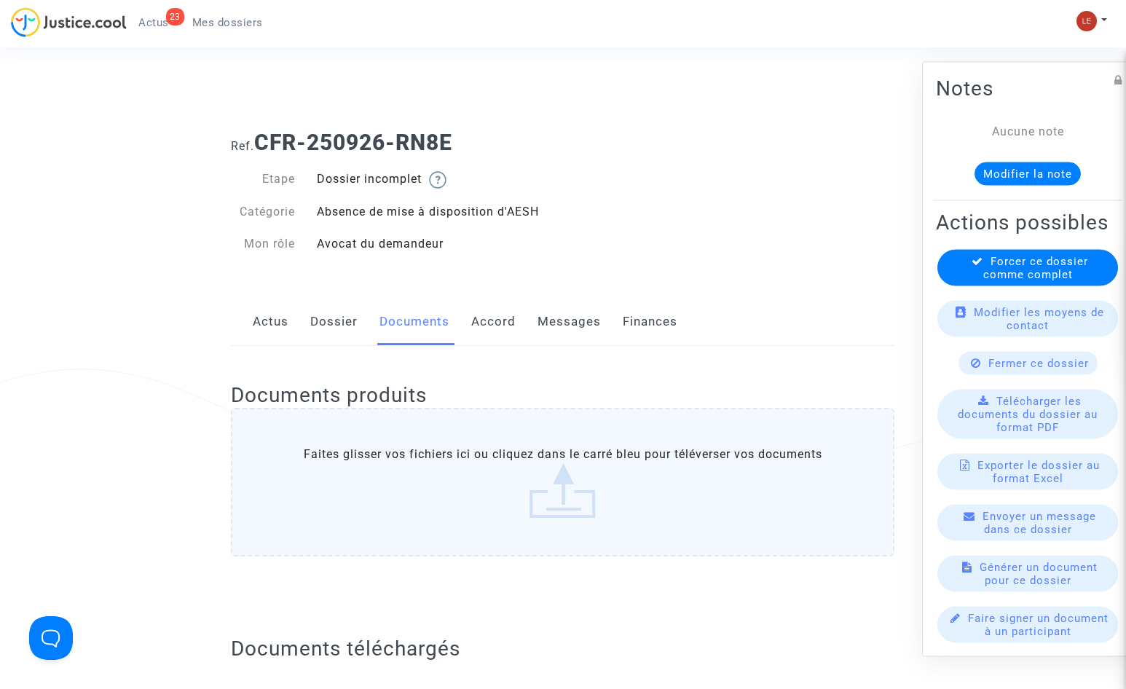
click at [213, 16] on link "Mes dossiers" at bounding box center [228, 23] width 94 height 22
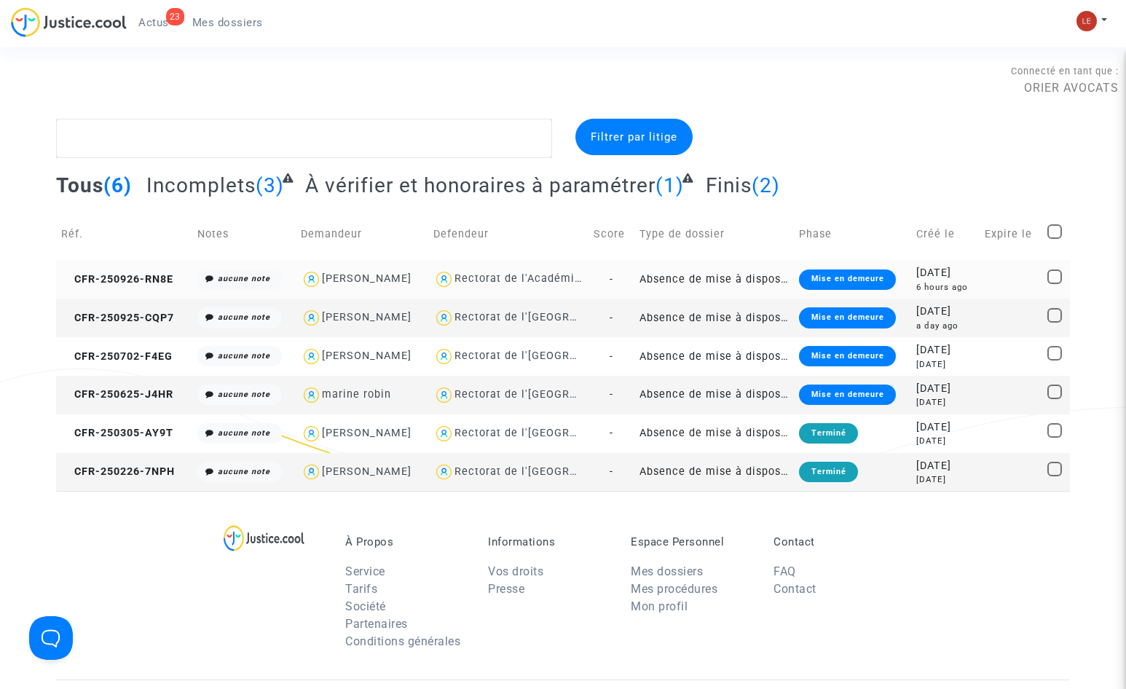
click at [345, 274] on div "Anne REYNAUD" at bounding box center [367, 278] width 90 height 12
type textarea "@"Anne REYNAUD" @"ORIER AVOCATS ""
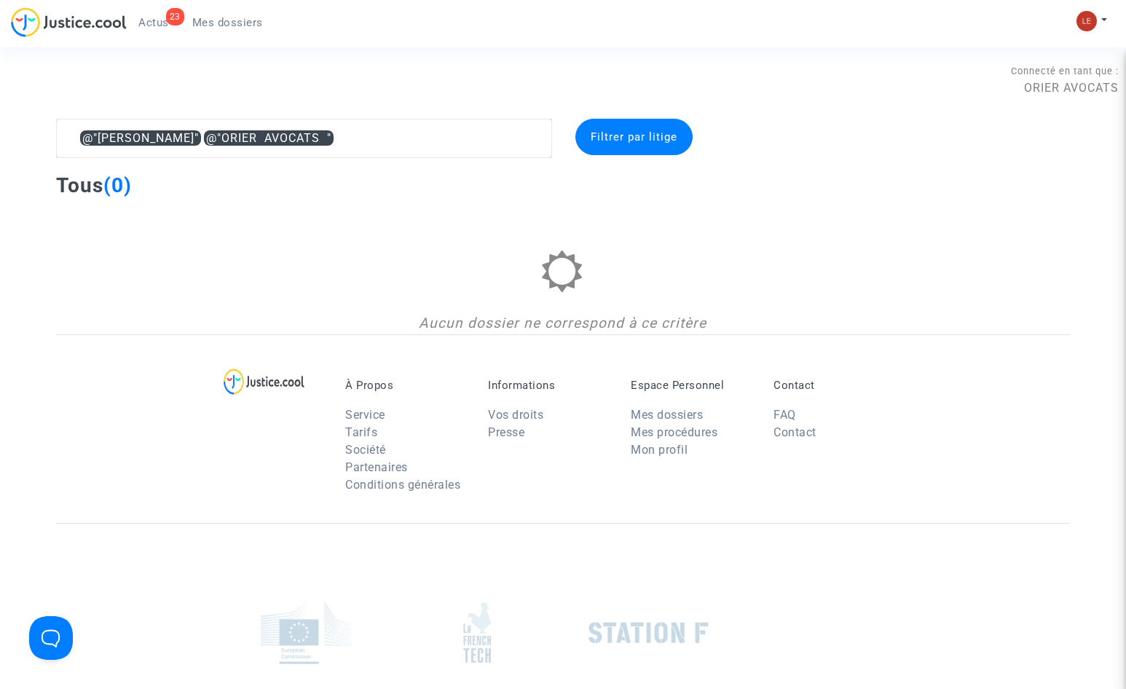
click at [198, 18] on span "Mes dossiers" at bounding box center [227, 22] width 71 height 13
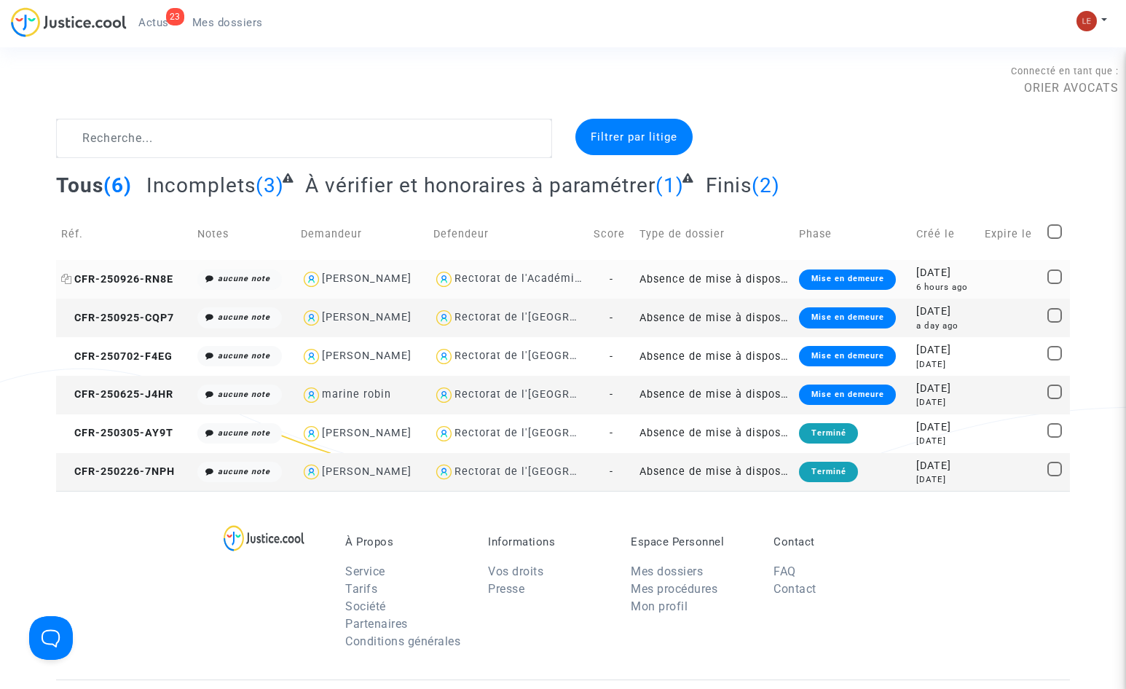
click at [160, 279] on span "CFR-250926-RN8E" at bounding box center [117, 279] width 112 height 12
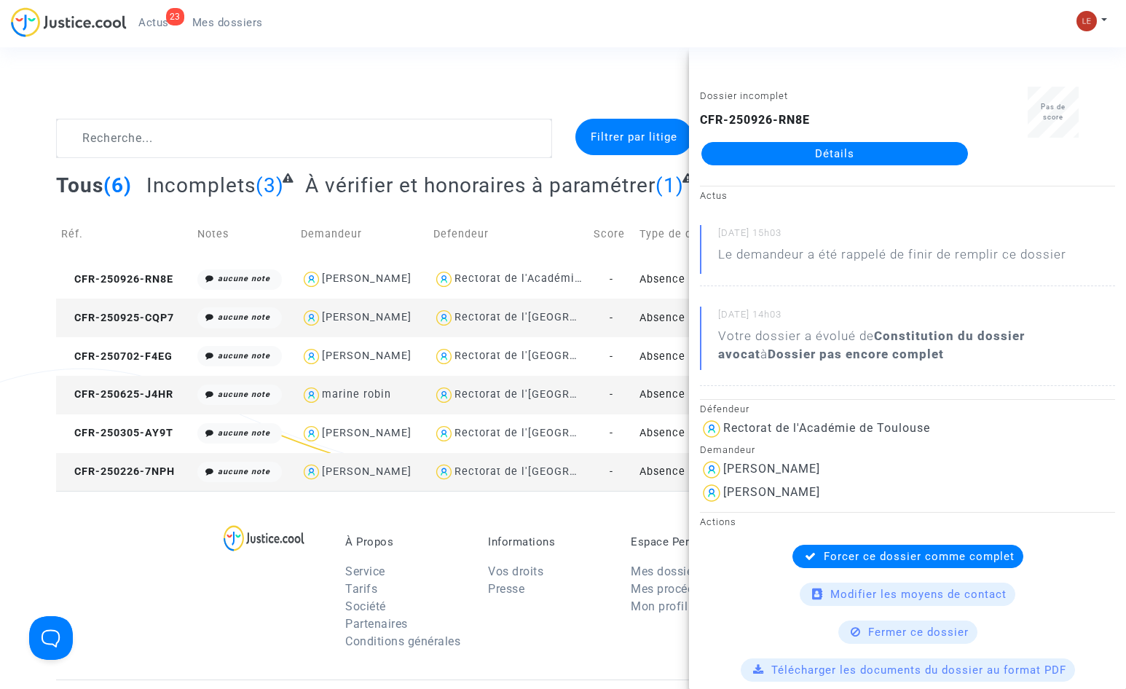
click at [875, 152] on link "Détails" at bounding box center [834, 153] width 267 height 23
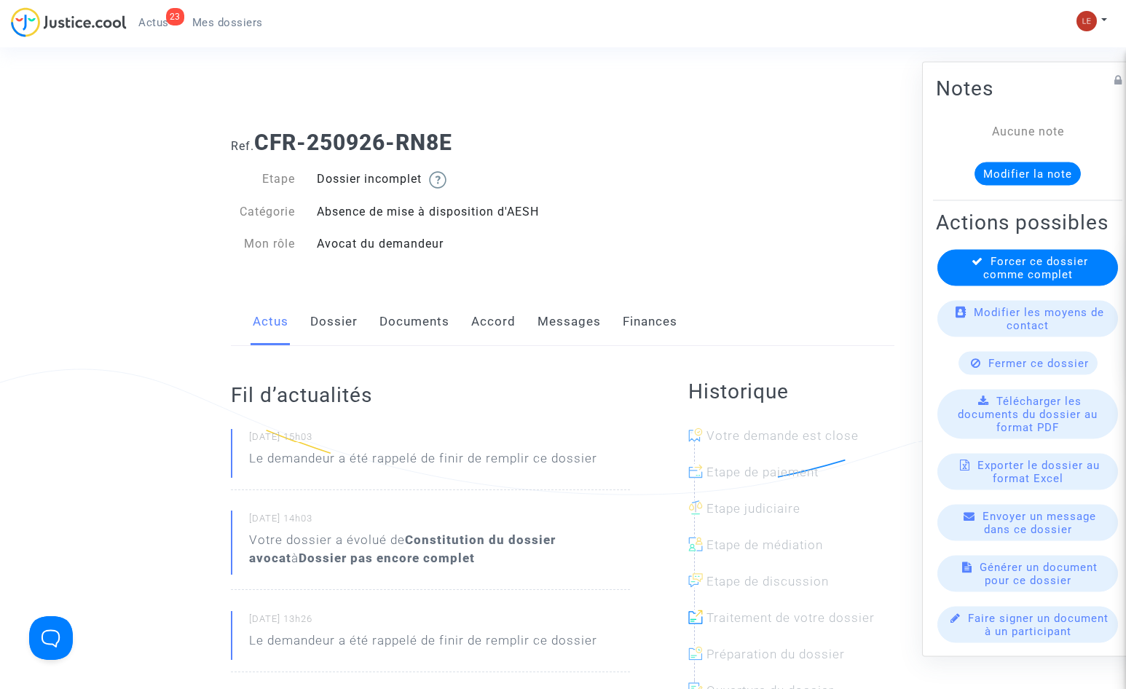
click at [417, 328] on link "Documents" at bounding box center [414, 322] width 70 height 48
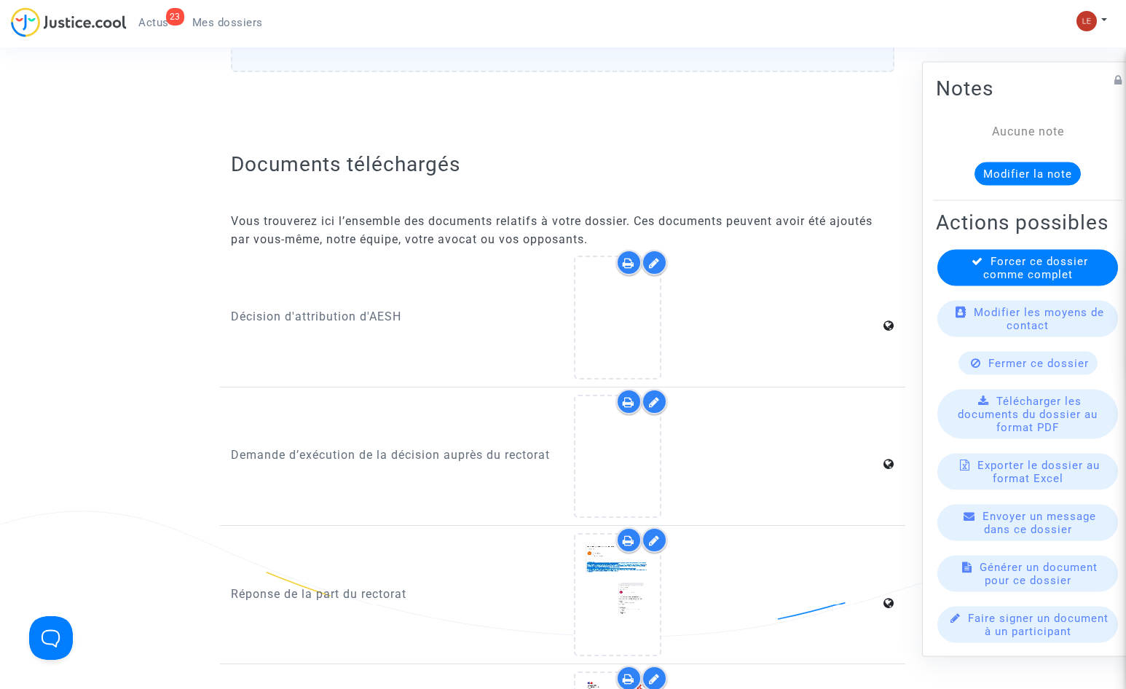
scroll to position [510, 0]
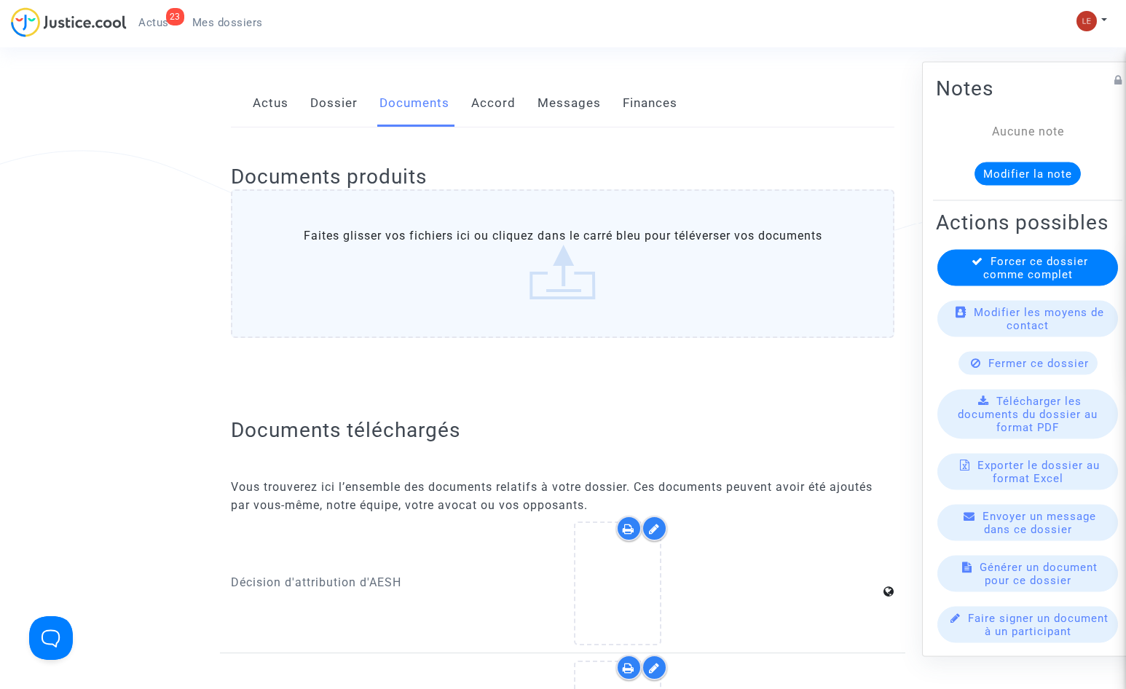
click at [606, 362] on div "Documents produits Faites glisser vos fichiers ici ou cliquez dans le carré ble…" at bounding box center [562, 253] width 663 height 253
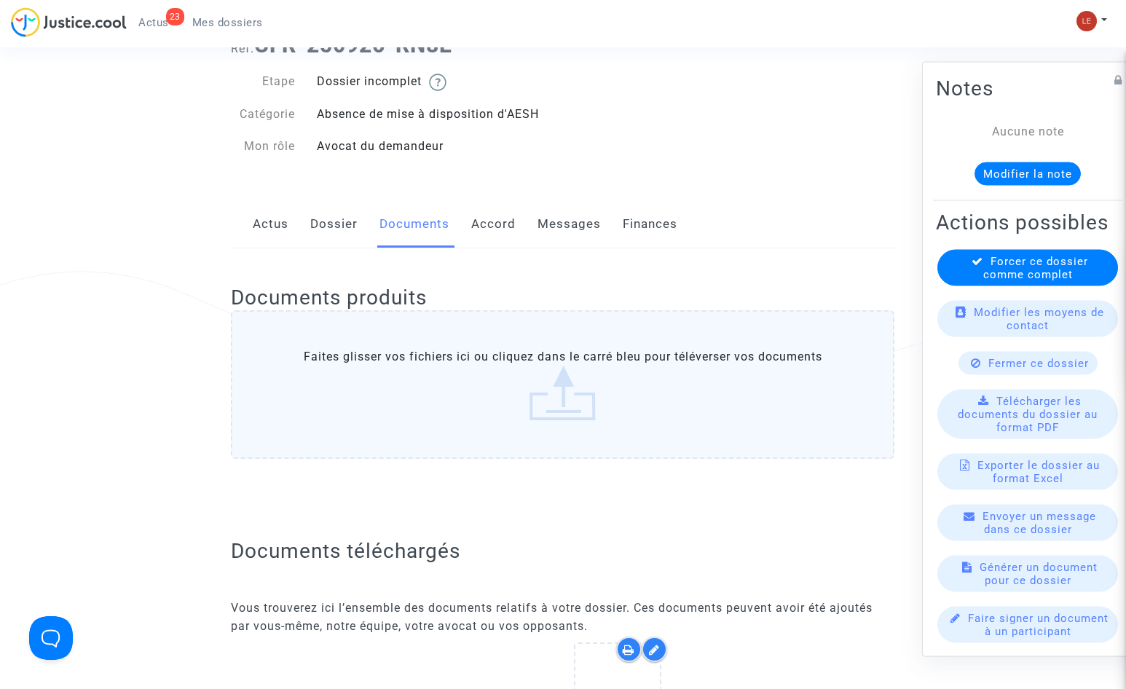
scroll to position [0, 0]
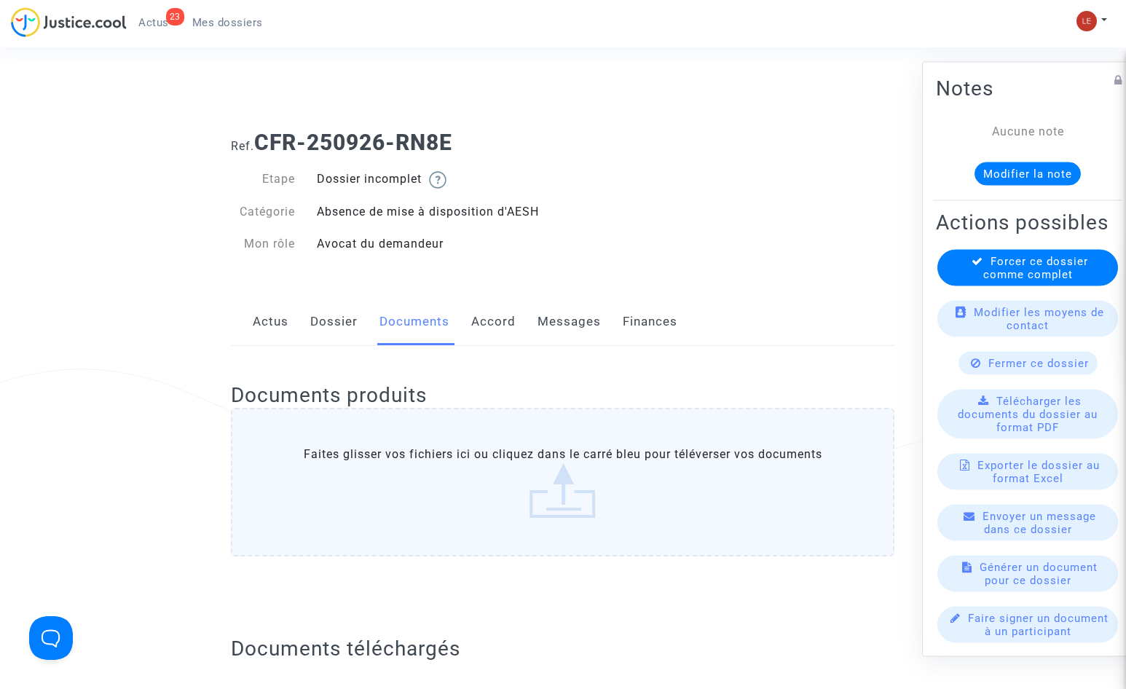
click at [724, 229] on div "Ref. CFR-250926-RN8E Etape Dossier incomplet Catégorie Absence de mise à dispos…" at bounding box center [562, 193] width 685 height 149
click at [346, 333] on link "Dossier" at bounding box center [333, 322] width 47 height 48
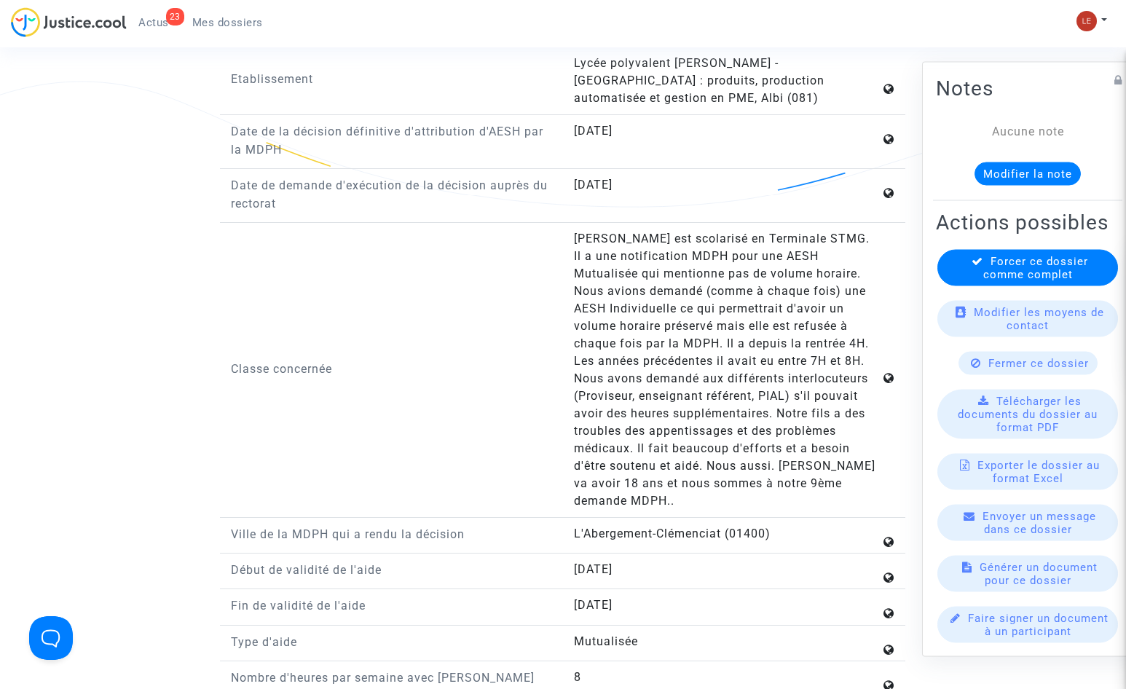
scroll to position [1384, 0]
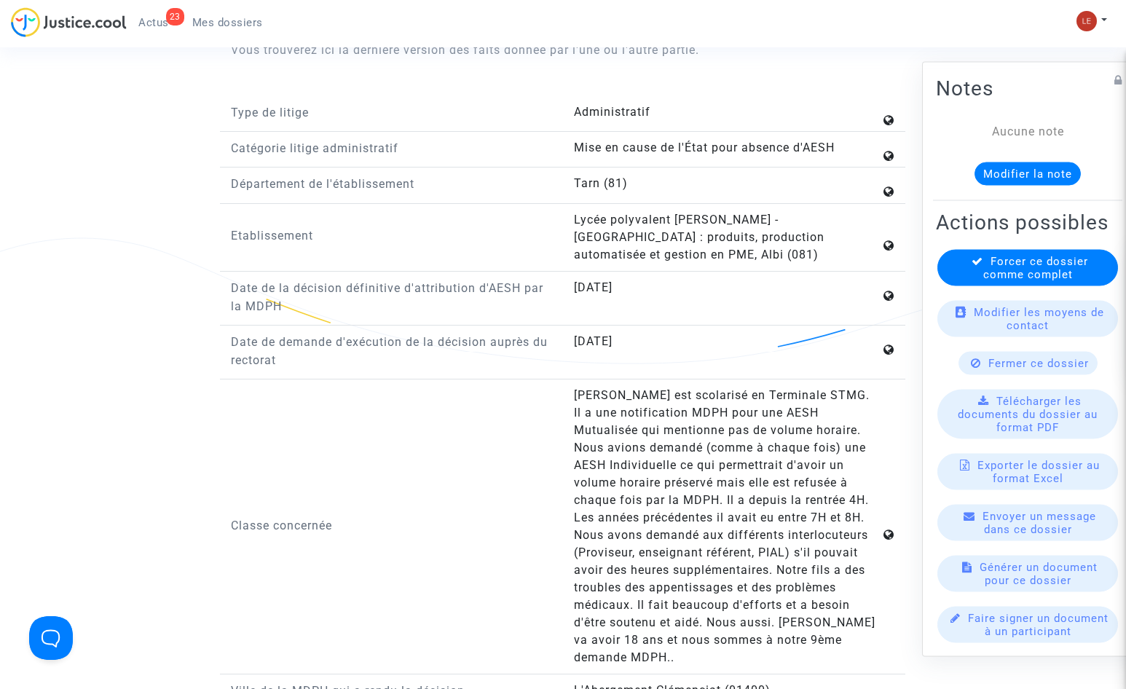
click at [559, 577] on div "Classe concernée" at bounding box center [391, 527] width 343 height 280
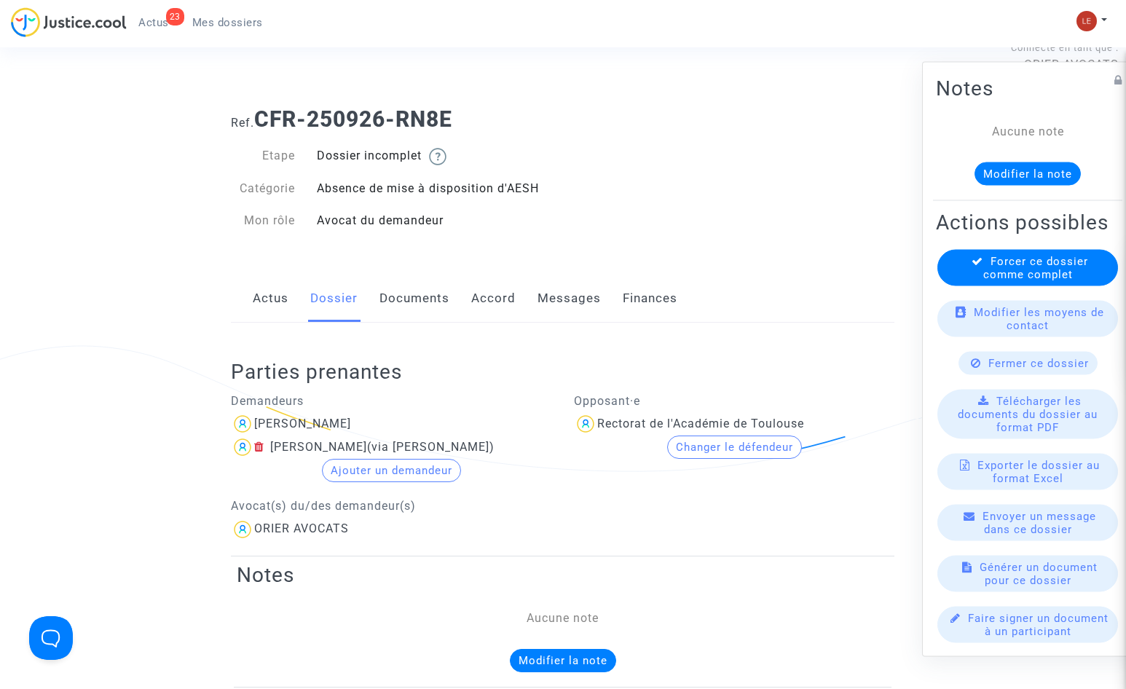
scroll to position [0, 0]
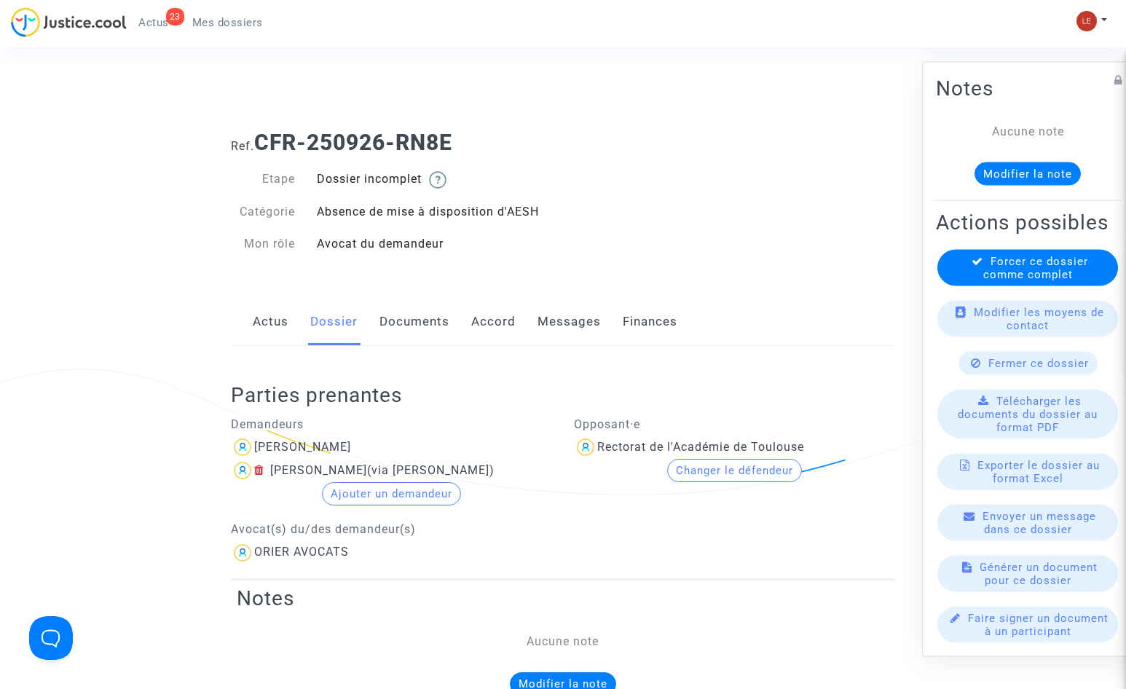
click at [590, 205] on div "Ref. CFR-250926-RN8E Etape Dossier incomplet Catégorie Absence de mise à dispos…" at bounding box center [562, 193] width 685 height 149
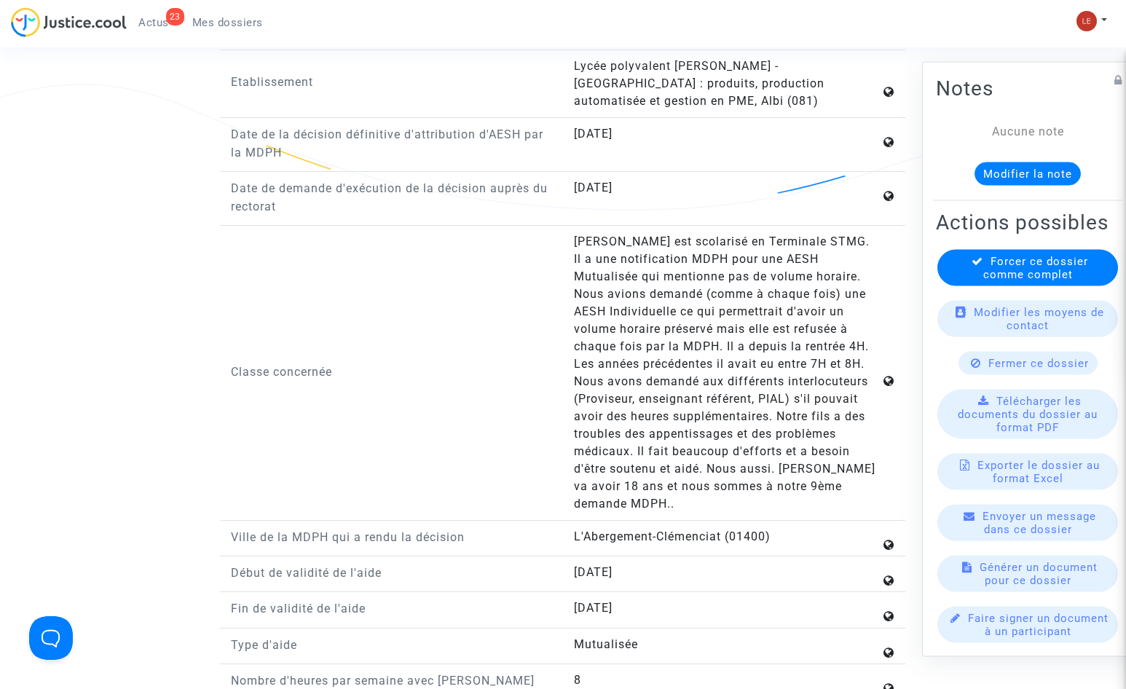
scroll to position [1529, 0]
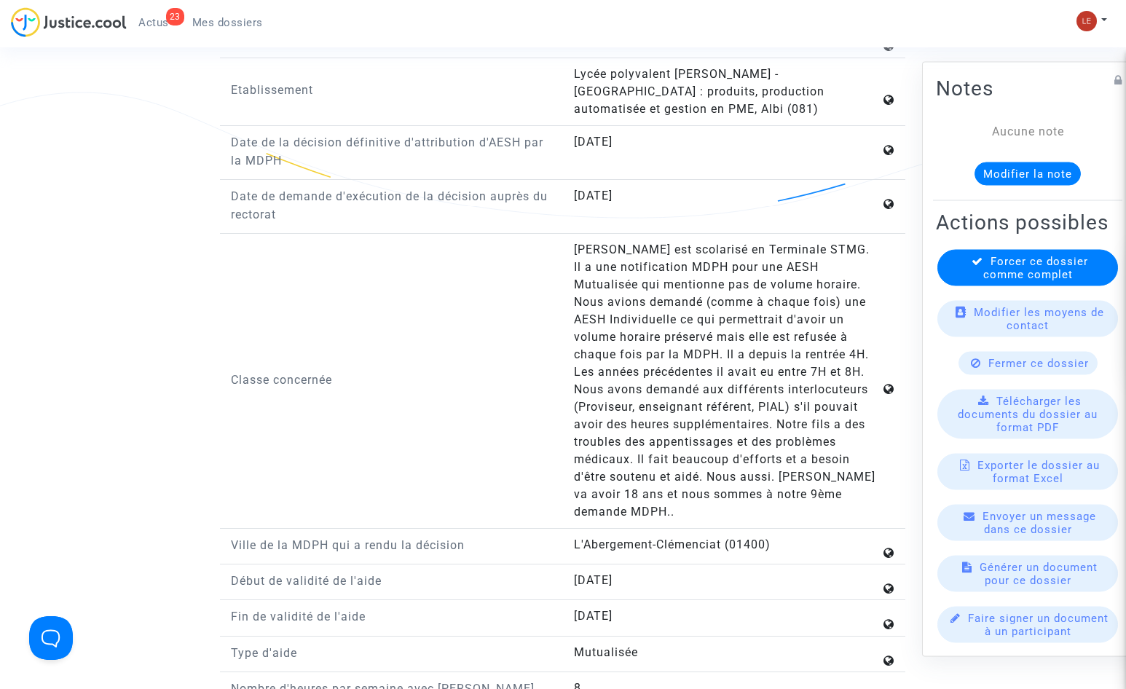
click at [455, 333] on div "Classe concernée" at bounding box center [391, 381] width 343 height 280
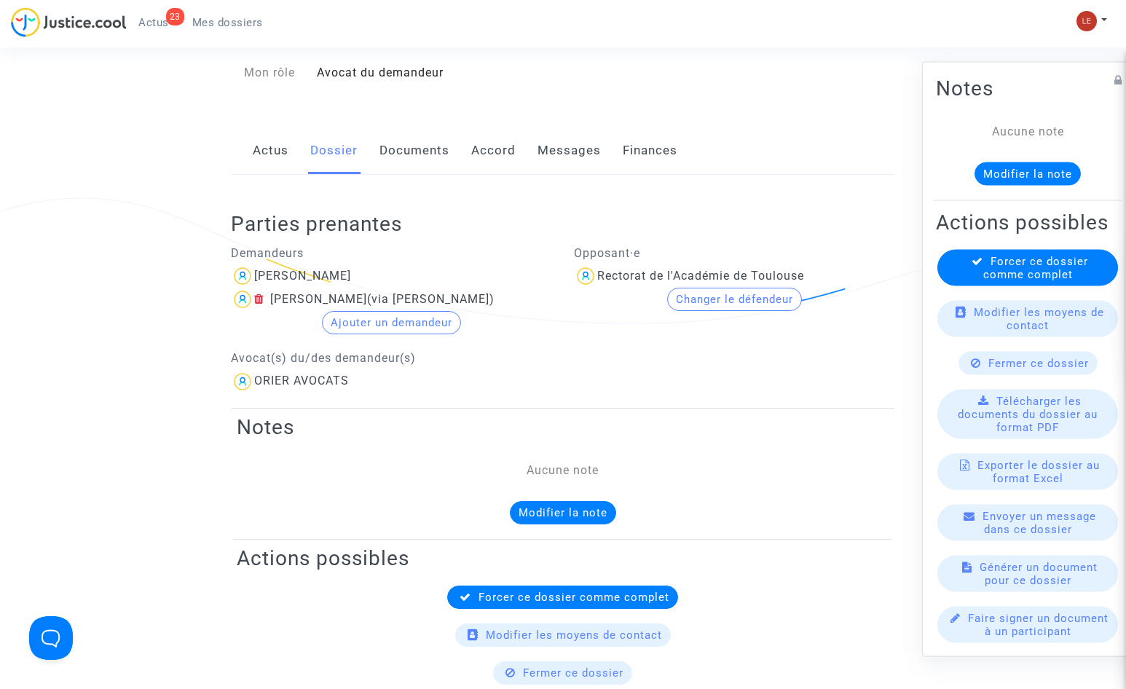
scroll to position [0, 0]
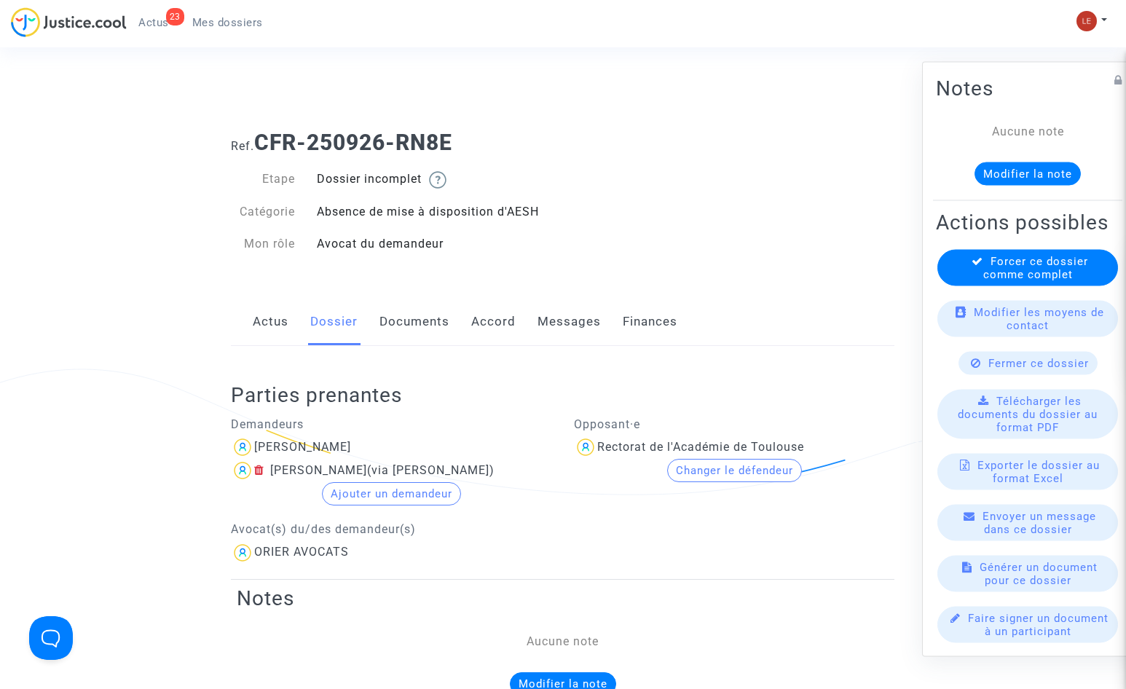
click at [403, 318] on link "Documents" at bounding box center [414, 322] width 70 height 48
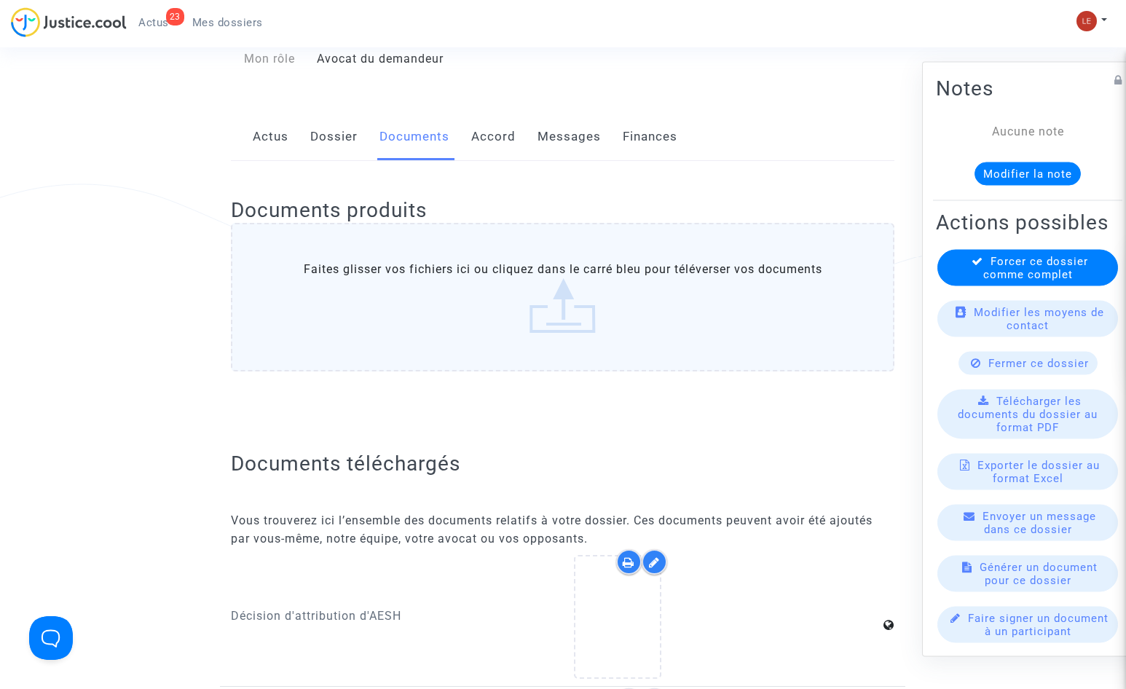
scroll to position [291, 0]
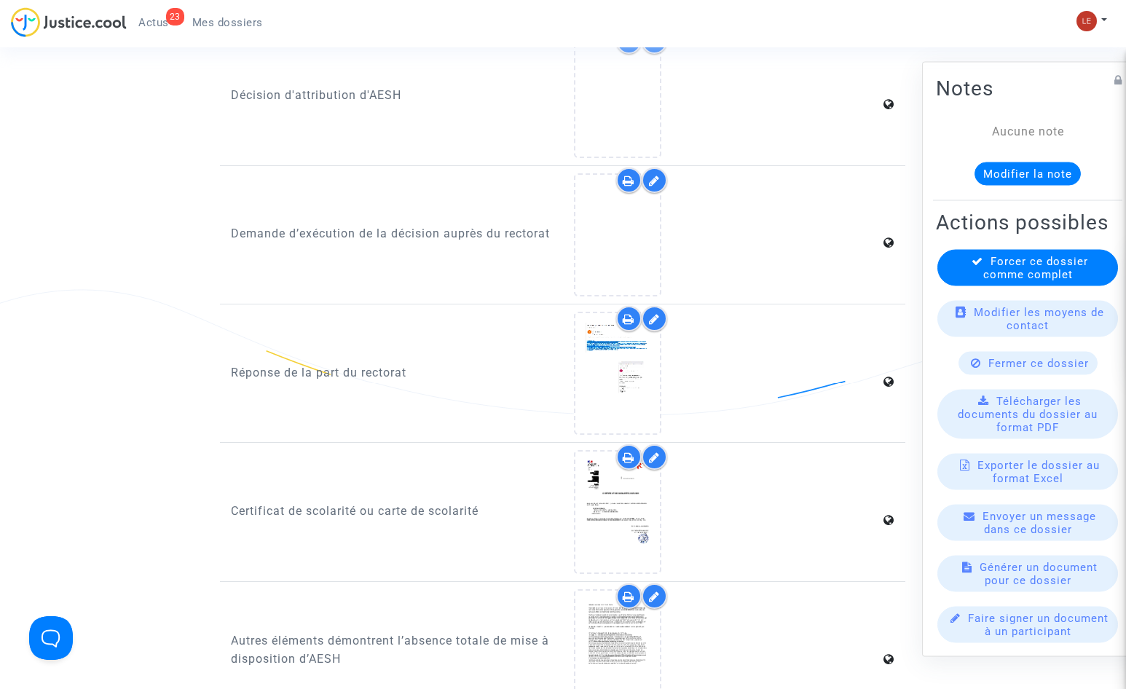
scroll to position [728, 0]
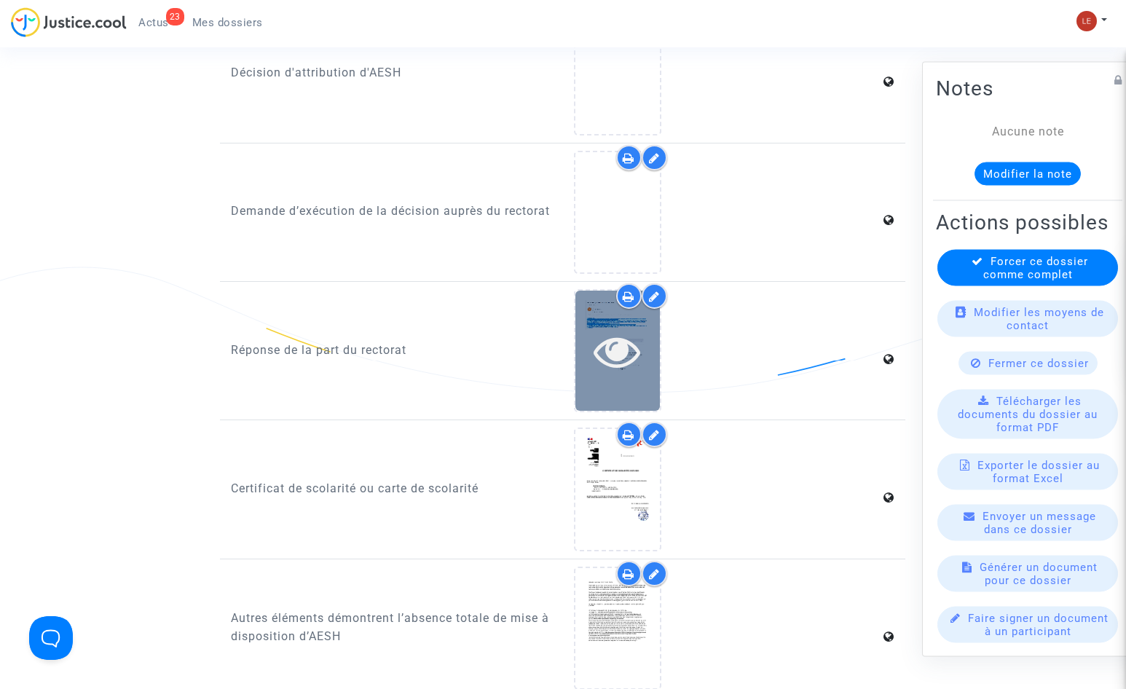
click at [582, 358] on div at bounding box center [617, 351] width 84 height 47
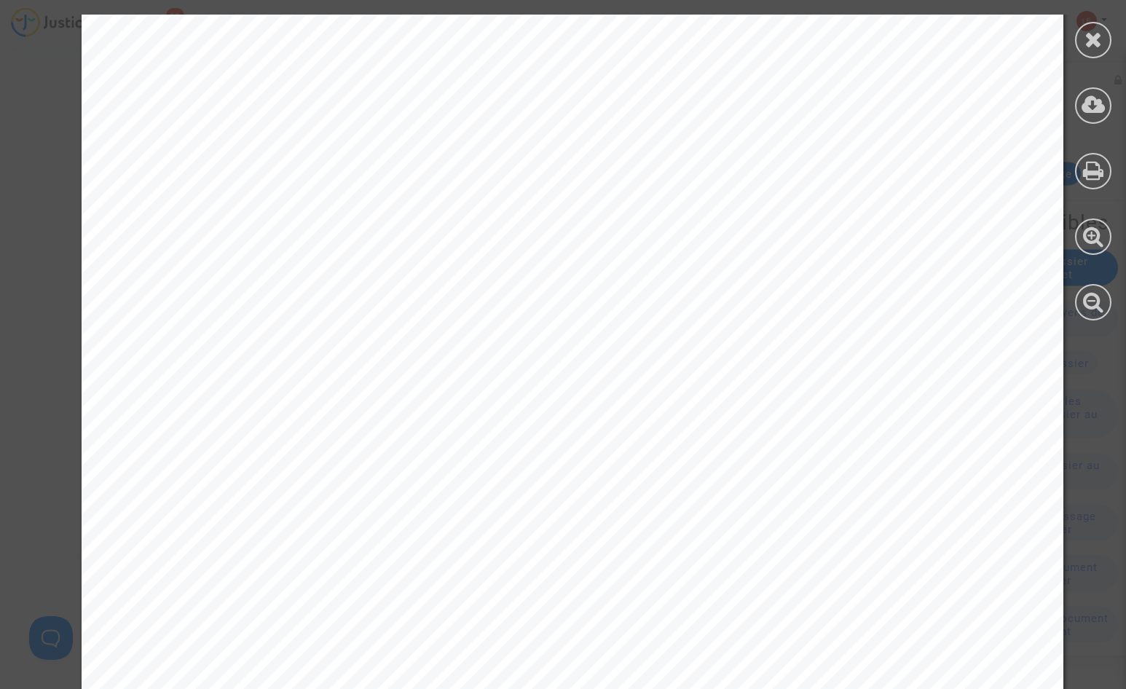
scroll to position [364, 0]
click at [1090, 39] on icon at bounding box center [1093, 39] width 18 height 22
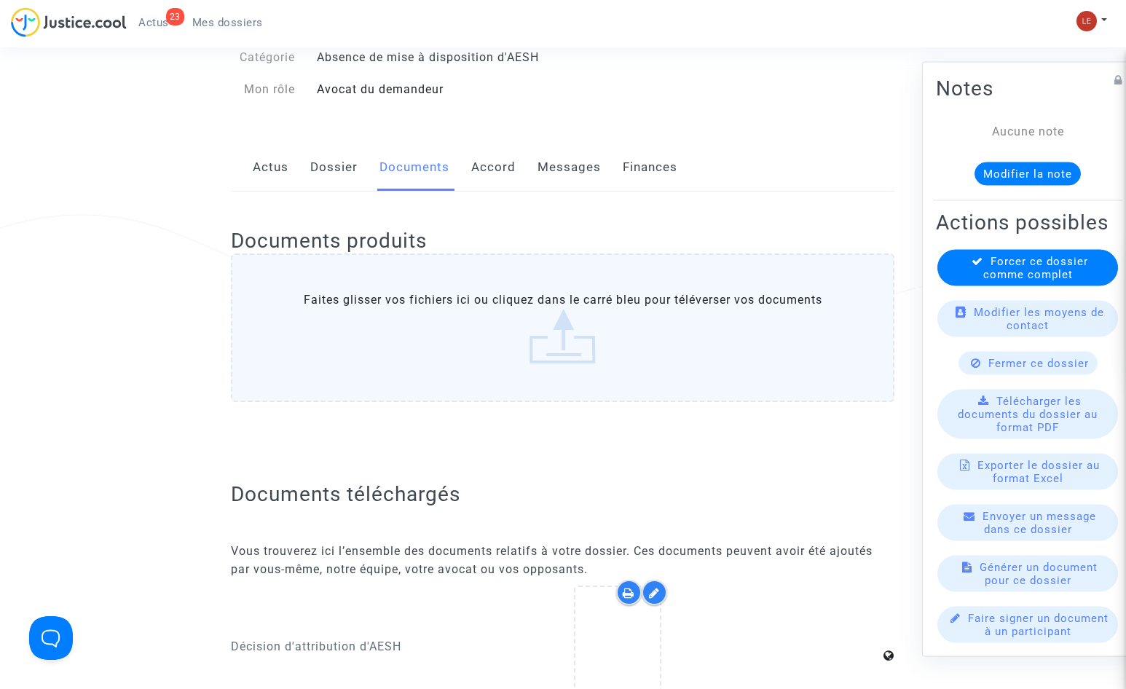
scroll to position [0, 0]
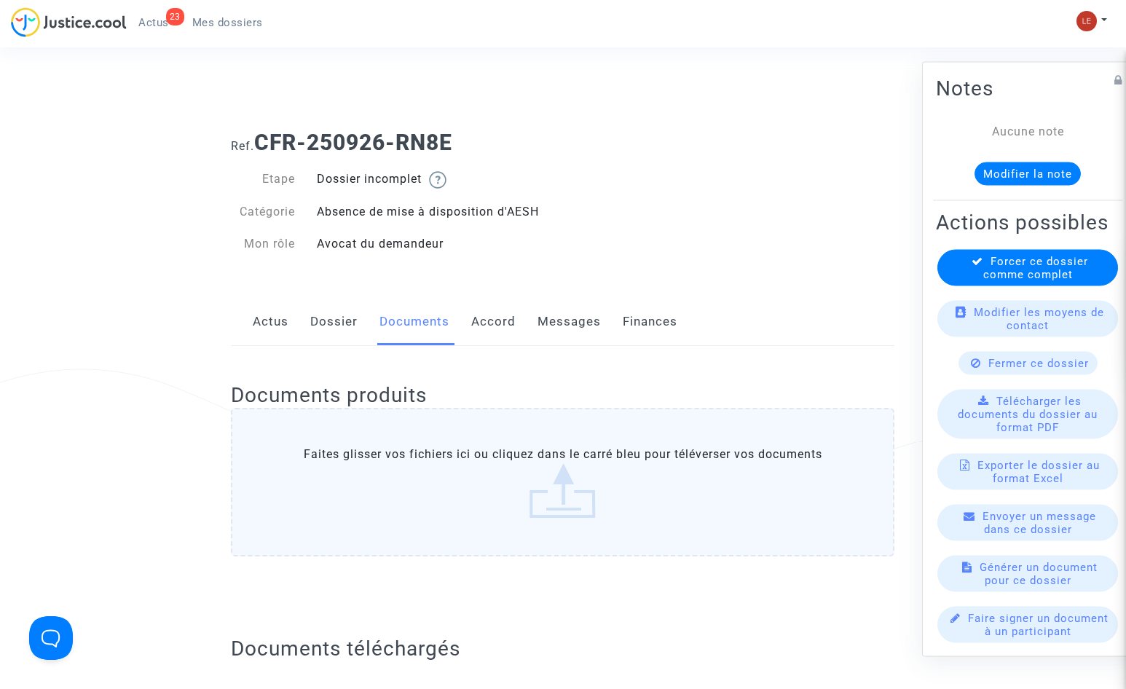
click at [296, 133] on b "CFR-250926-RN8E" at bounding box center [353, 142] width 198 height 25
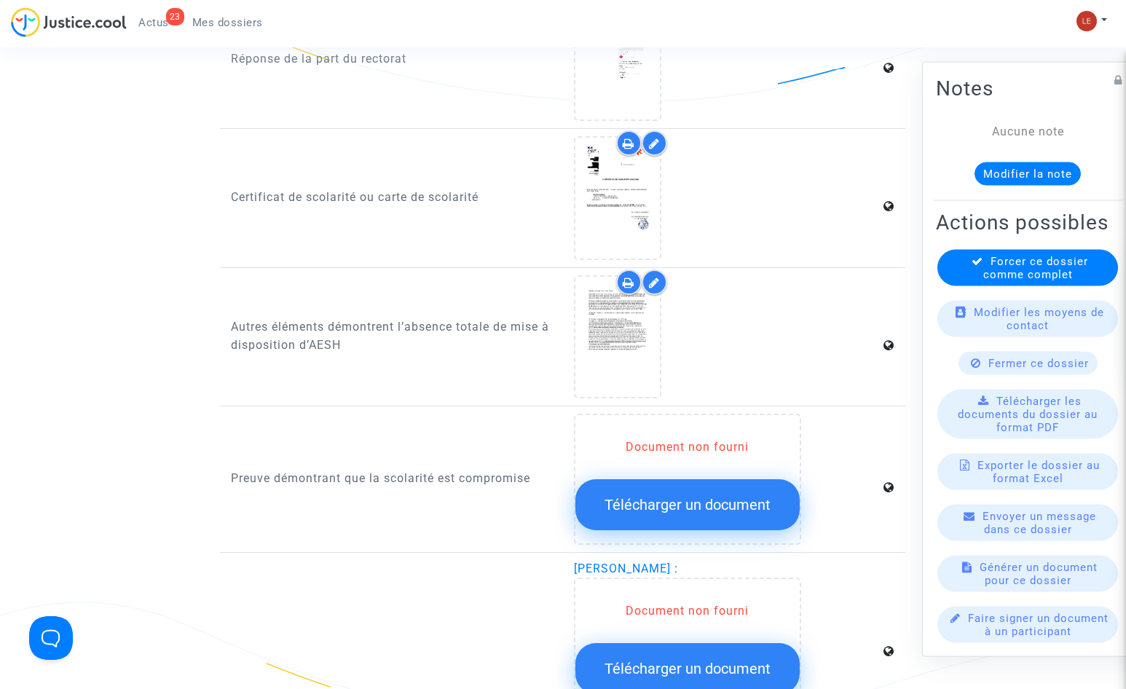
click at [425, 411] on div "Décision d'attribution d'AESH Demande d’exécution de la décision auprès du rect…" at bounding box center [562, 365] width 663 height 1291
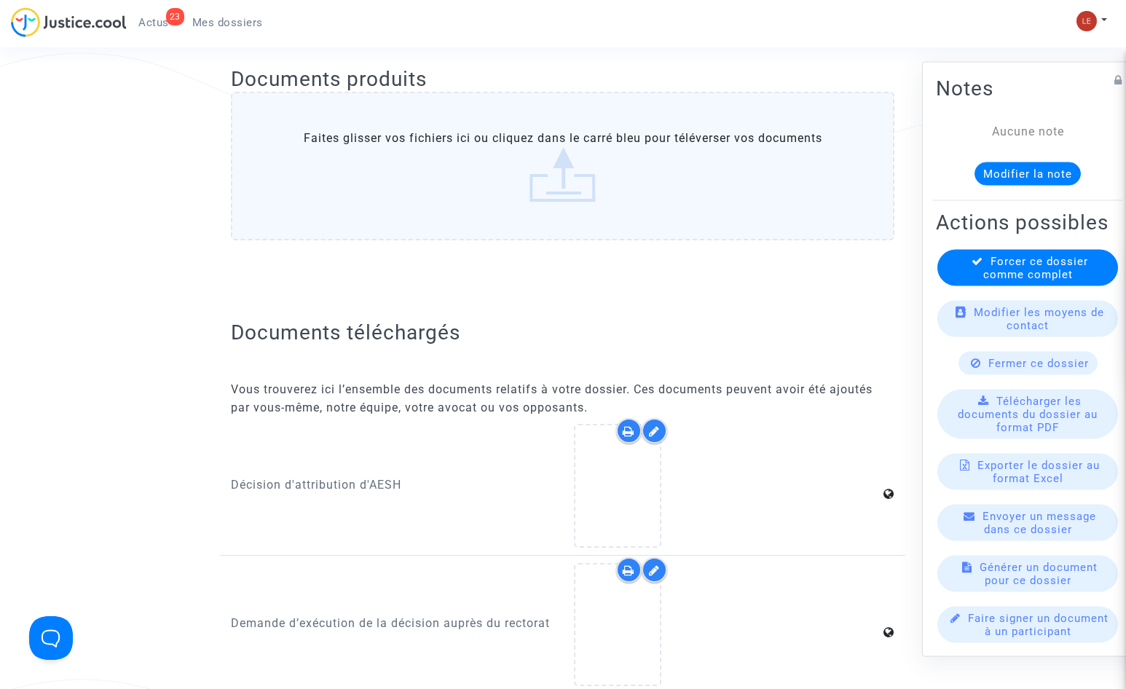
scroll to position [146, 0]
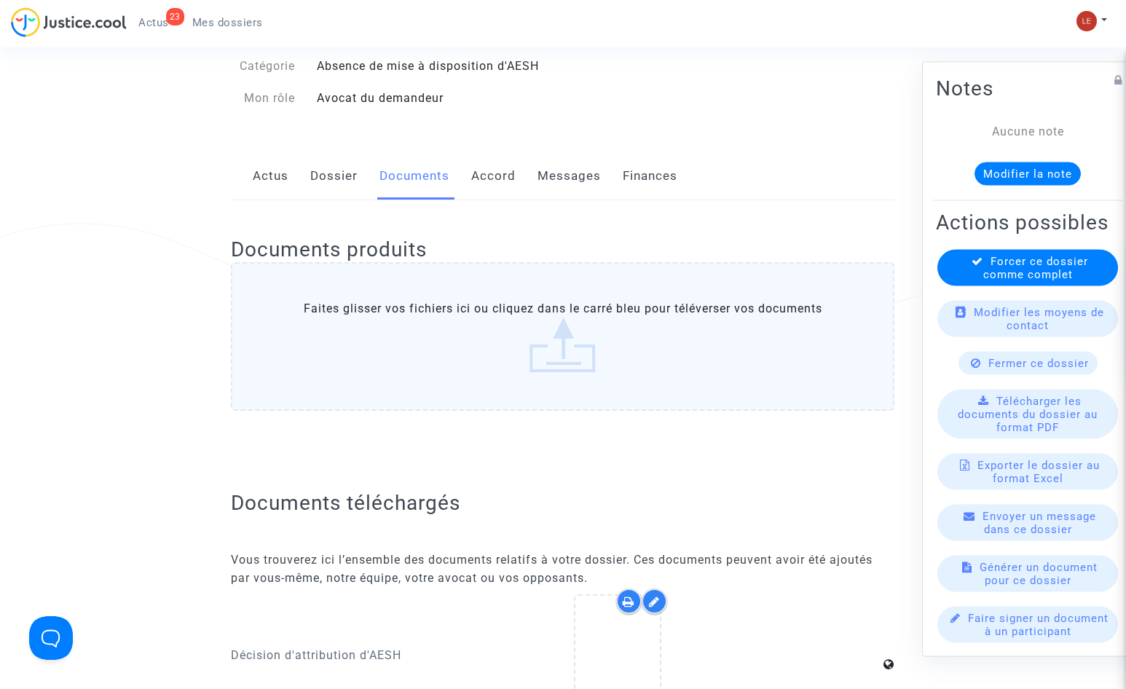
click at [508, 216] on div "Documents produits Faites glisser vos fichiers ici ou cliquez dans le carré ble…" at bounding box center [562, 326] width 663 height 253
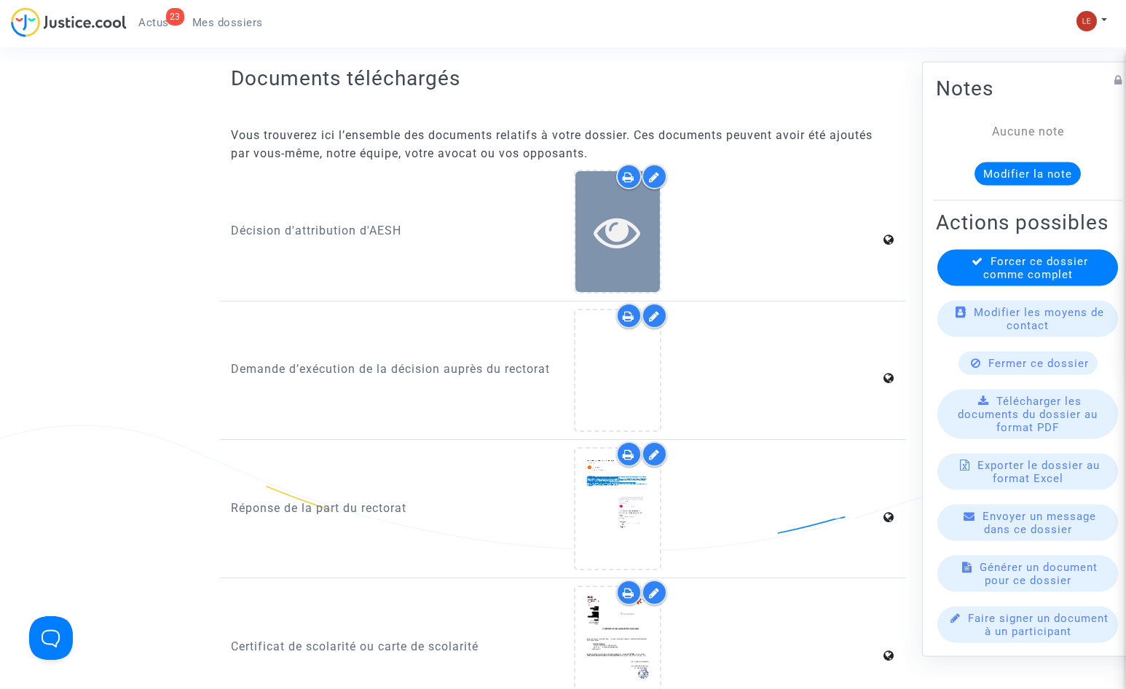
scroll to position [437, 0]
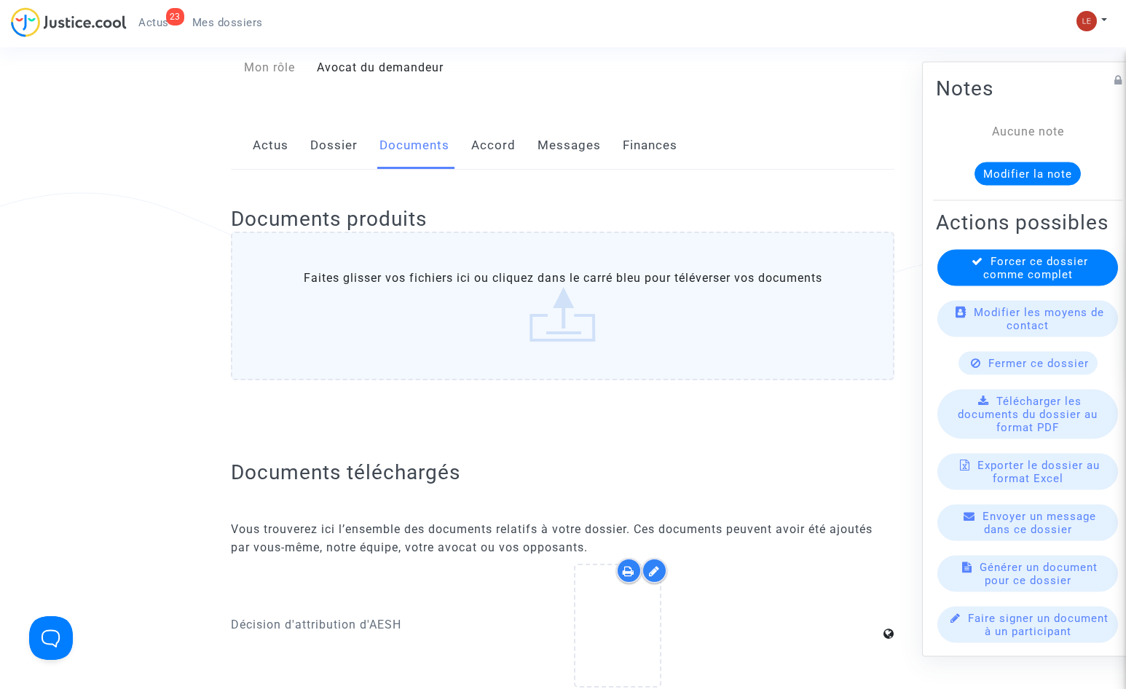
scroll to position [73, 0]
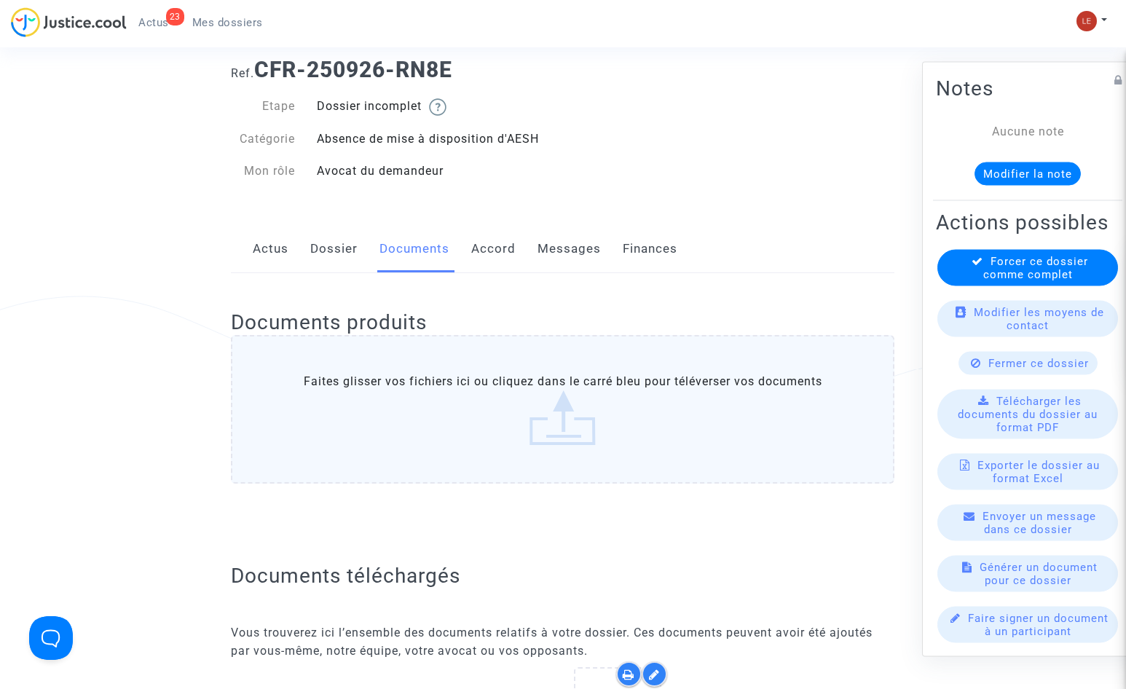
click at [341, 244] on link "Dossier" at bounding box center [333, 249] width 47 height 48
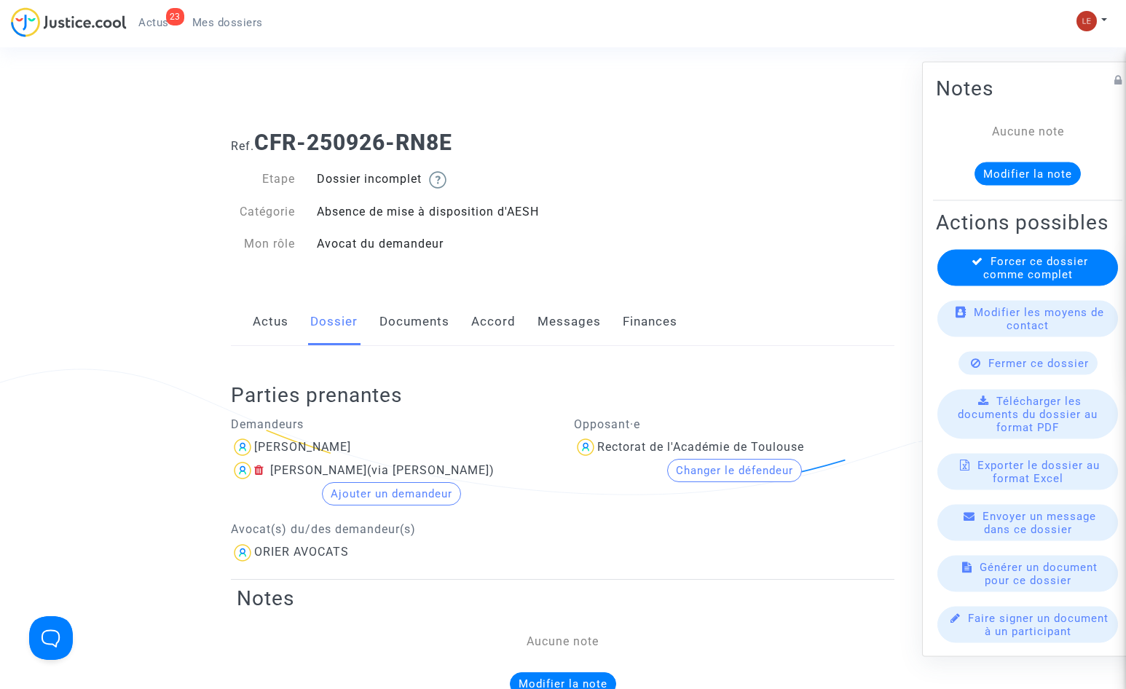
click at [353, 146] on b "CFR-250926-RN8E" at bounding box center [353, 142] width 198 height 25
click at [997, 166] on button "Modifier la note" at bounding box center [1027, 173] width 106 height 23
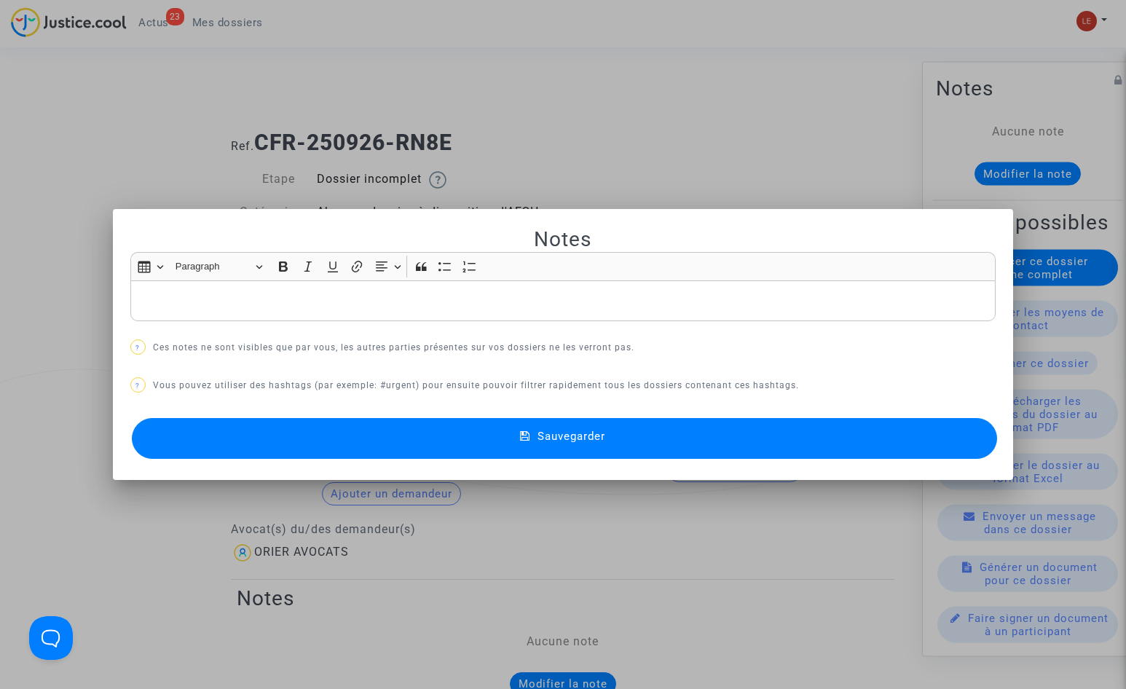
click at [783, 143] on div at bounding box center [563, 344] width 1126 height 689
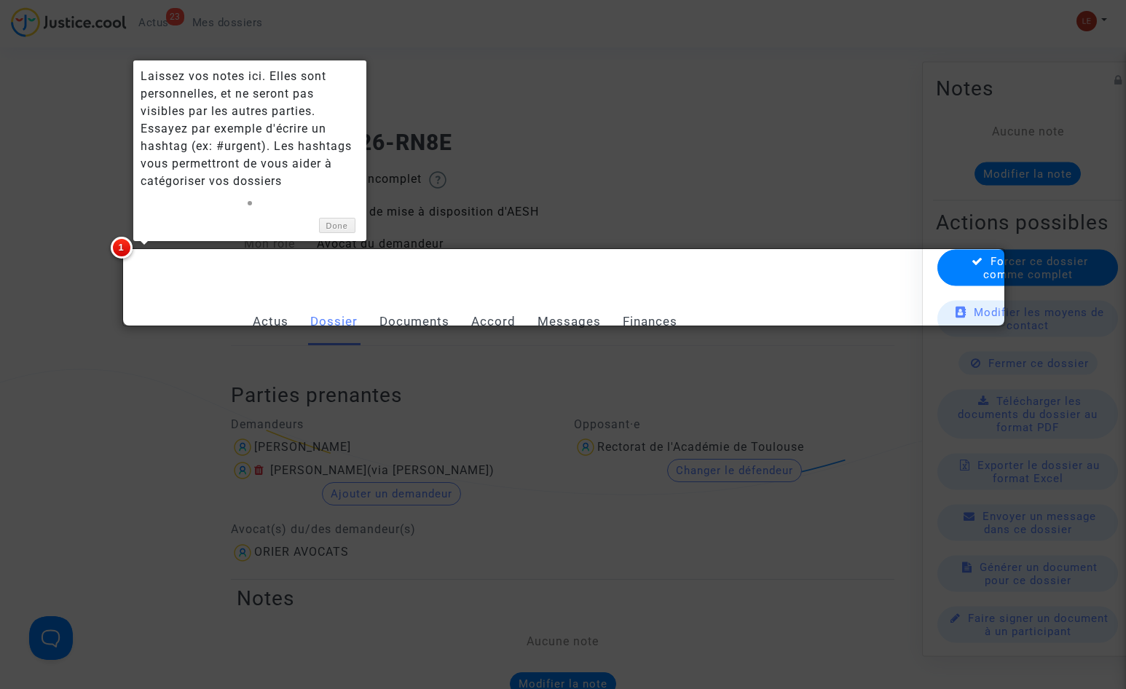
click at [680, 180] on div at bounding box center [563, 344] width 1126 height 689
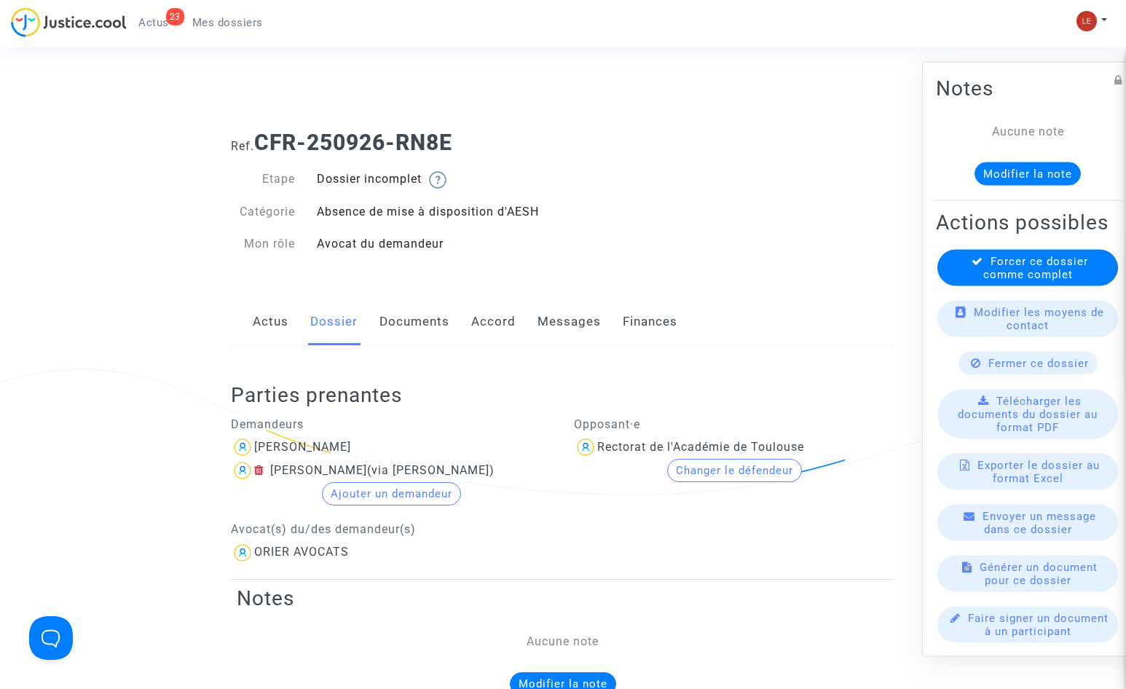
click at [428, 325] on link "Documents" at bounding box center [414, 322] width 70 height 48
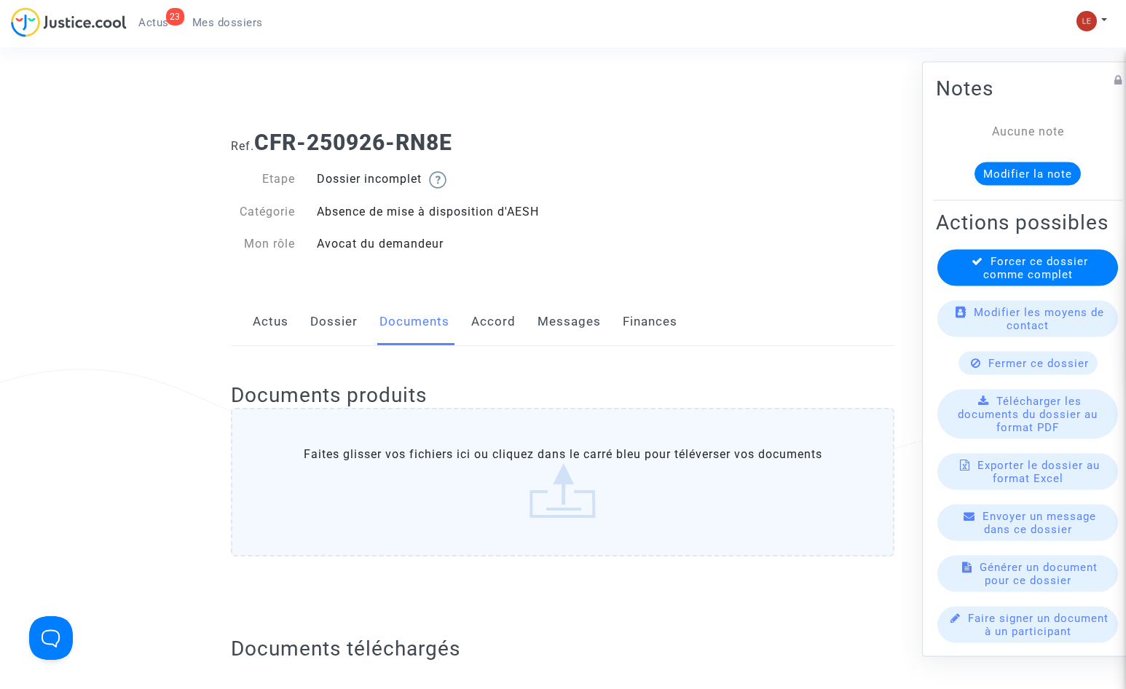
click at [336, 329] on link "Dossier" at bounding box center [333, 322] width 47 height 48
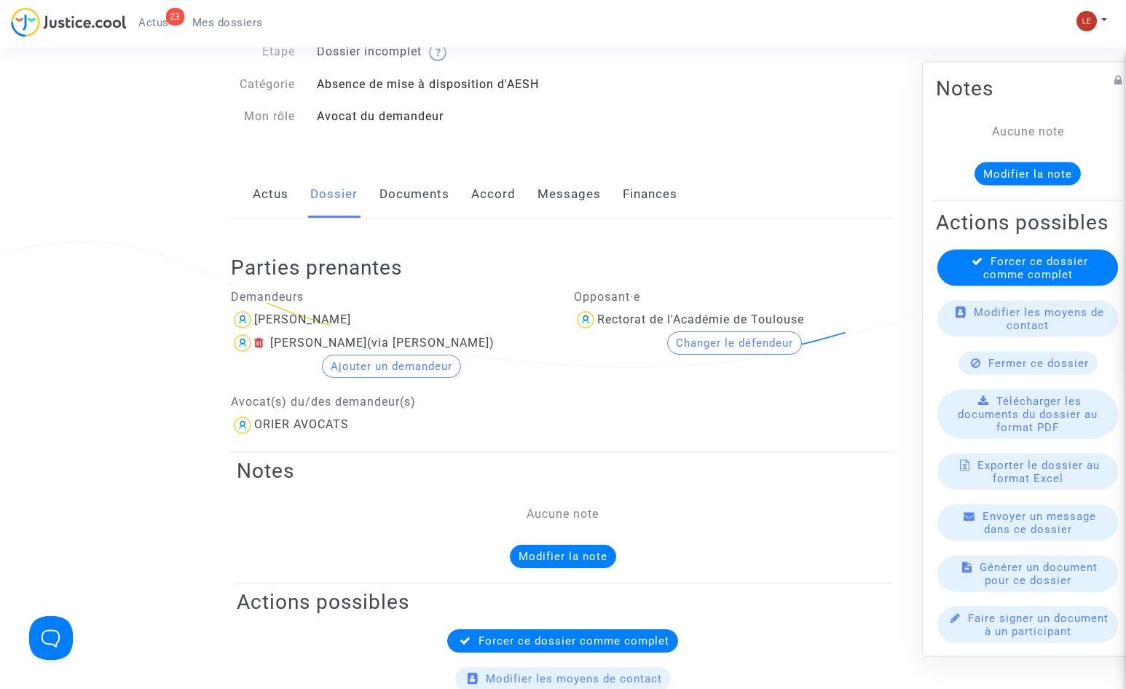
scroll to position [73, 0]
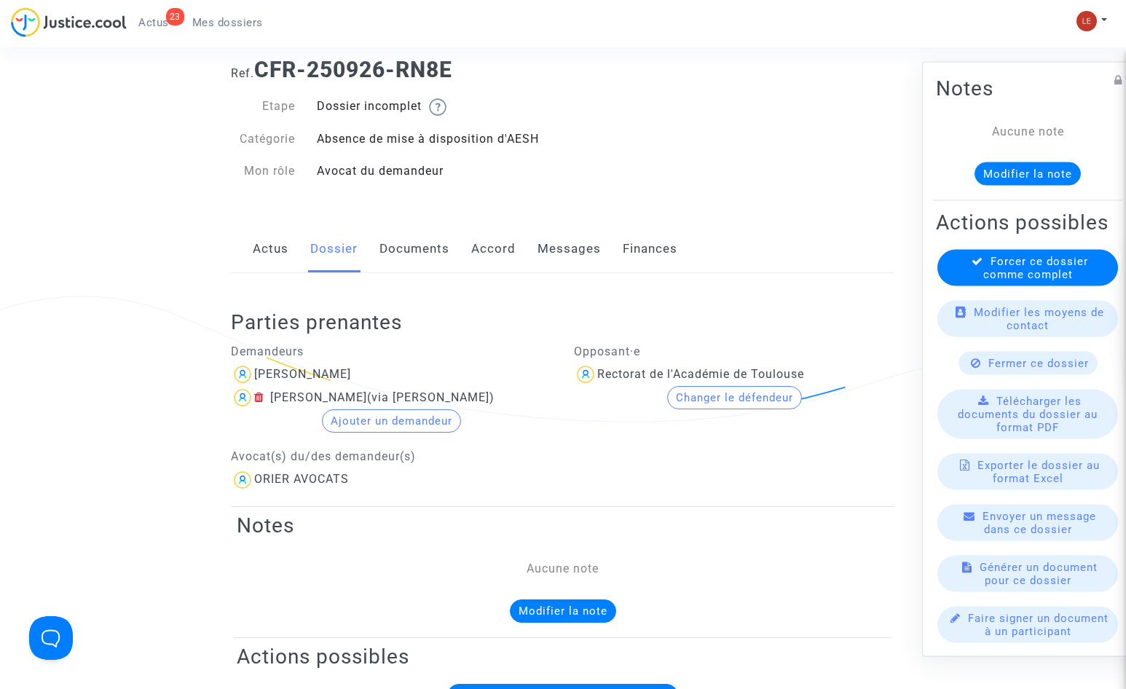
click at [425, 262] on link "Documents" at bounding box center [414, 249] width 70 height 48
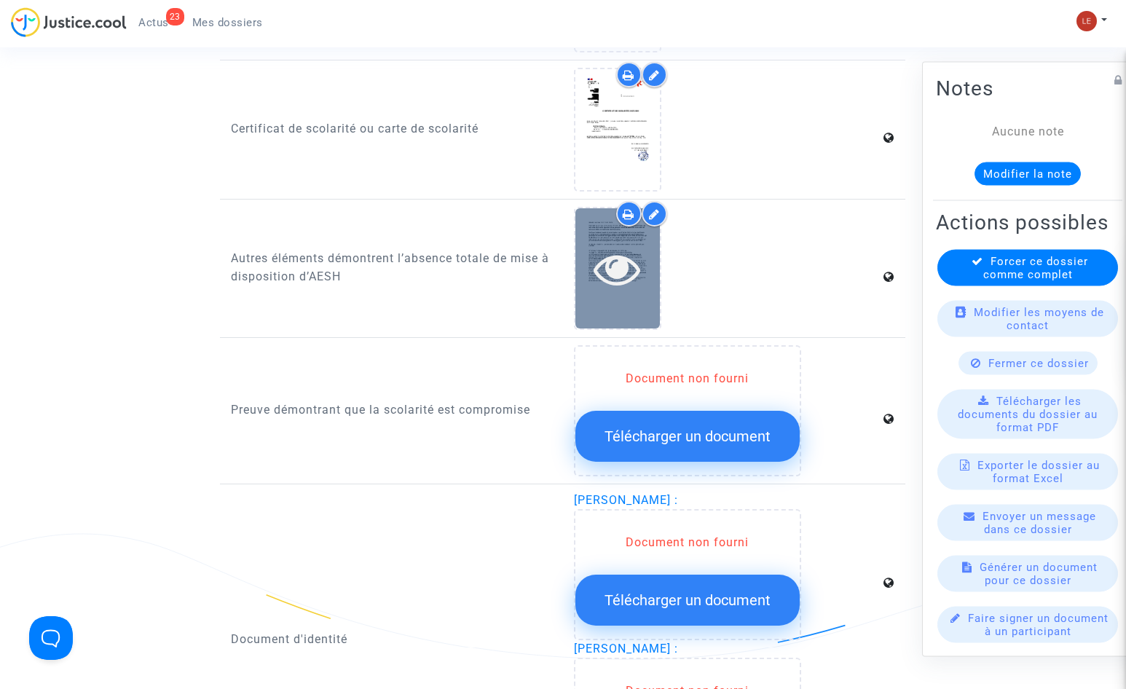
scroll to position [1092, 0]
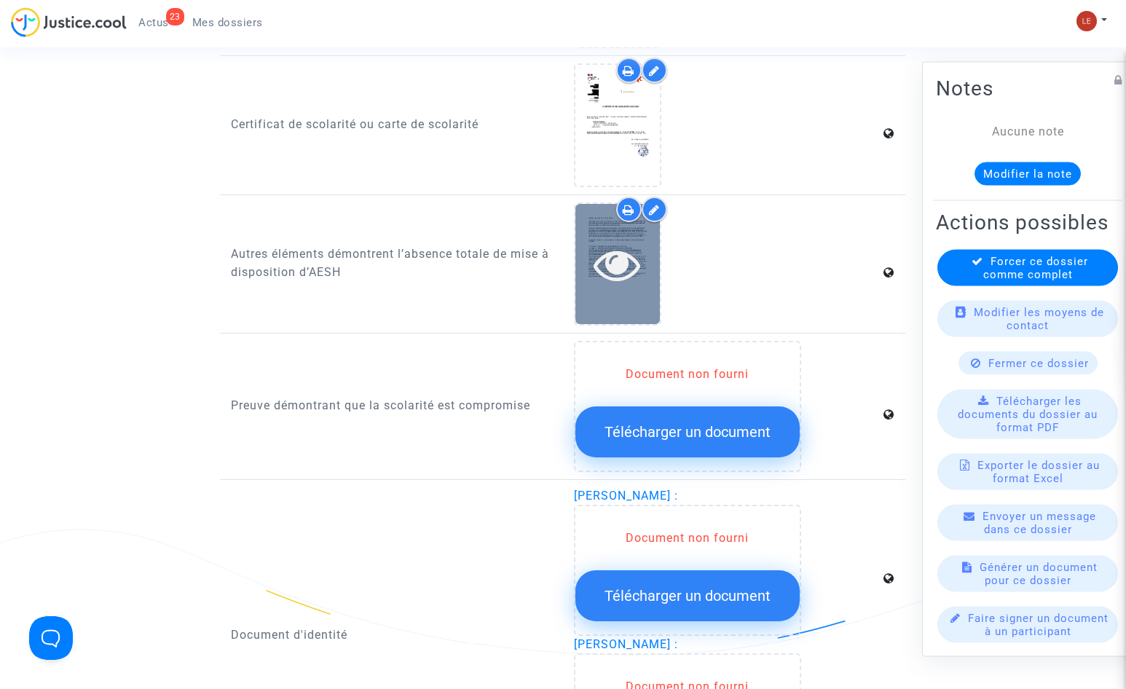
click at [619, 275] on icon at bounding box center [616, 264] width 47 height 47
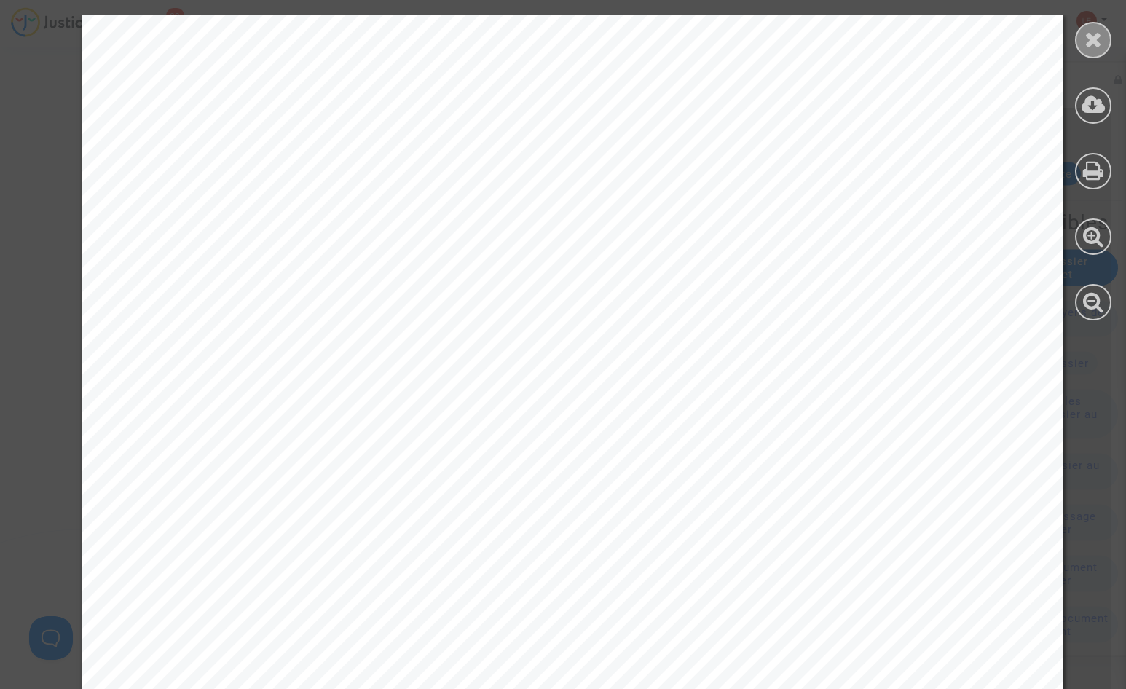
click at [1089, 45] on icon at bounding box center [1093, 39] width 18 height 22
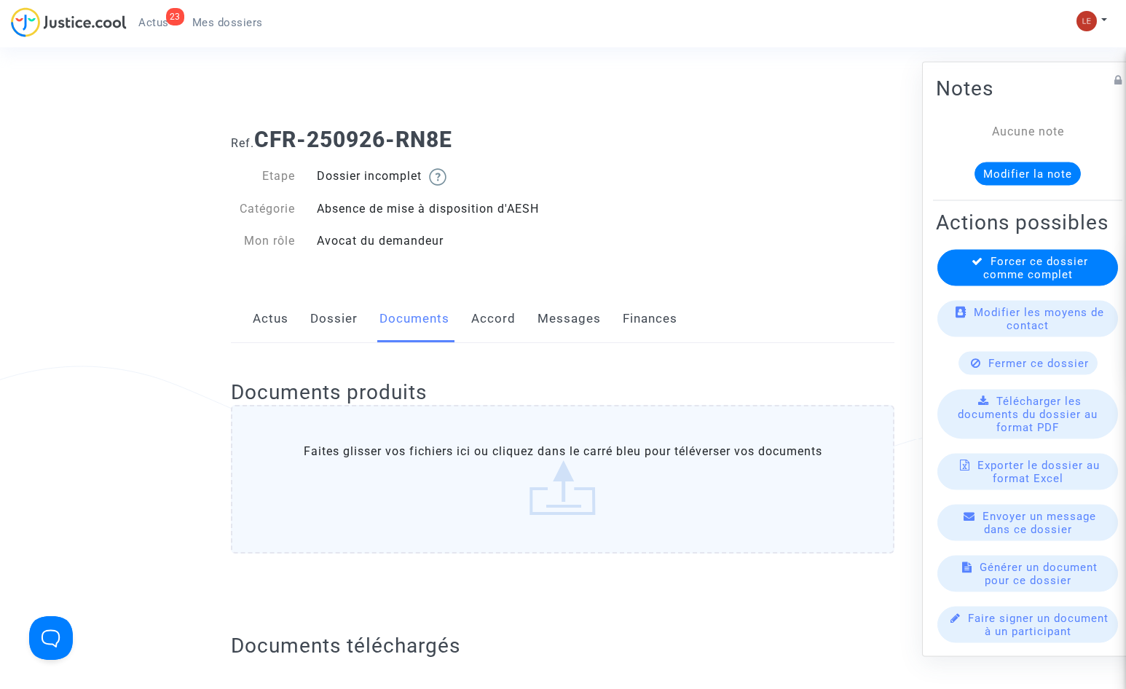
scroll to position [0, 0]
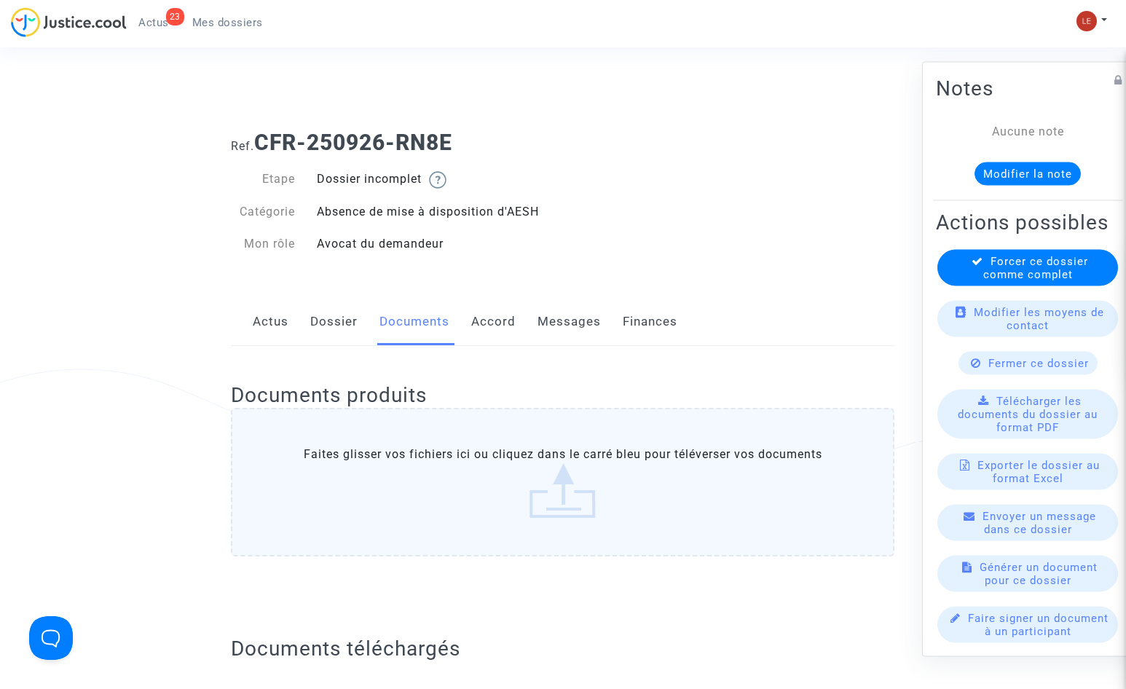
click at [337, 315] on link "Dossier" at bounding box center [333, 322] width 47 height 48
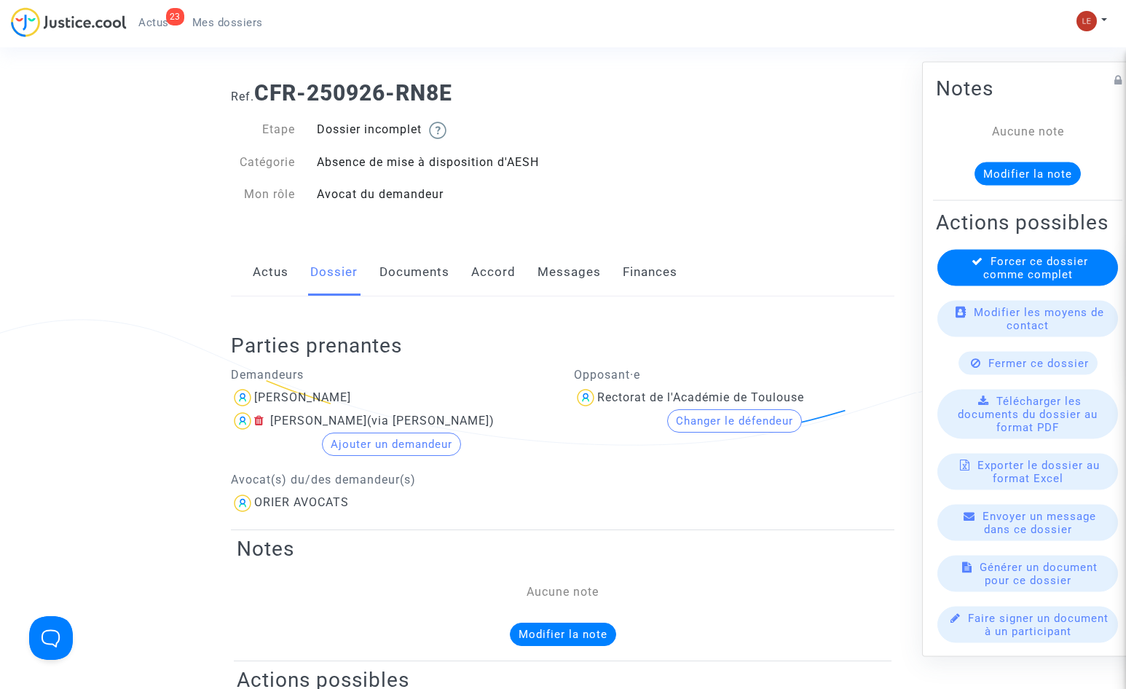
scroll to position [146, 0]
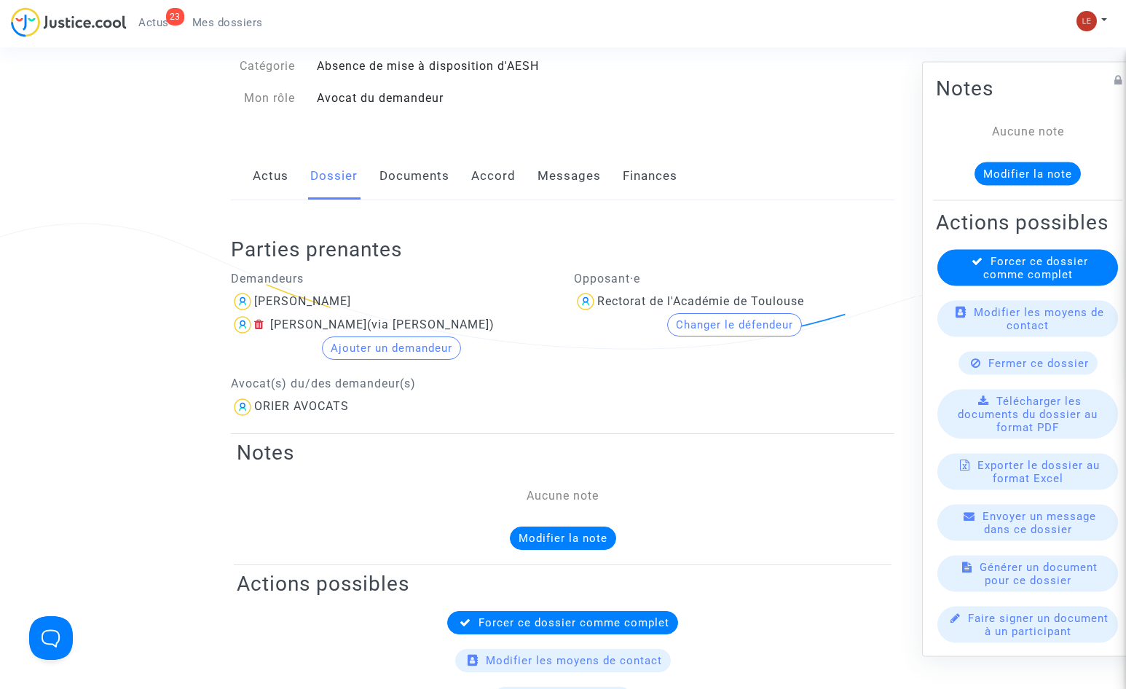
click at [436, 288] on div "Demandeurs Anne REYNAUD Martin REYNAUD (via Anne REYNAUD) Ajouter un demandeur …" at bounding box center [391, 340] width 343 height 156
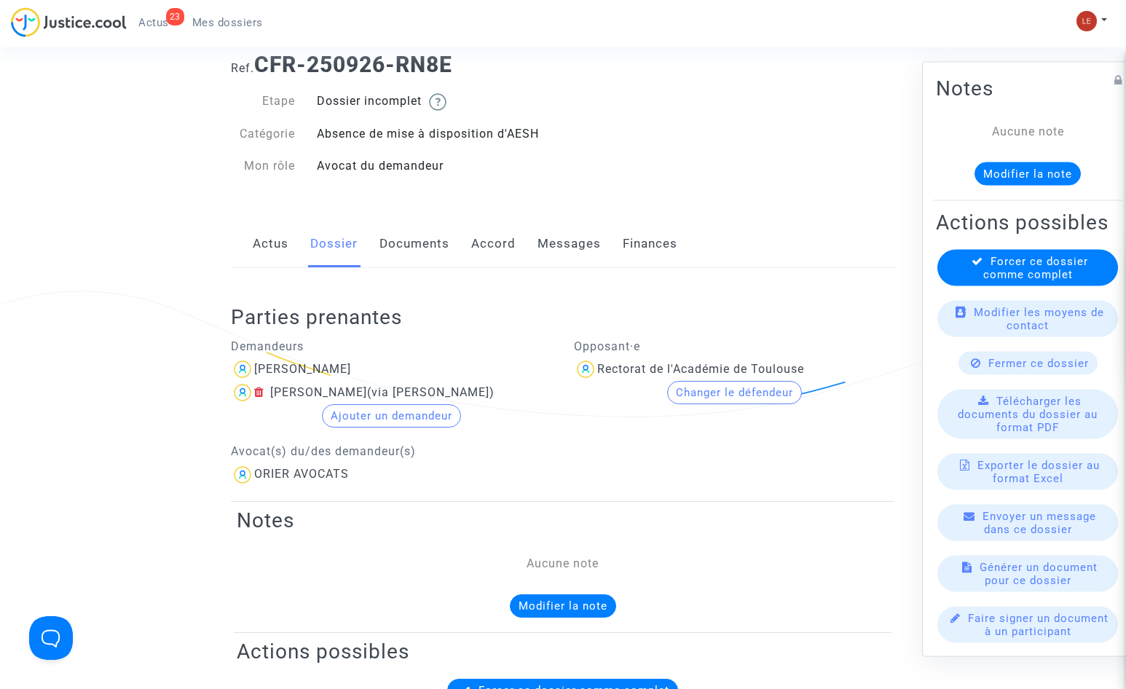
scroll to position [0, 0]
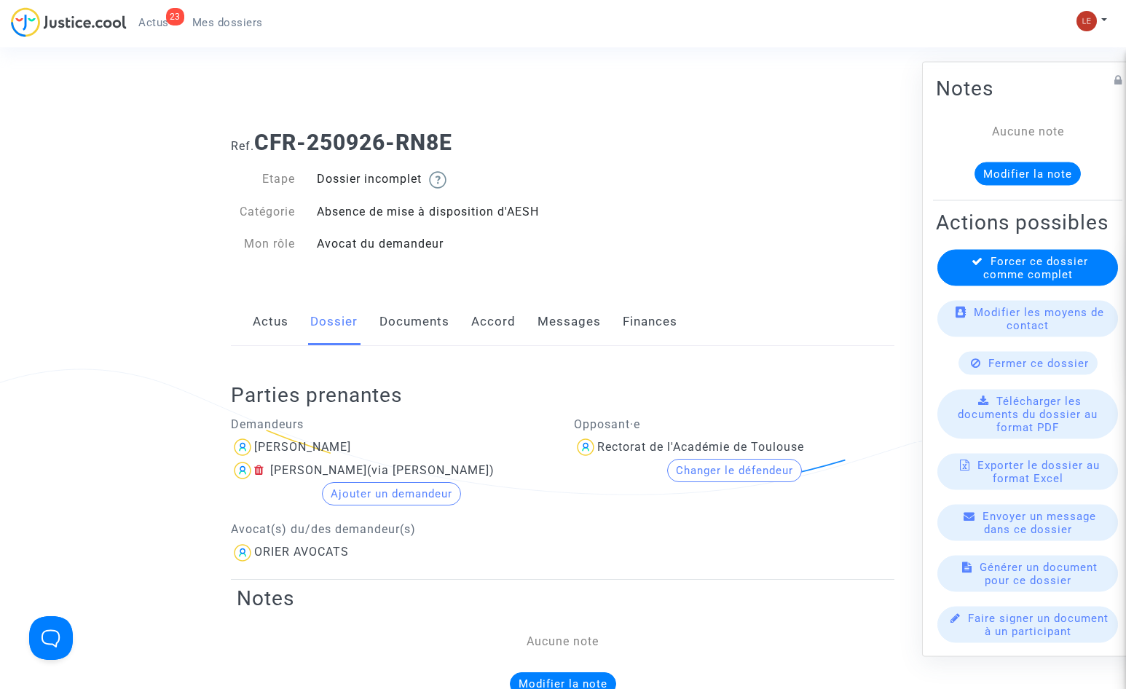
click at [417, 328] on link "Documents" at bounding box center [414, 322] width 70 height 48
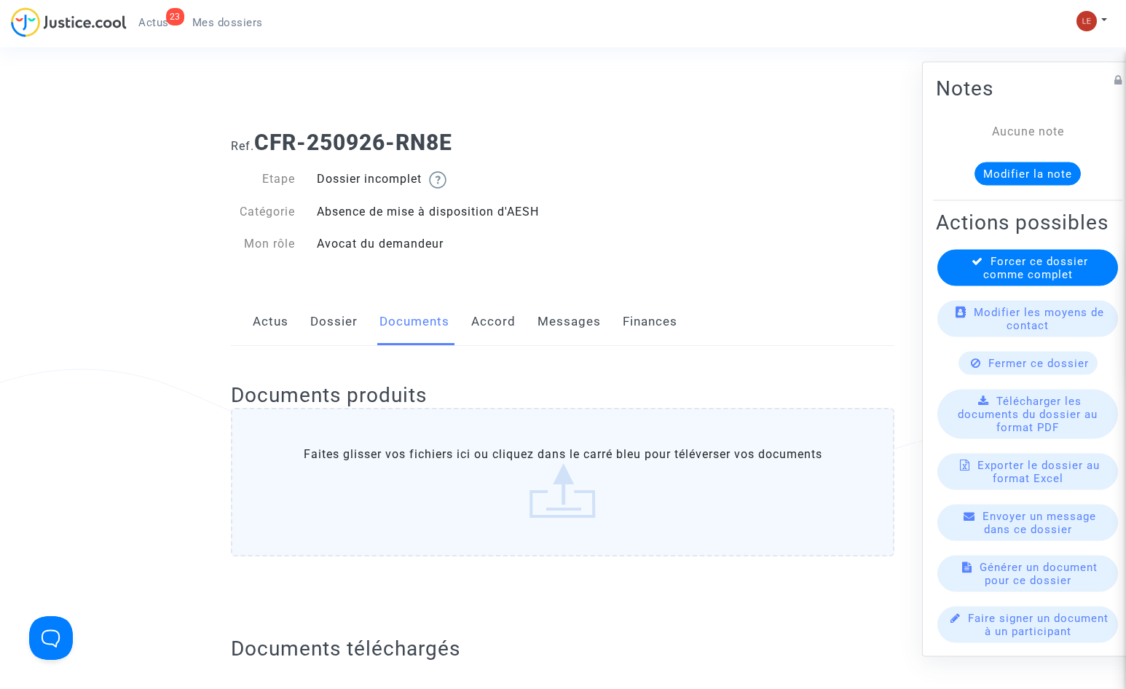
click at [585, 317] on link "Messages" at bounding box center [568, 322] width 63 height 48
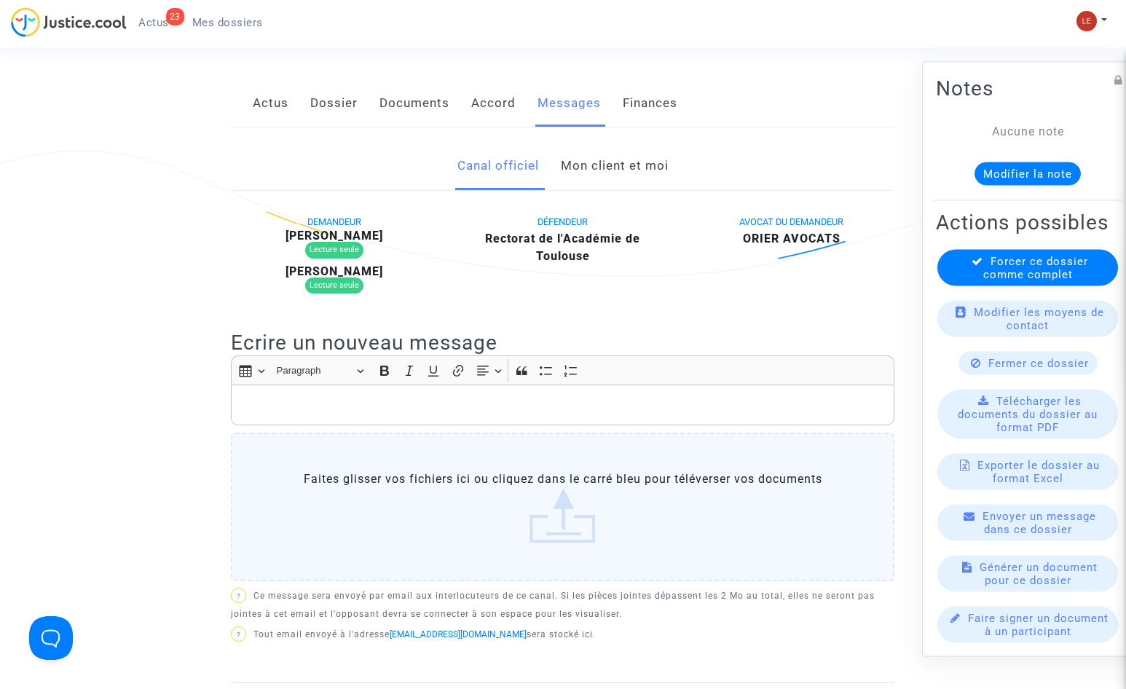
scroll to position [73, 0]
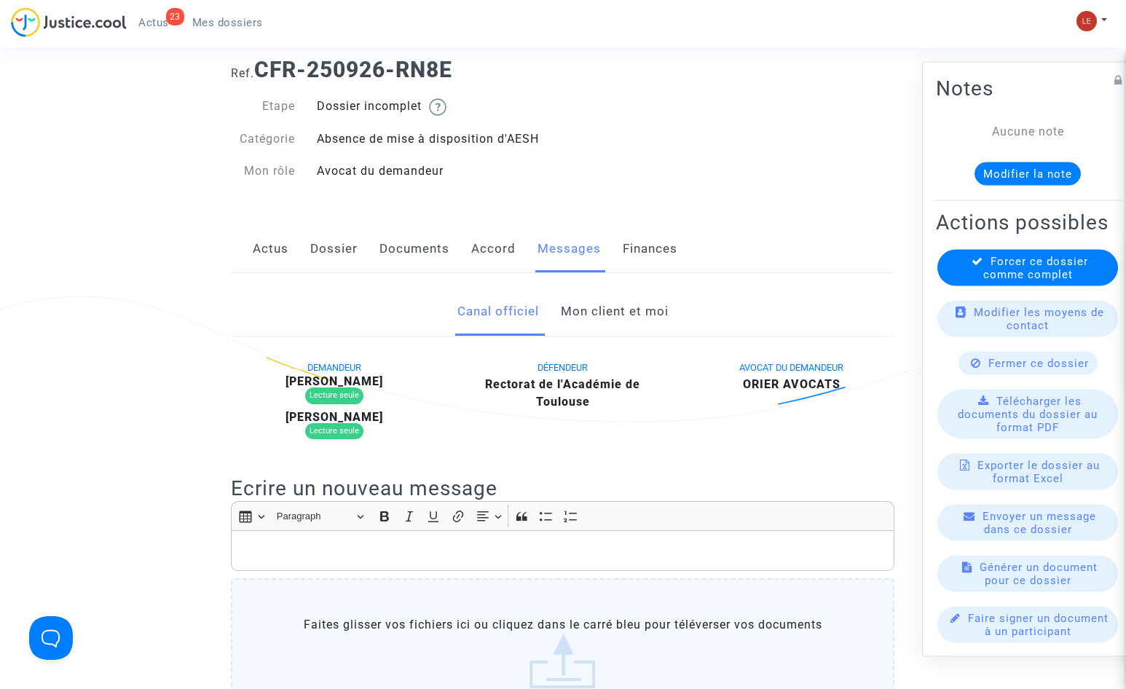
click at [498, 256] on link "Accord" at bounding box center [493, 249] width 44 height 48
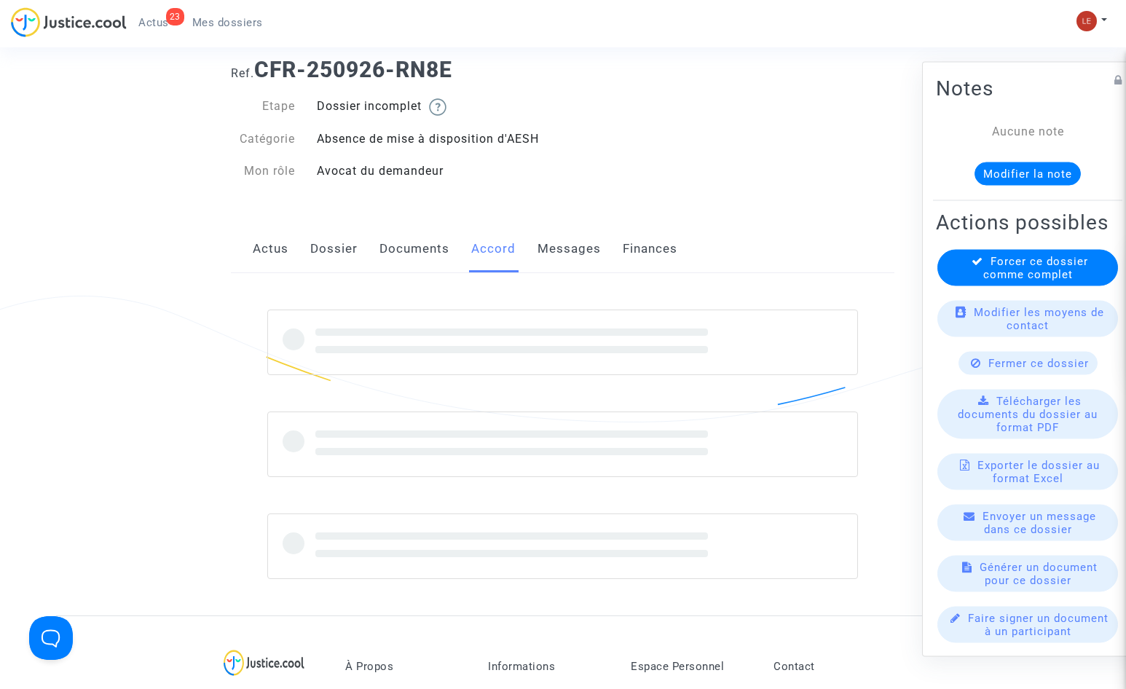
click at [412, 250] on link "Documents" at bounding box center [414, 249] width 70 height 48
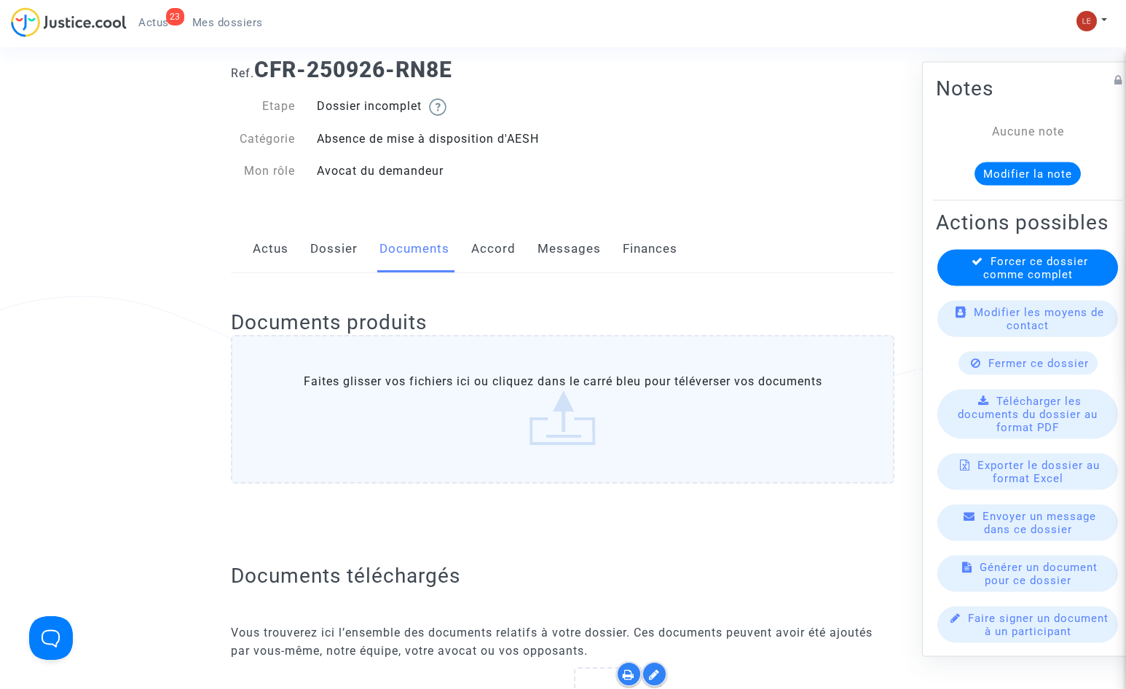
click at [339, 254] on link "Dossier" at bounding box center [333, 249] width 47 height 48
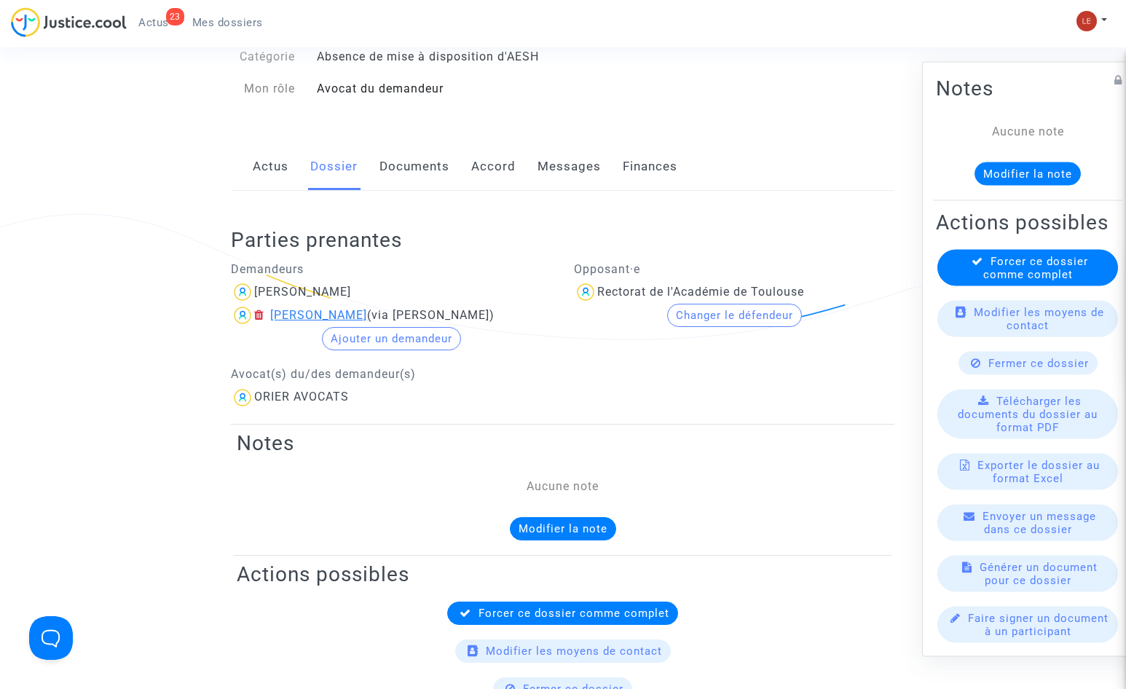
scroll to position [73, 0]
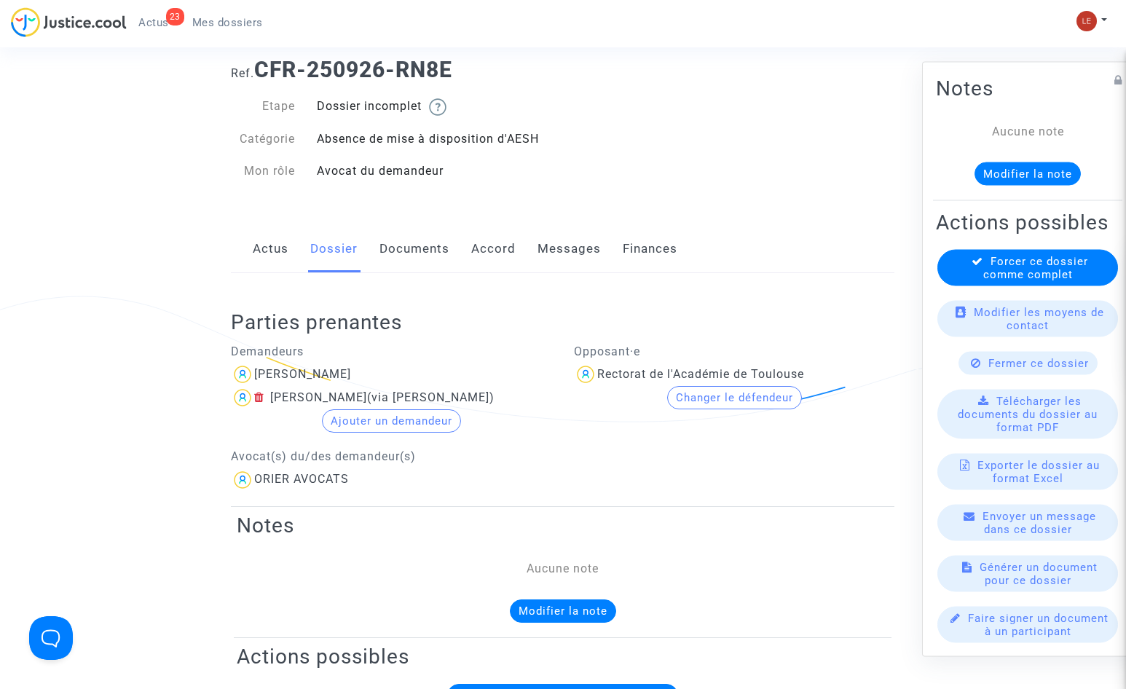
click at [408, 249] on link "Documents" at bounding box center [414, 249] width 70 height 48
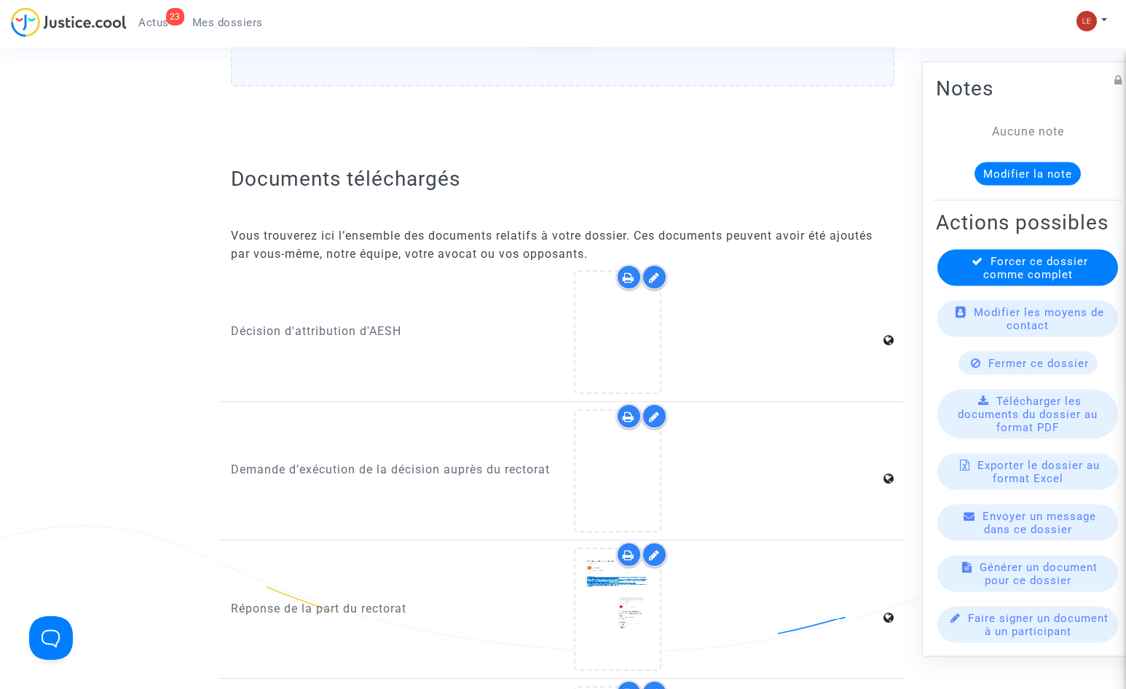
scroll to position [437, 0]
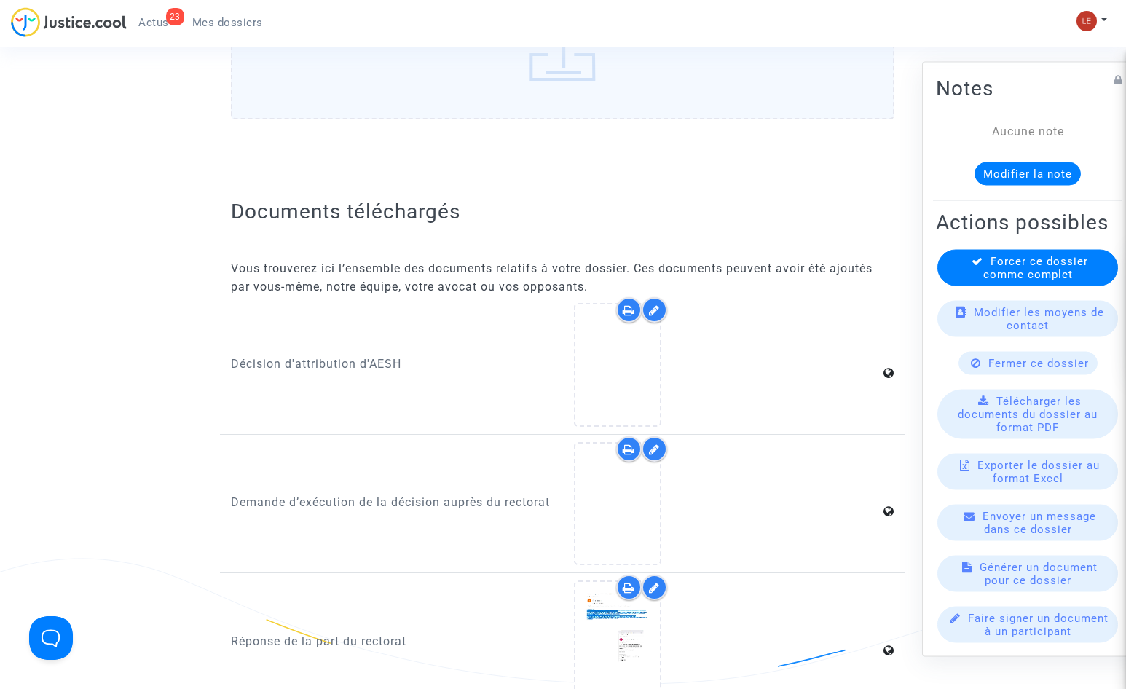
click at [942, 28] on div "23 Actus Mes dossiers Mon profil Changer de compte Paramètres Déconnexion" at bounding box center [563, 27] width 1126 height 40
